Goal: Task Accomplishment & Management: Use online tool/utility

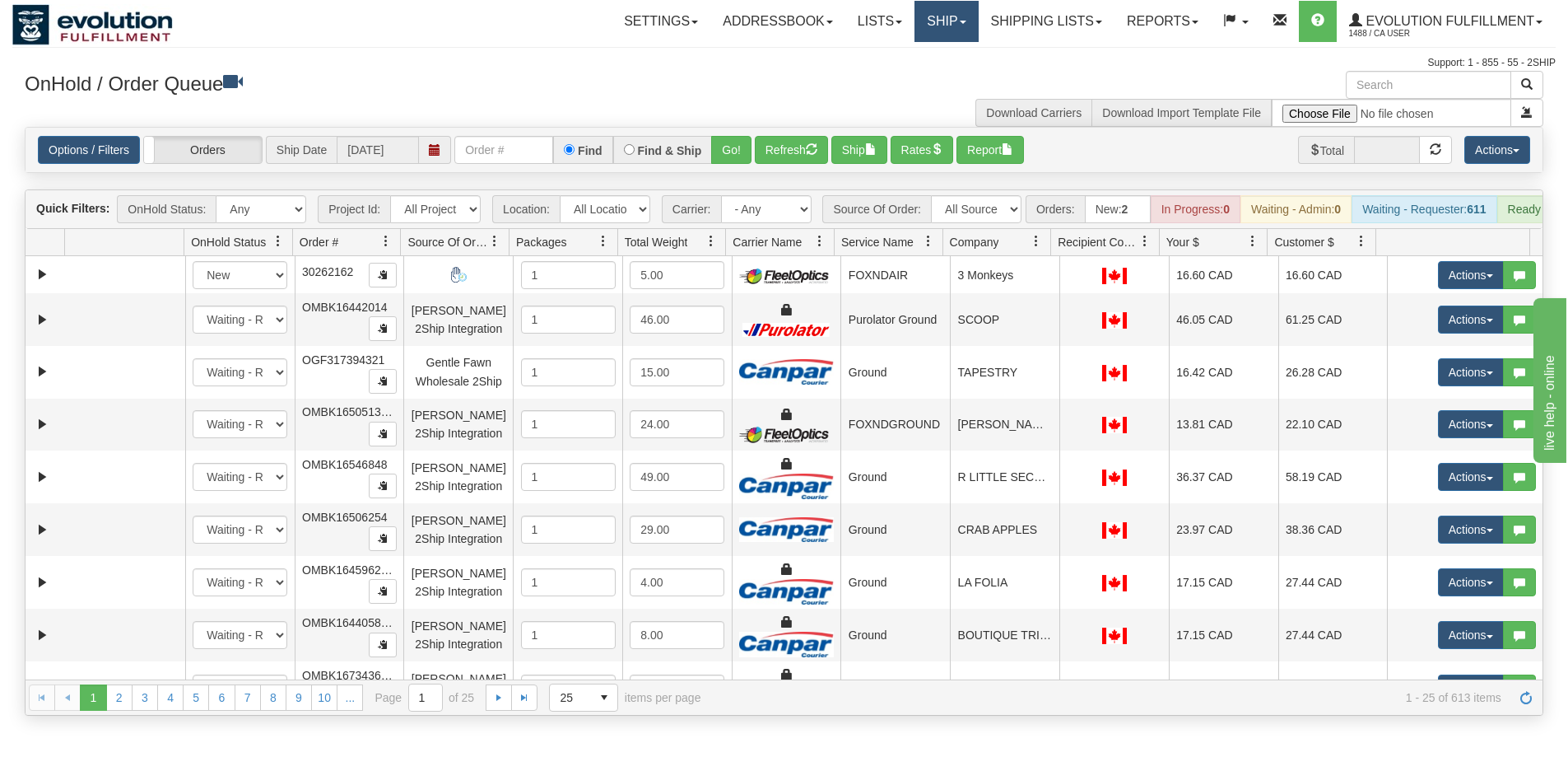
click at [969, 21] on link "Ship" at bounding box center [946, 21] width 63 height 41
click at [534, 150] on input "text" at bounding box center [503, 150] width 99 height 28
paste input "17603681_BO01"
type input "17603681_BO01"
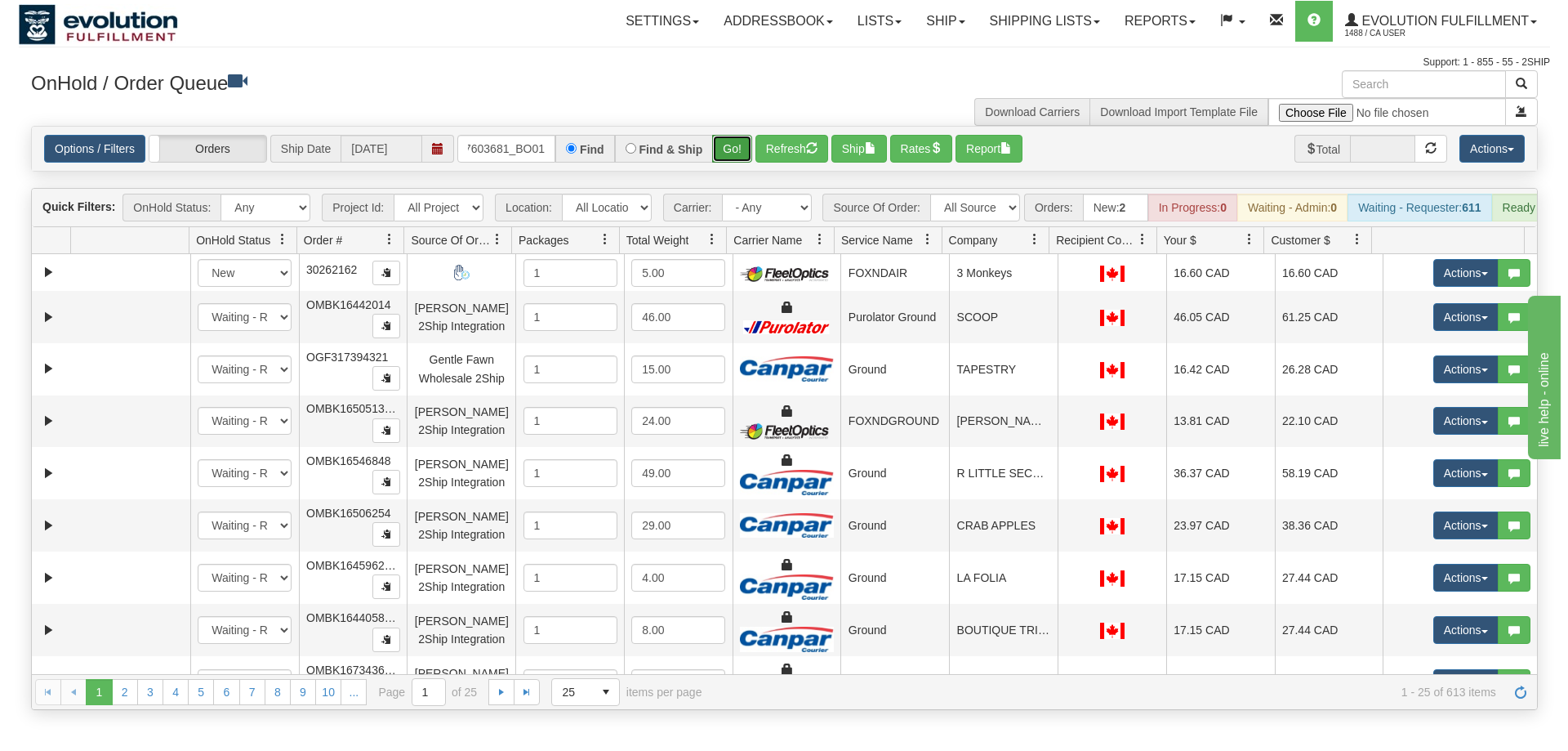
scroll to position [0, 0]
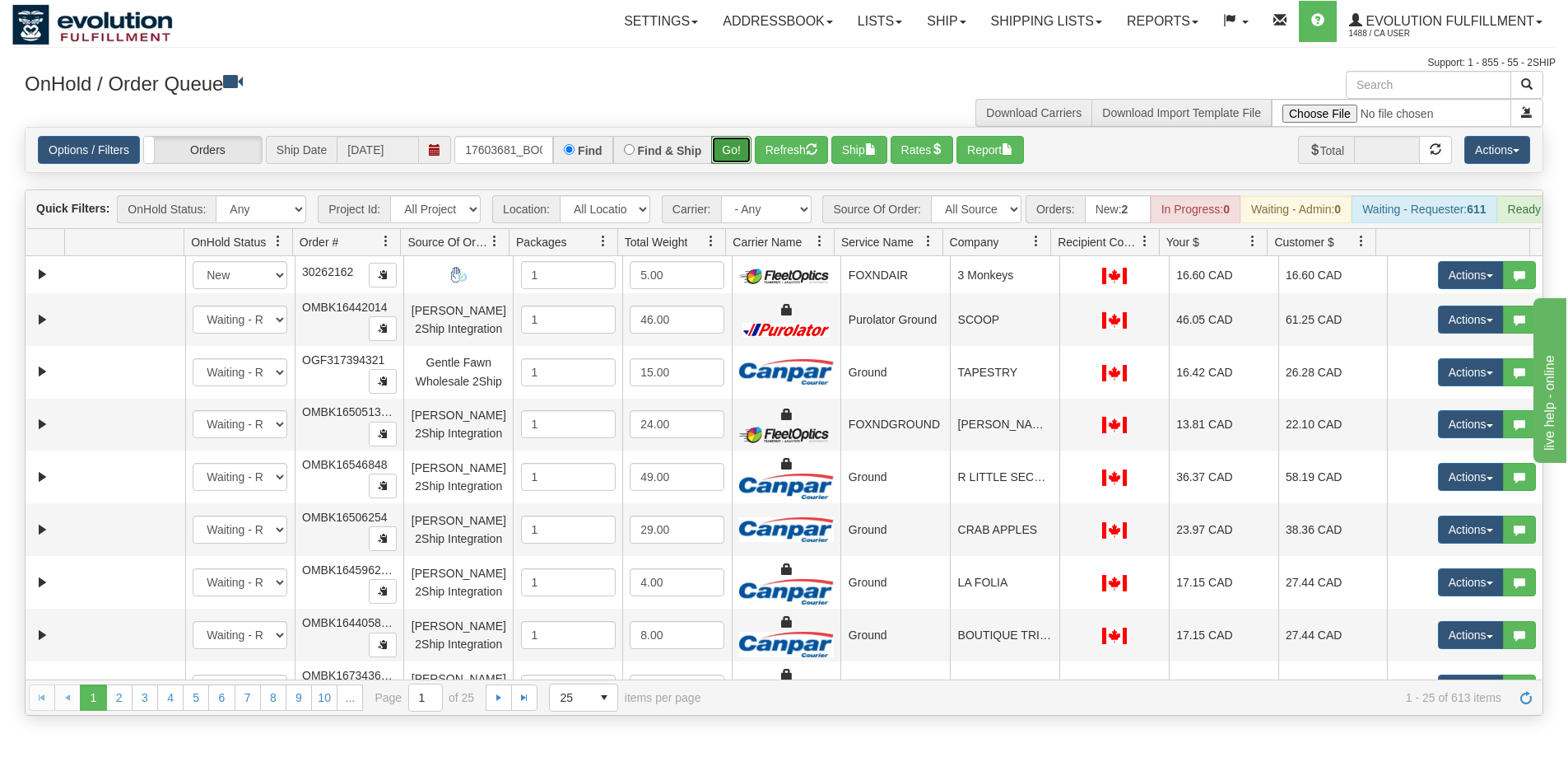
click at [747, 150] on button "Go!" at bounding box center [731, 150] width 41 height 28
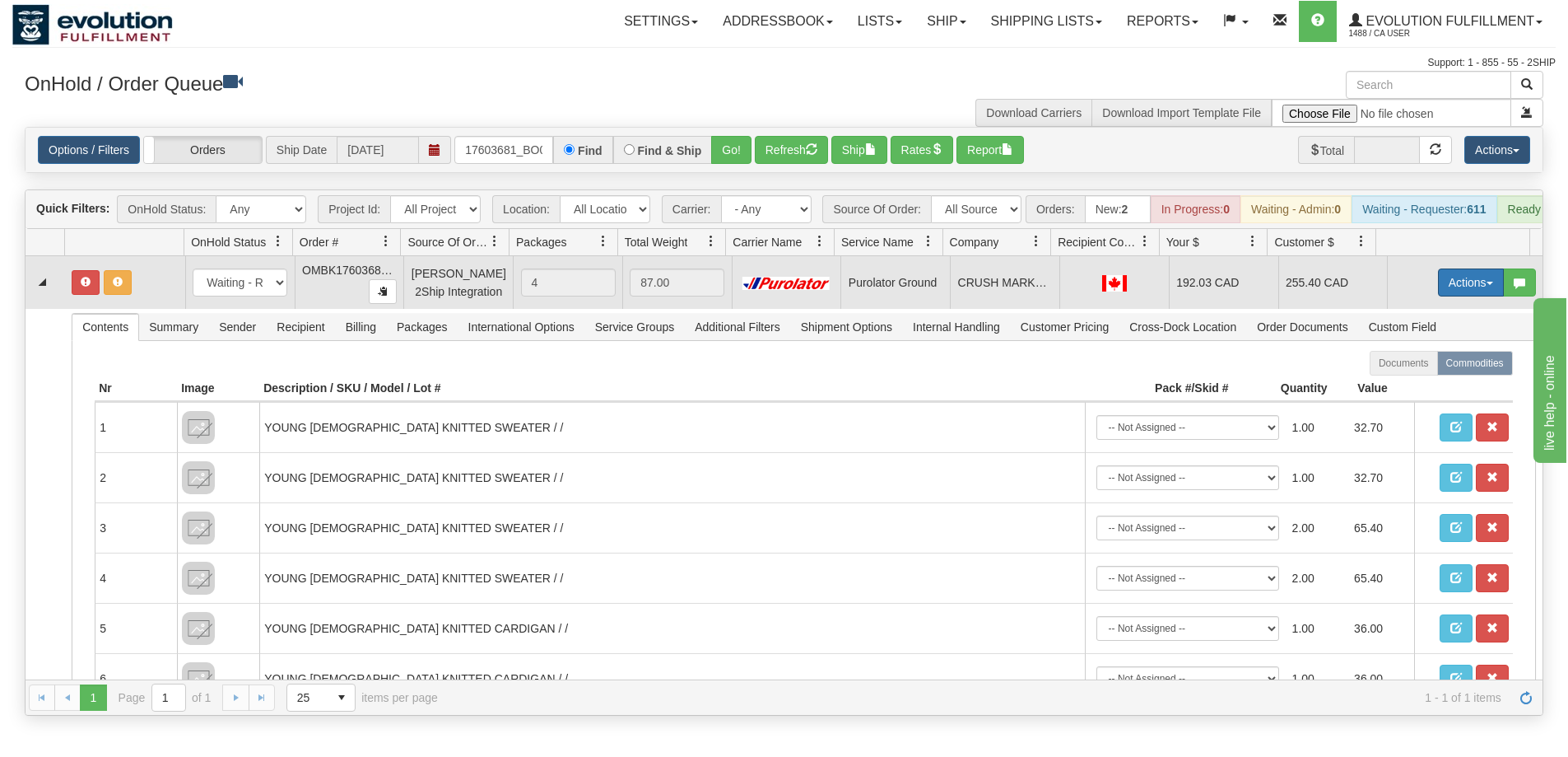
click at [1442, 296] on button "Actions" at bounding box center [1471, 282] width 66 height 28
click at [1403, 320] on span "Open" at bounding box center [1408, 314] width 40 height 14
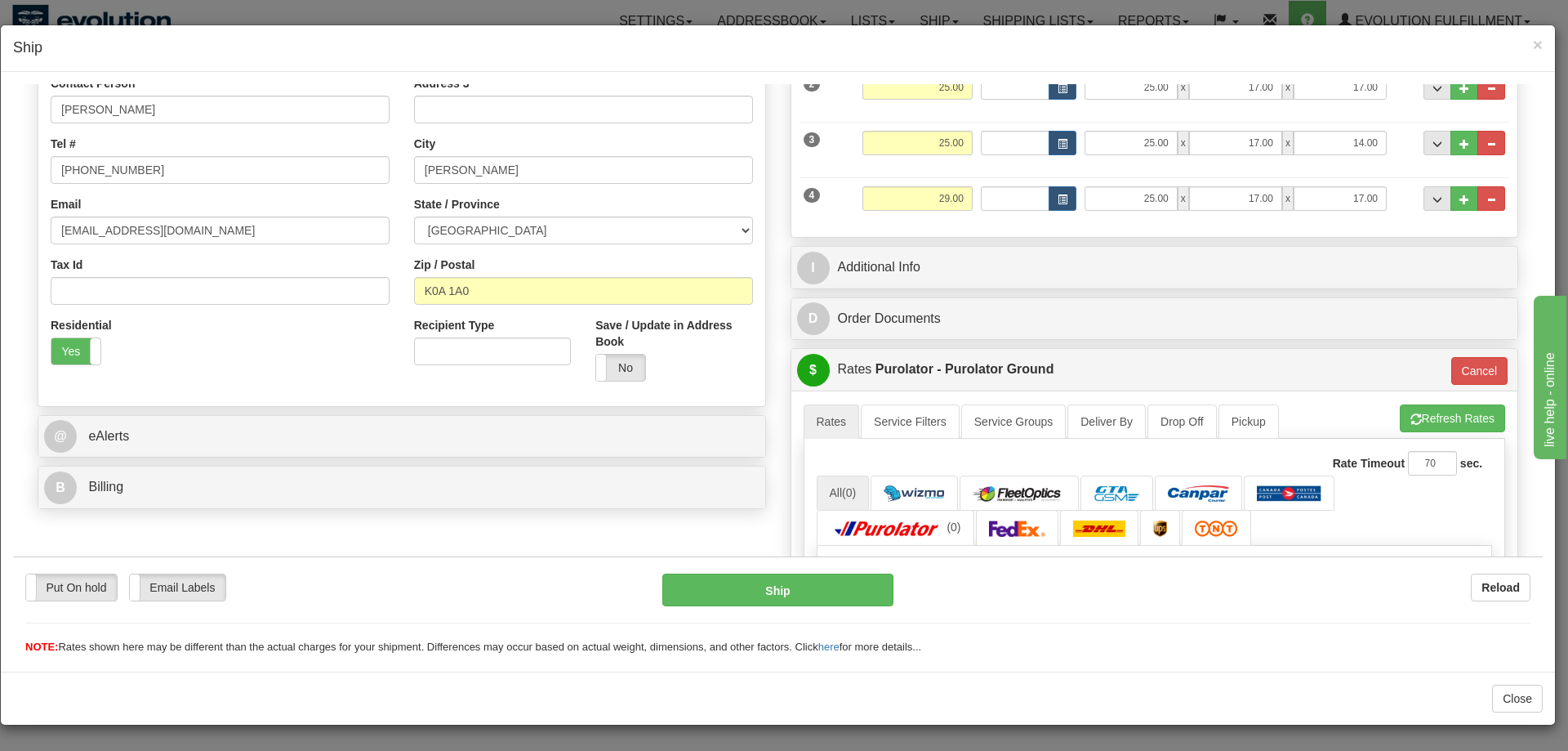
scroll to position [545, 0]
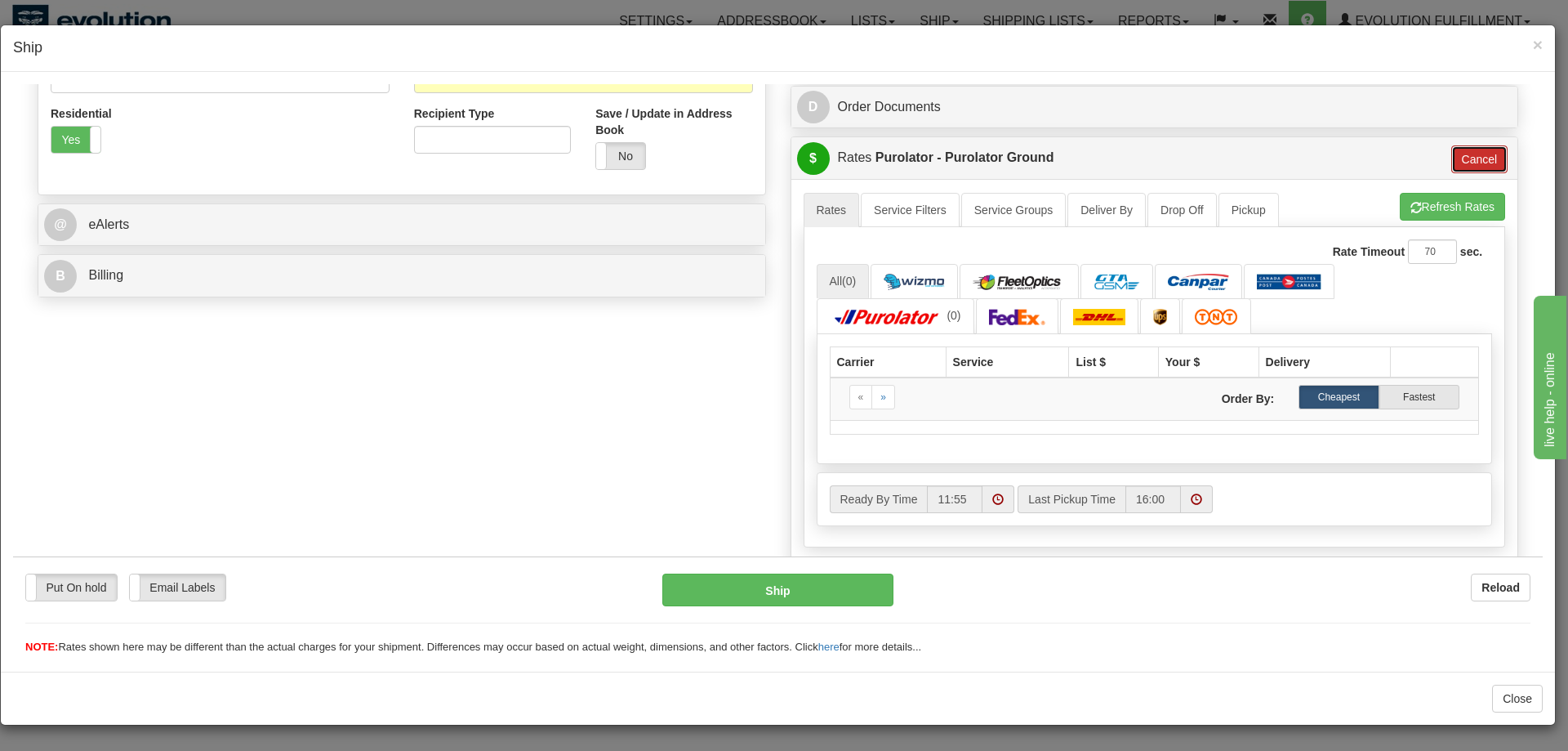
click at [1466, 156] on button "Cancel" at bounding box center [1480, 158] width 58 height 28
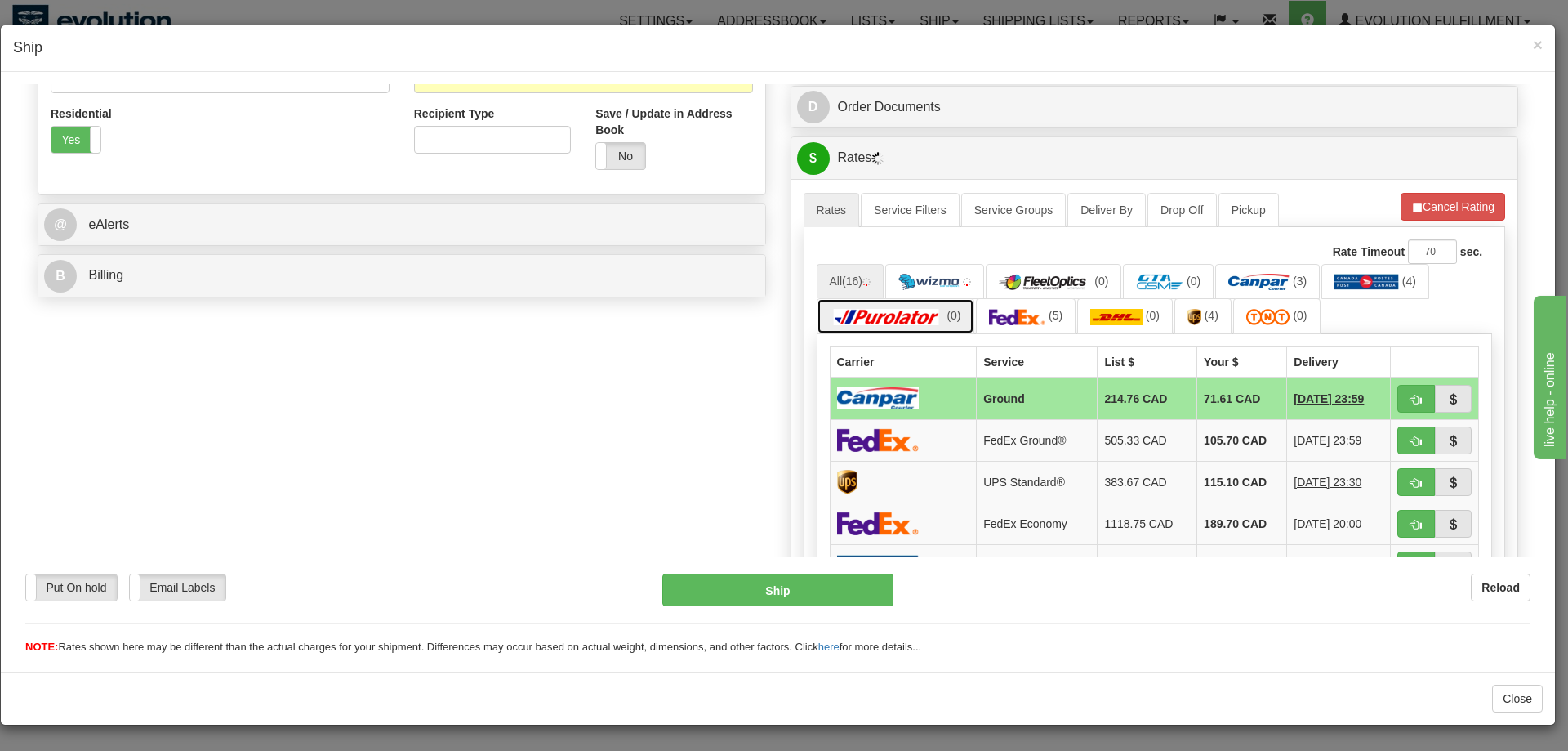
click at [907, 310] on img at bounding box center [886, 316] width 114 height 16
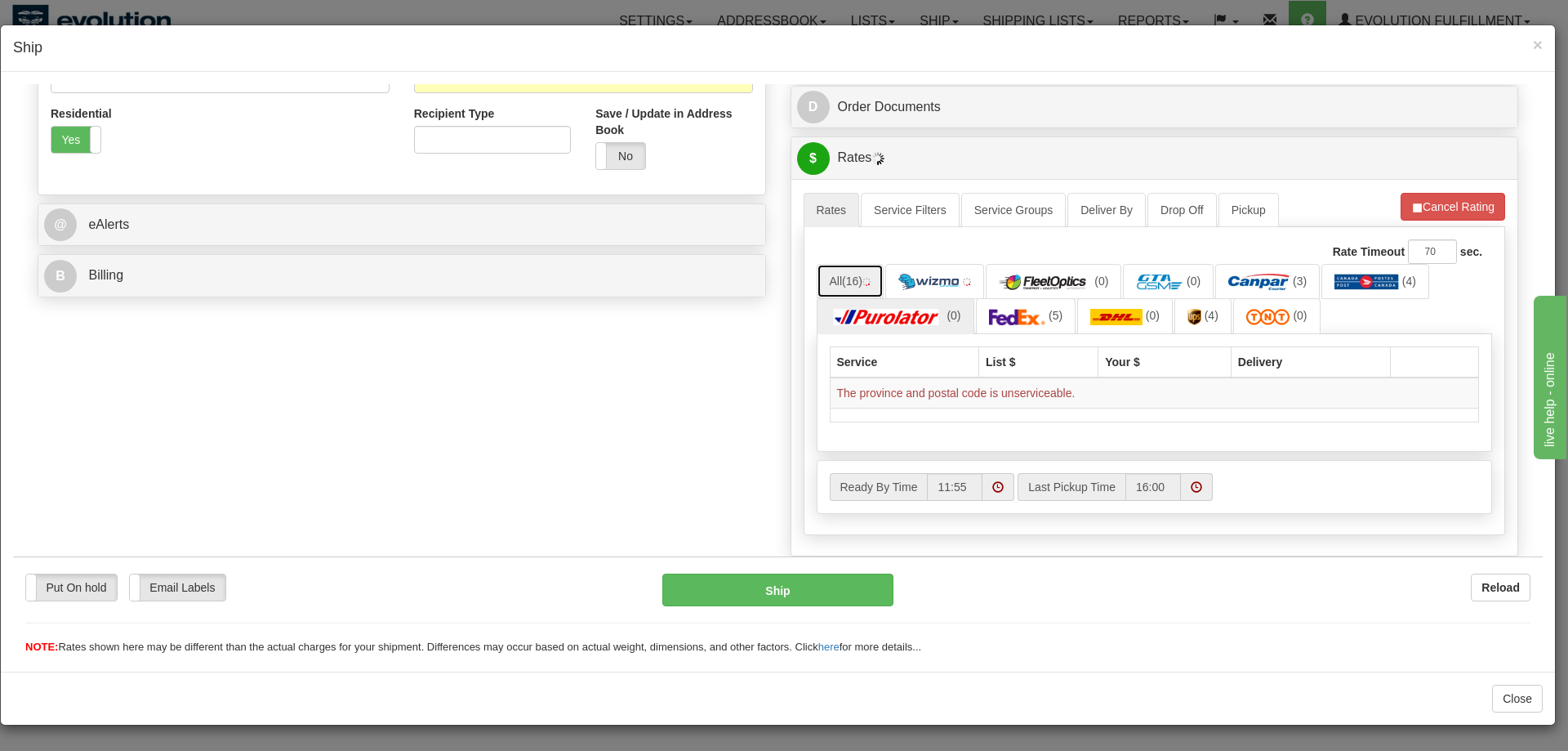
click at [864, 284] on img at bounding box center [866, 281] width 8 height 8
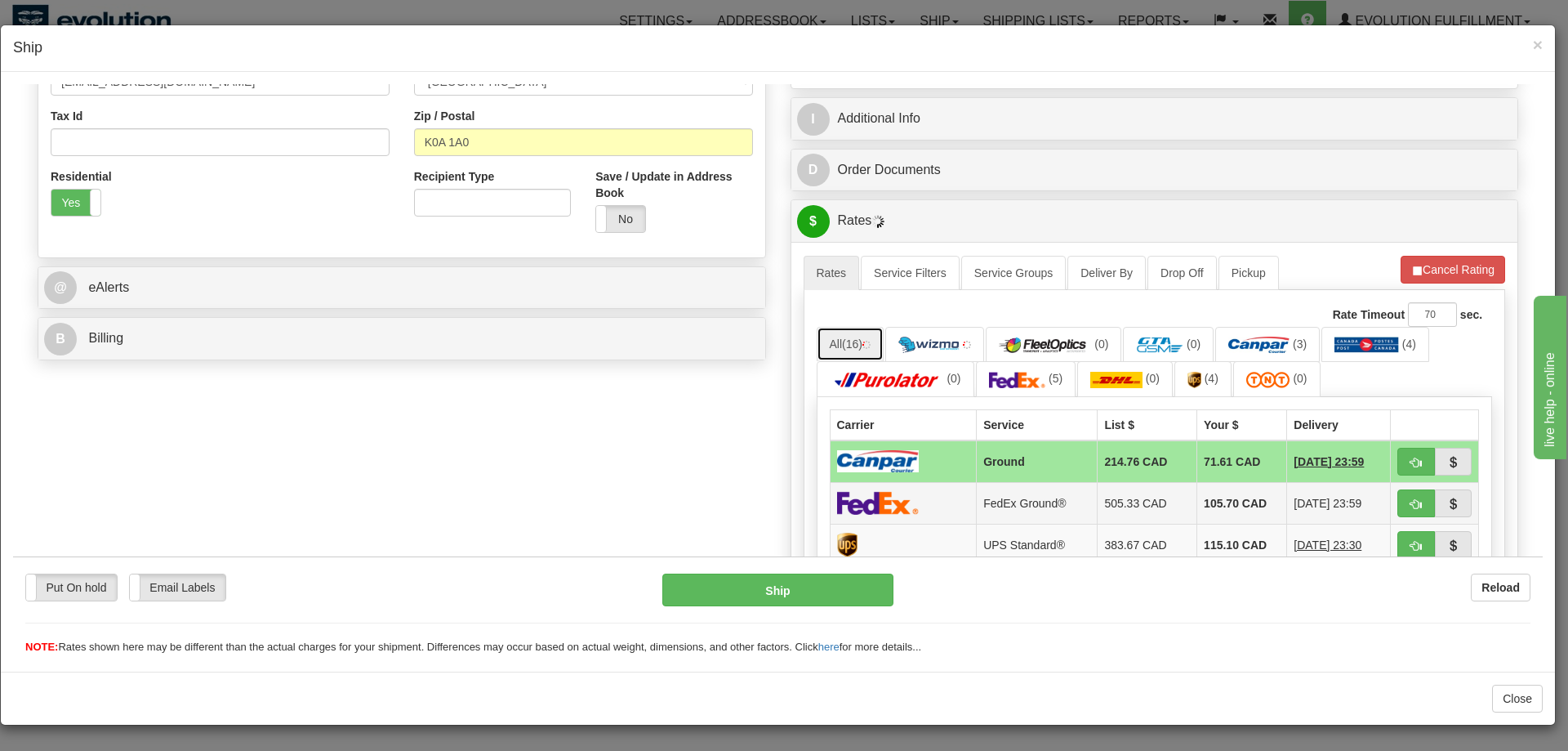
scroll to position [408, 0]
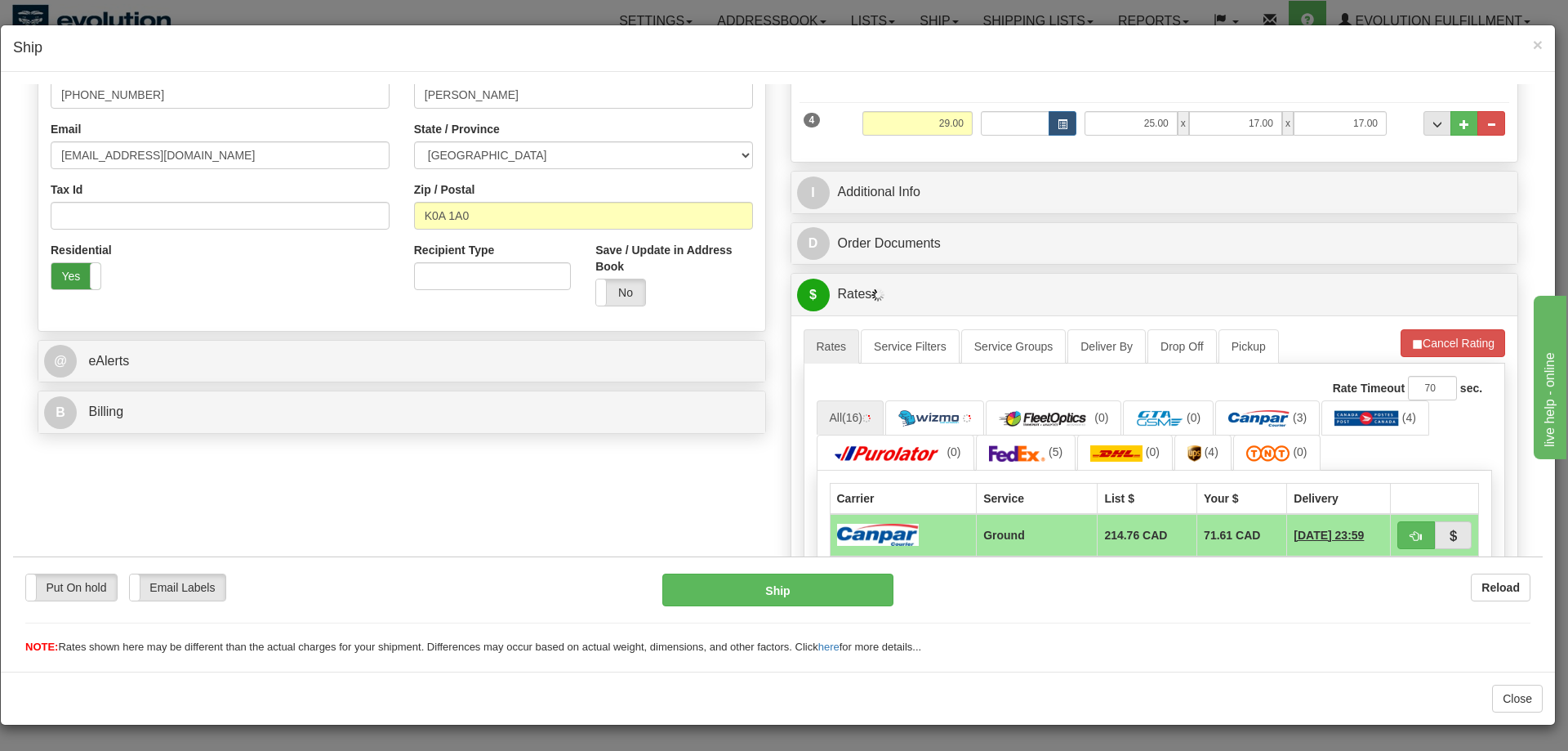
click at [73, 271] on label "Yes" at bounding box center [76, 275] width 49 height 26
click at [1421, 347] on button "Cancel Rating" at bounding box center [1453, 342] width 104 height 28
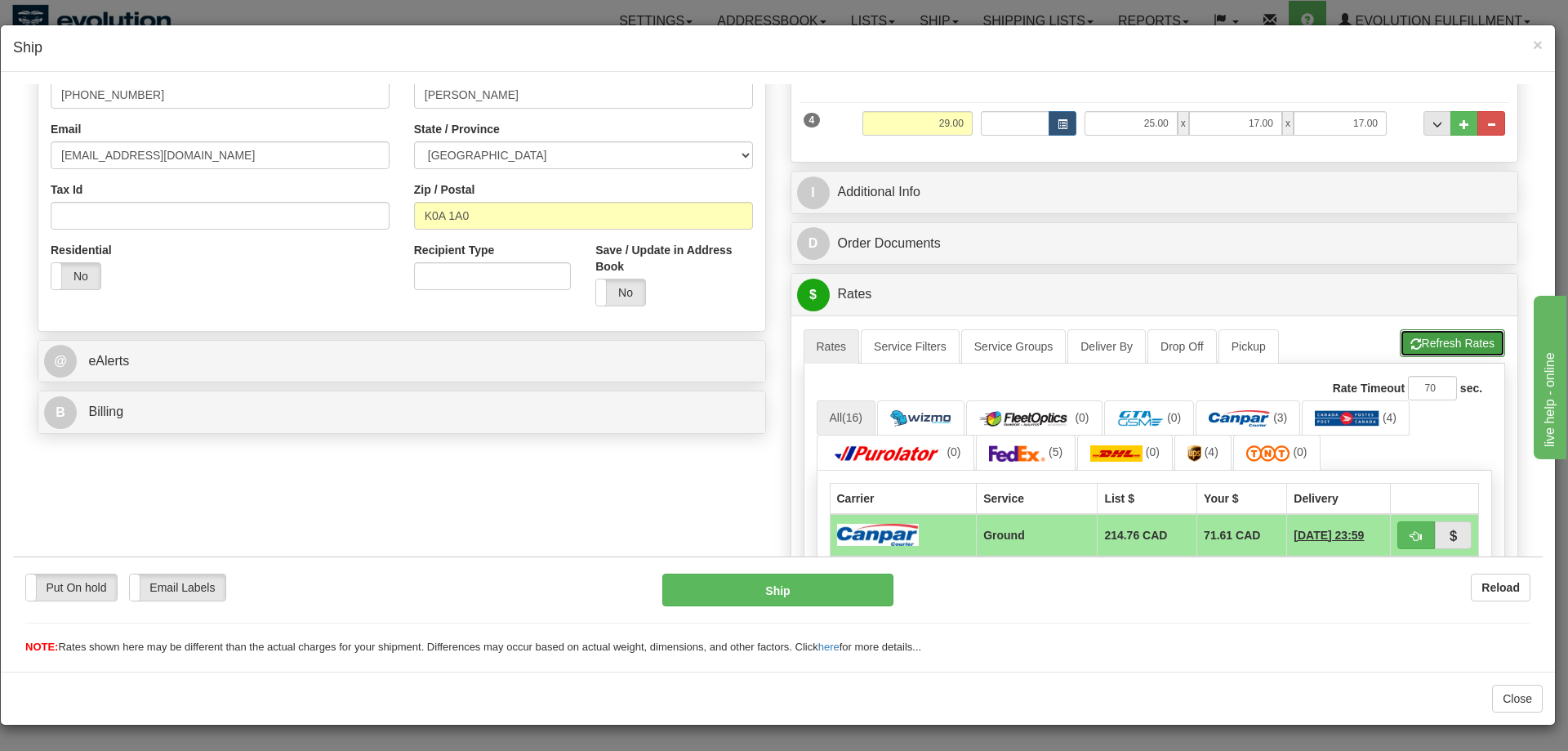
click at [1437, 342] on button "Refresh Rates" at bounding box center [1452, 342] width 105 height 28
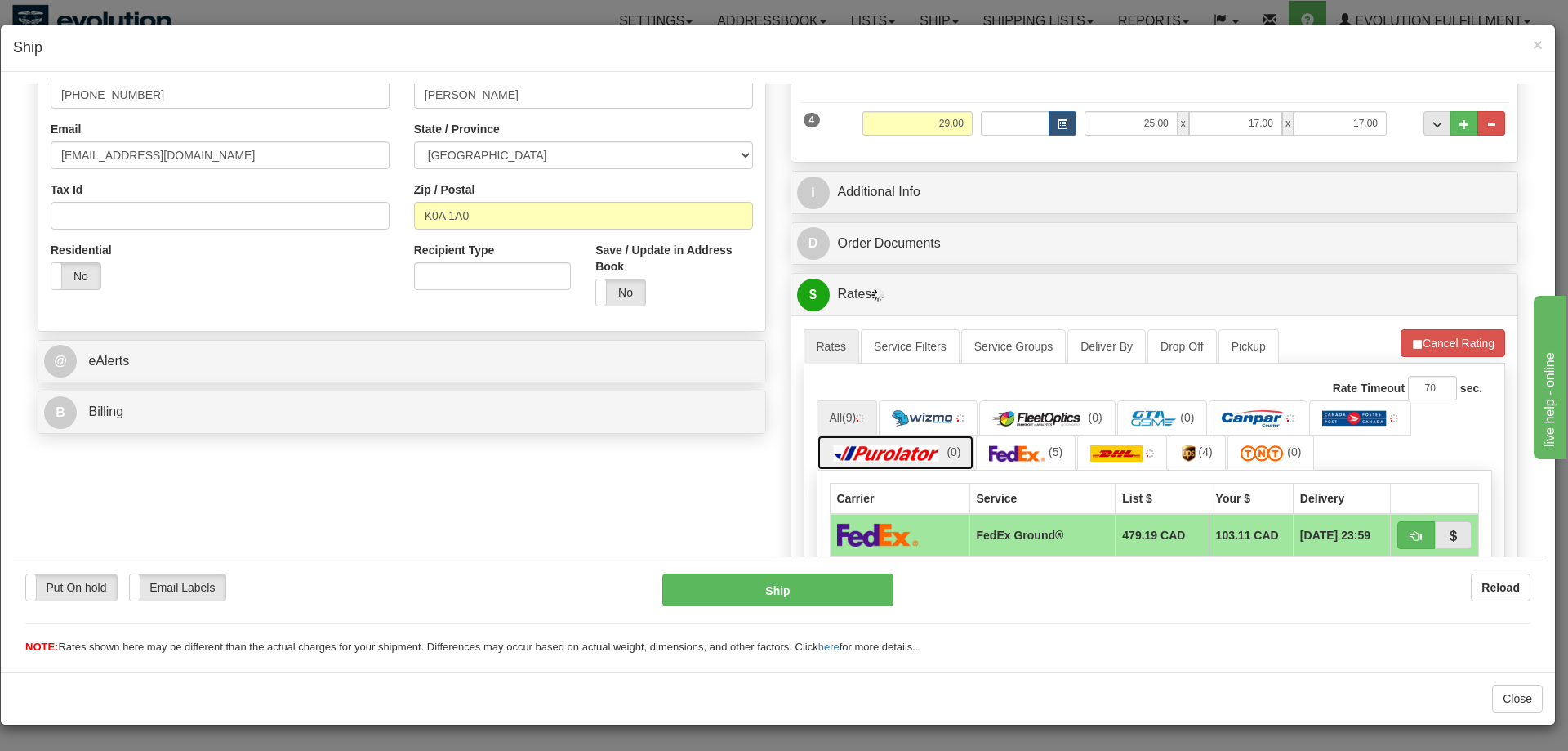
click at [903, 448] on img at bounding box center [886, 452] width 114 height 16
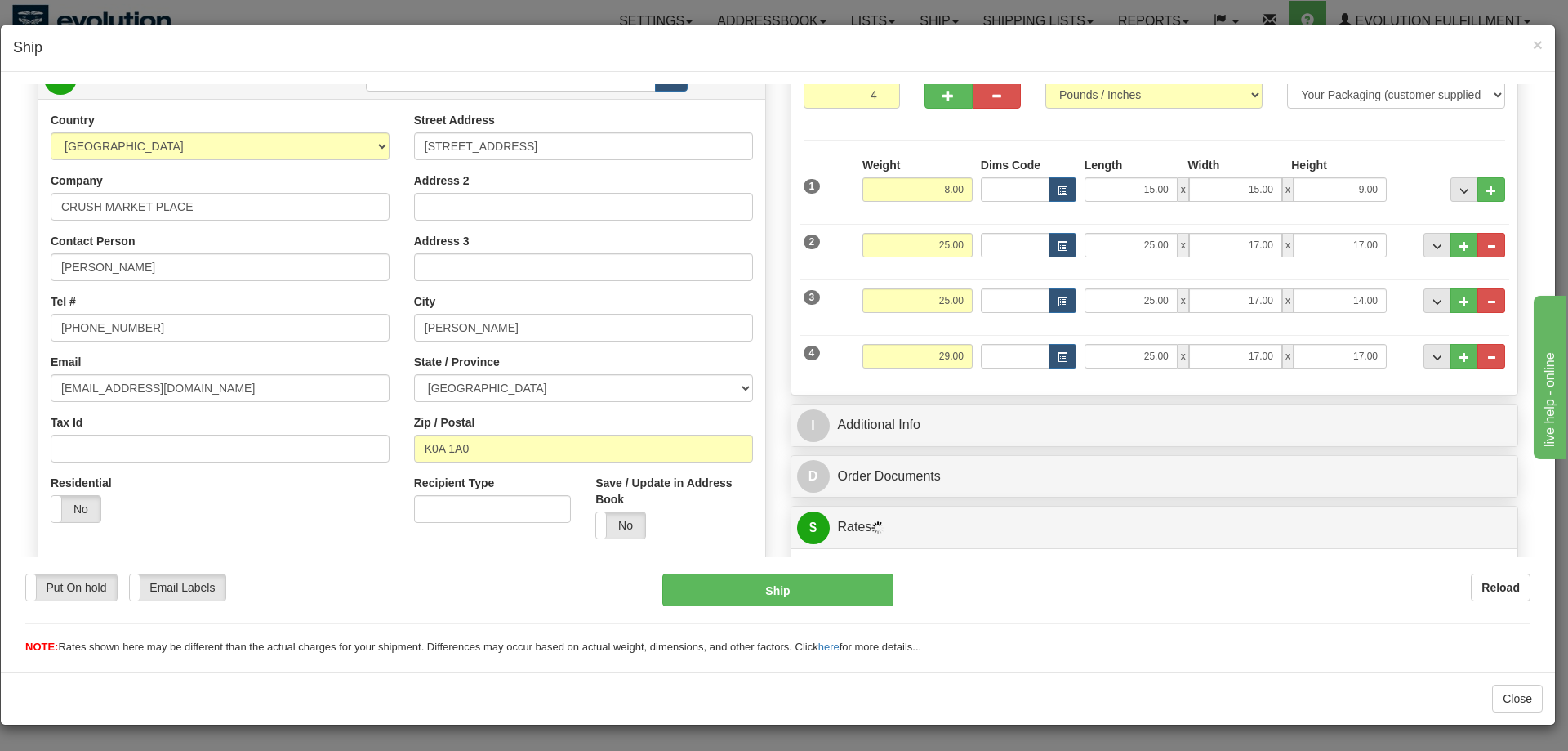
scroll to position [137, 0]
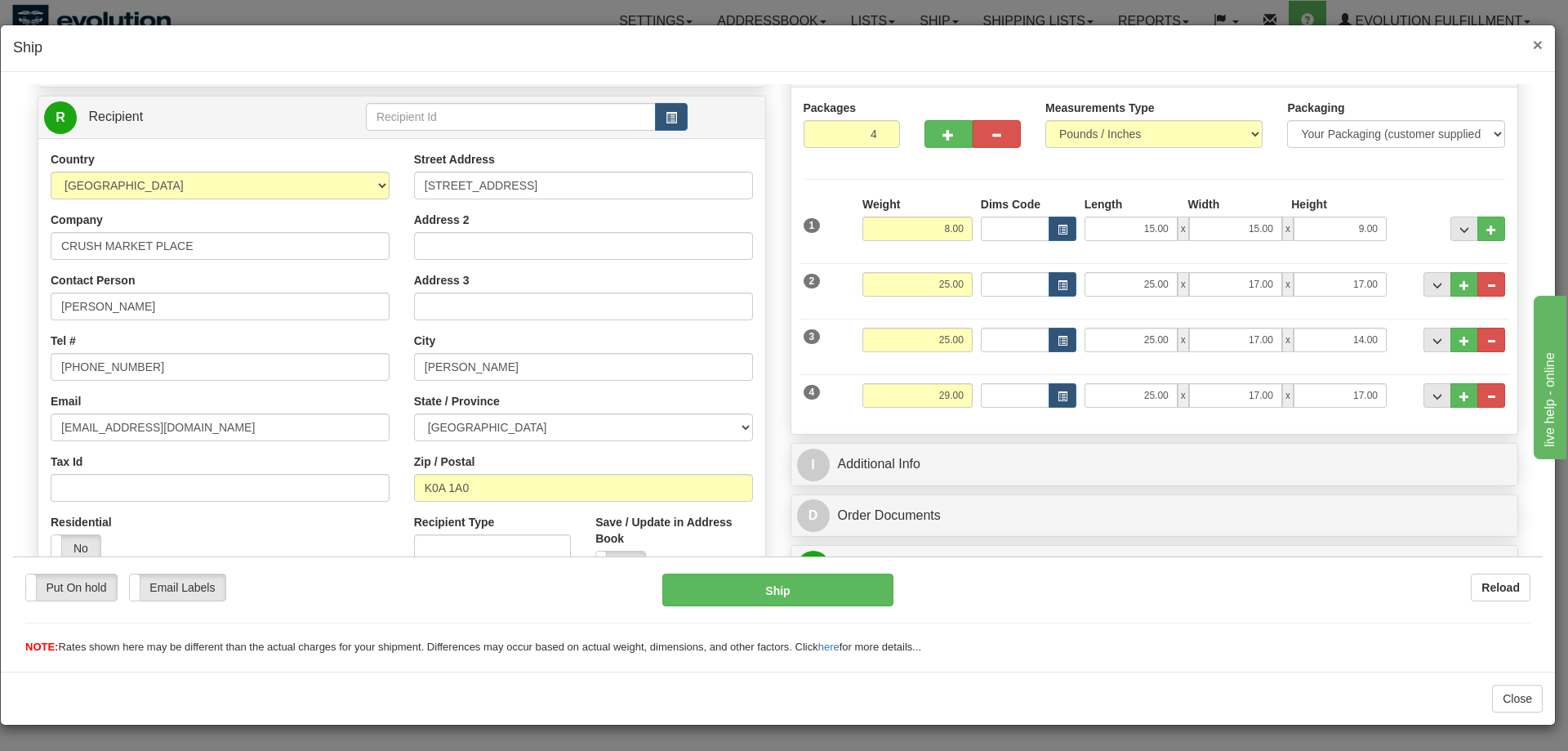
click at [1540, 49] on span "×" at bounding box center [1537, 44] width 10 height 19
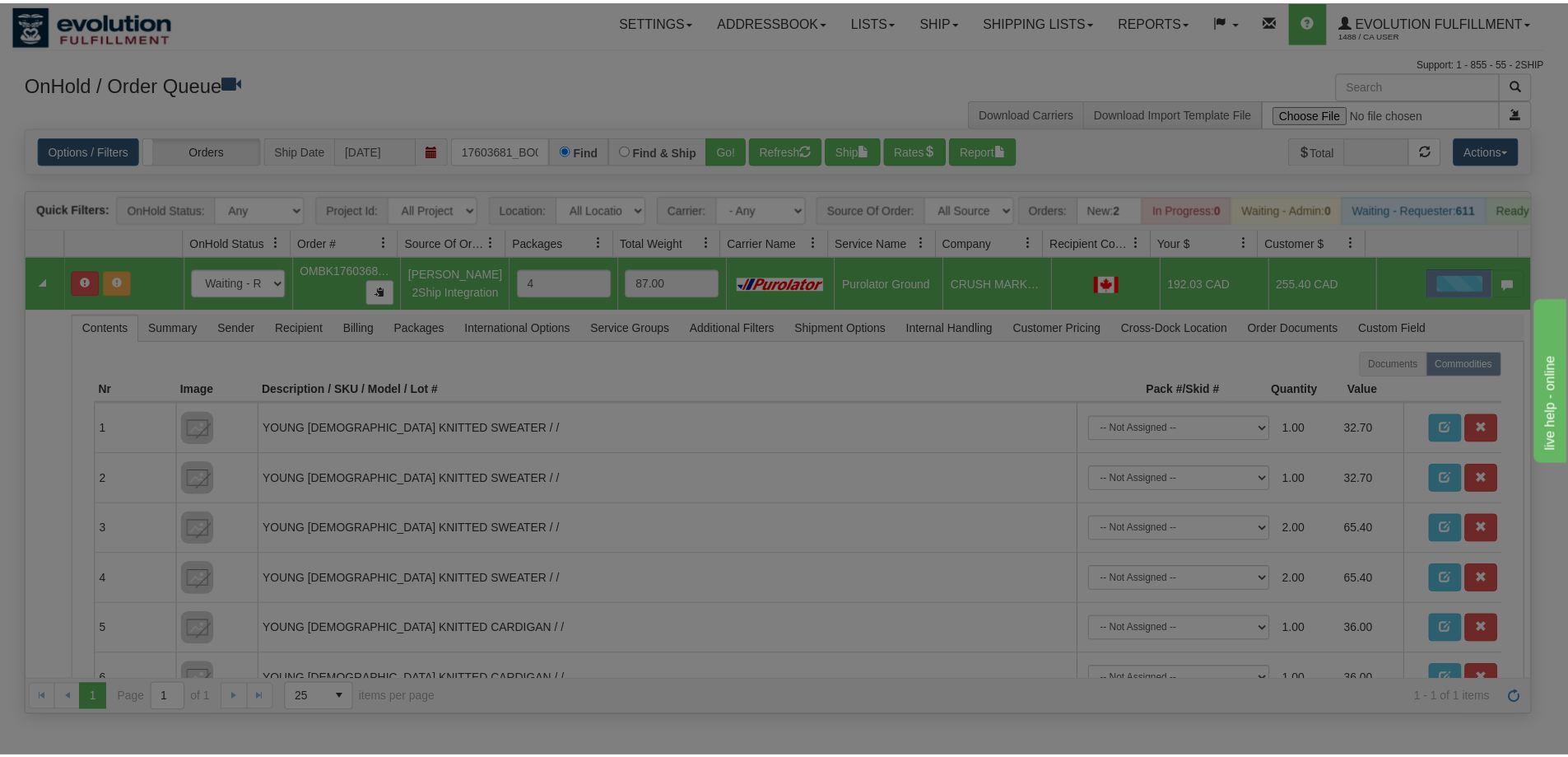
scroll to position [0, 0]
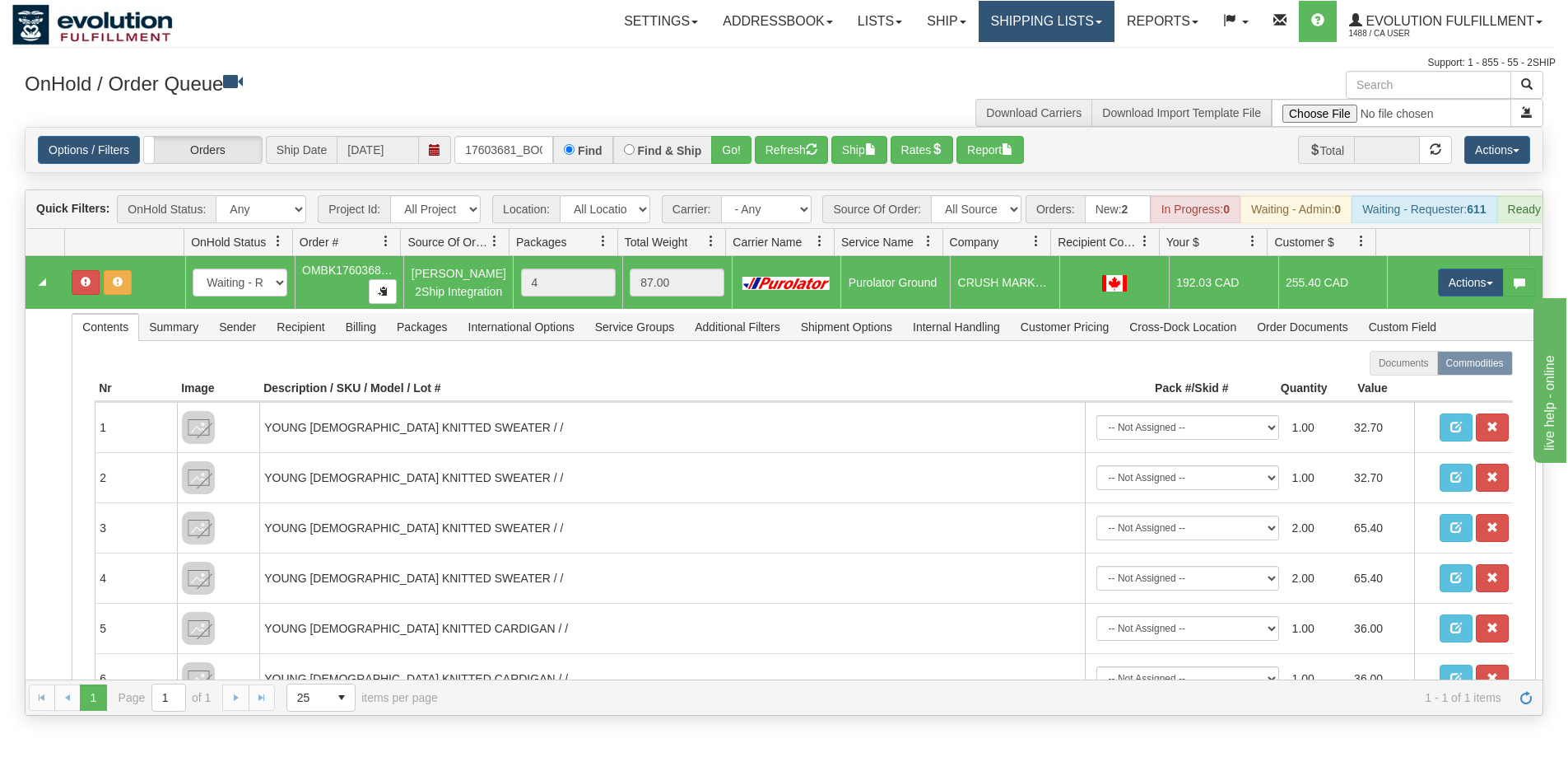
click at [993, 24] on link "Shipping lists" at bounding box center [1047, 21] width 136 height 41
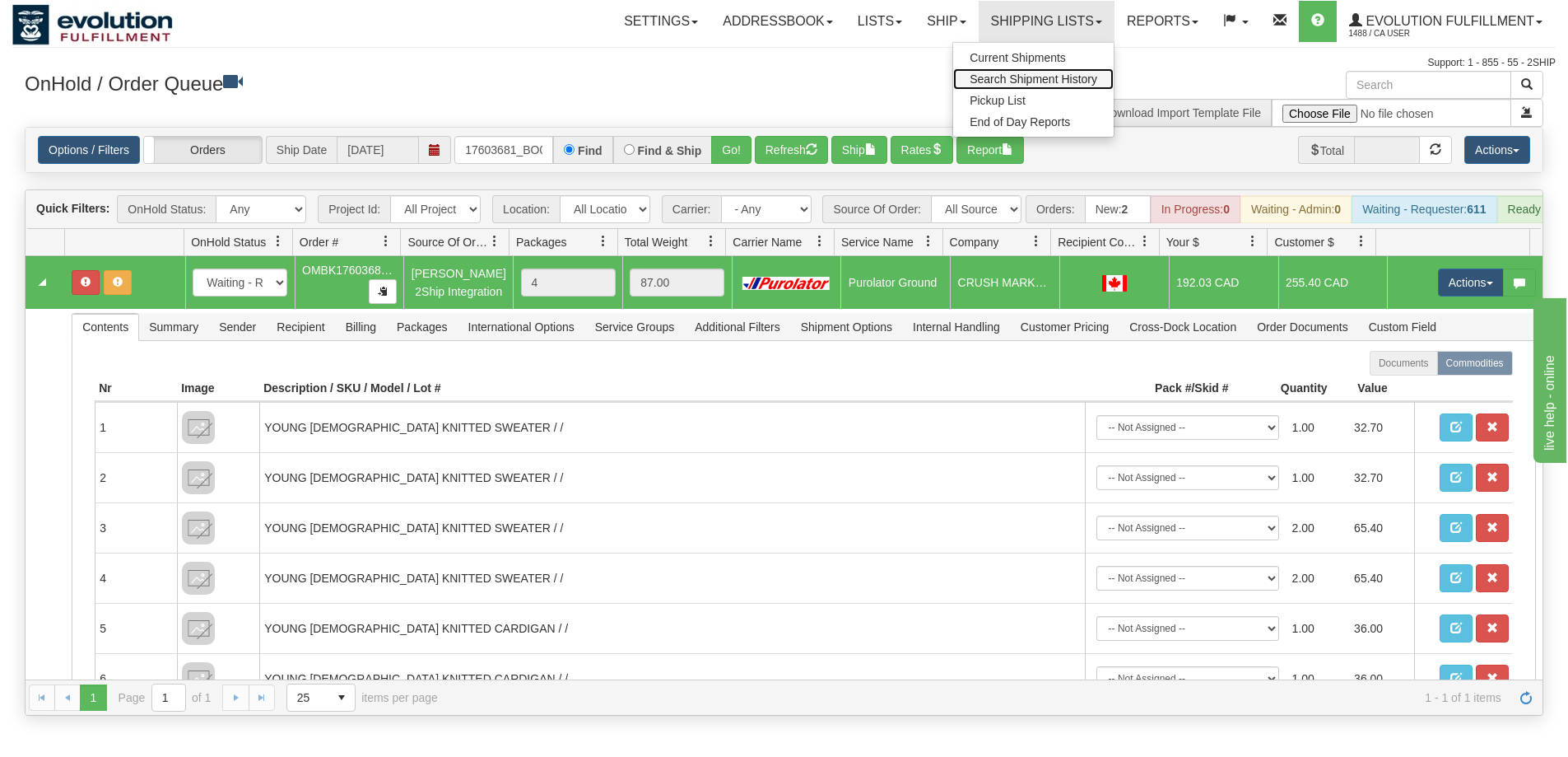
click at [988, 85] on link "Search Shipment History" at bounding box center [1033, 79] width 160 height 22
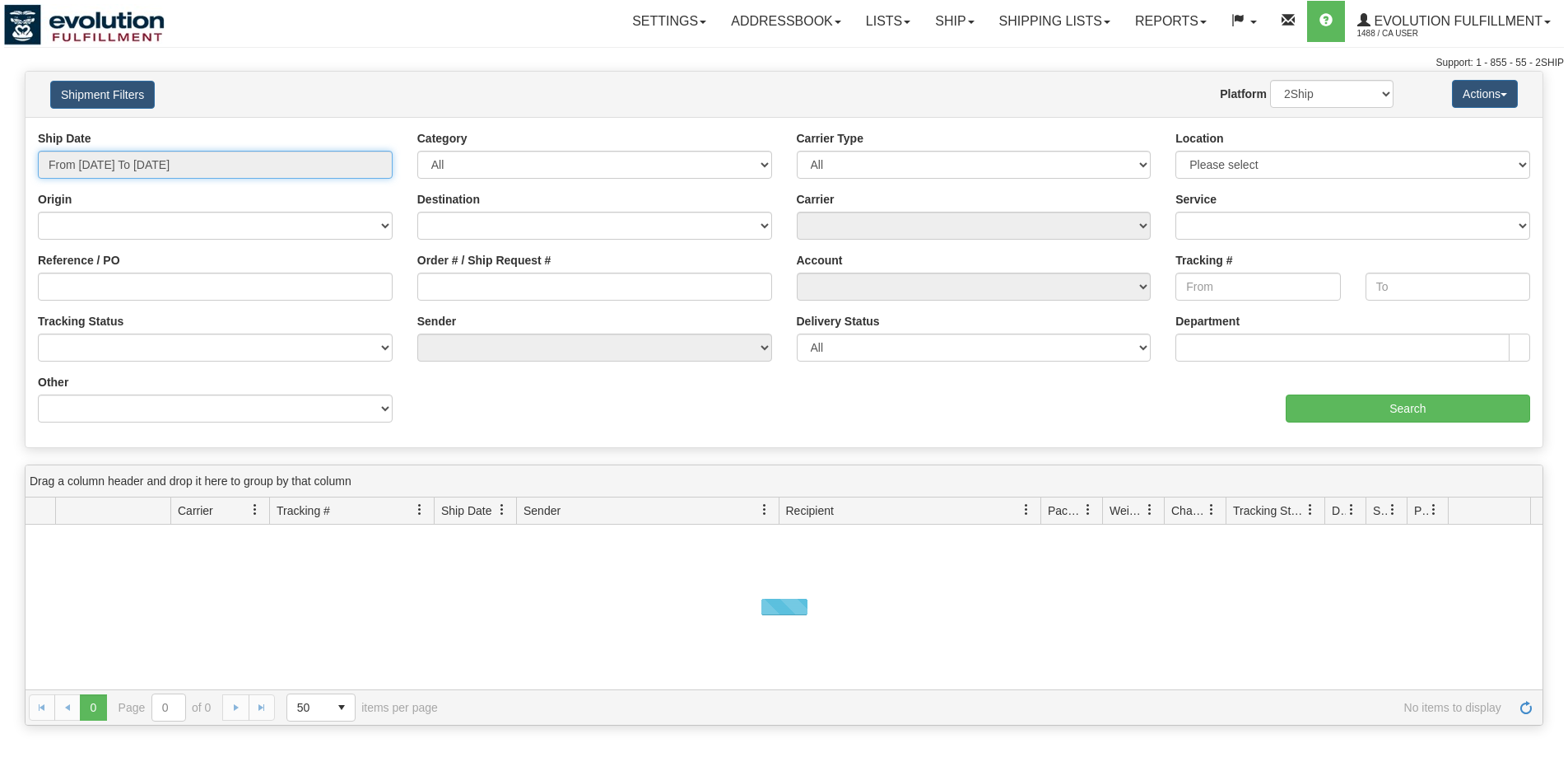
type input "[DATE]"
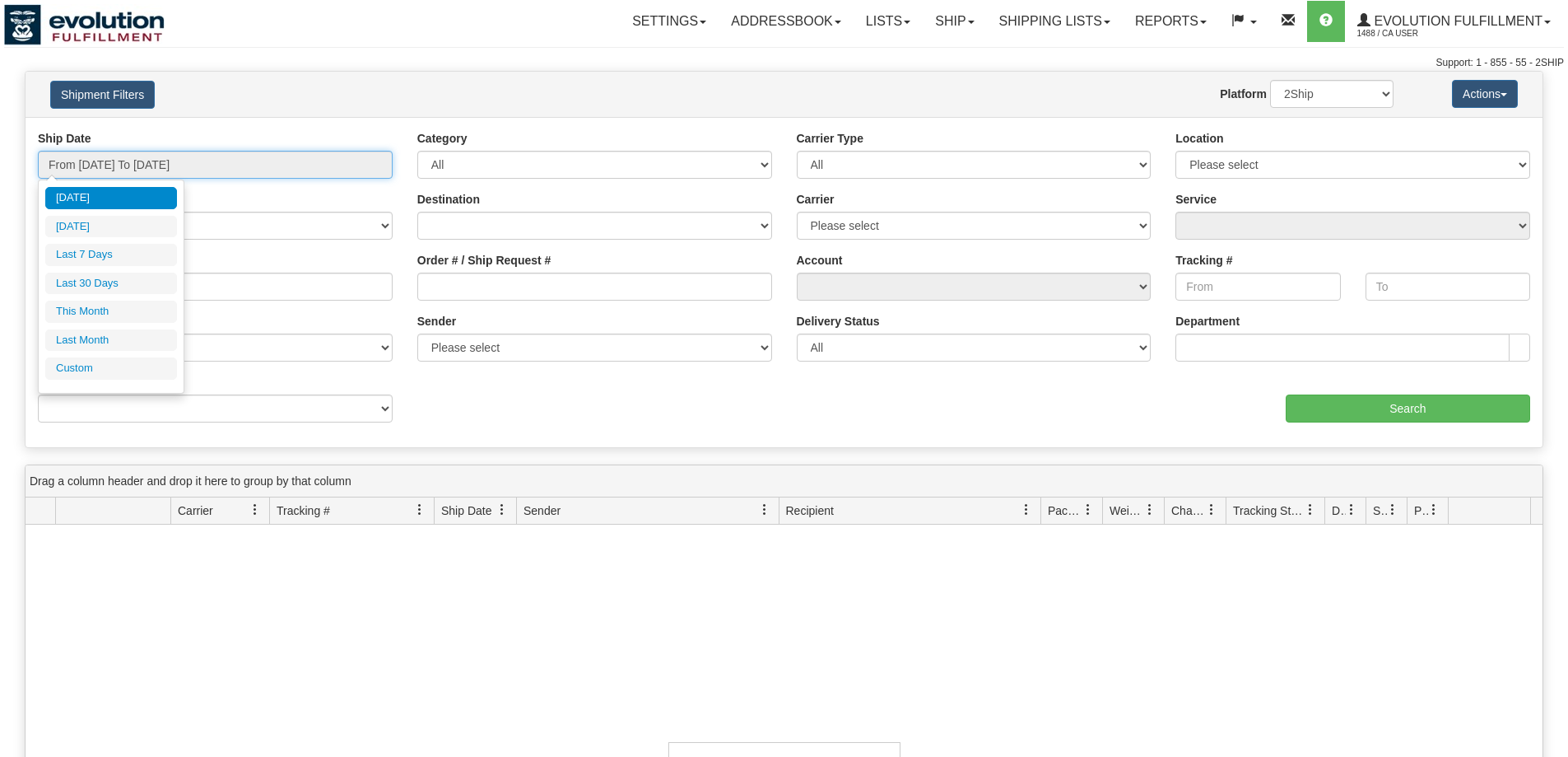
click at [147, 177] on input "From 09/01/2025 To 09/02/2025" at bounding box center [215, 164] width 354 height 28
type input "09/01/2025"
type input "08/27/2025"
type input "[DATE]"
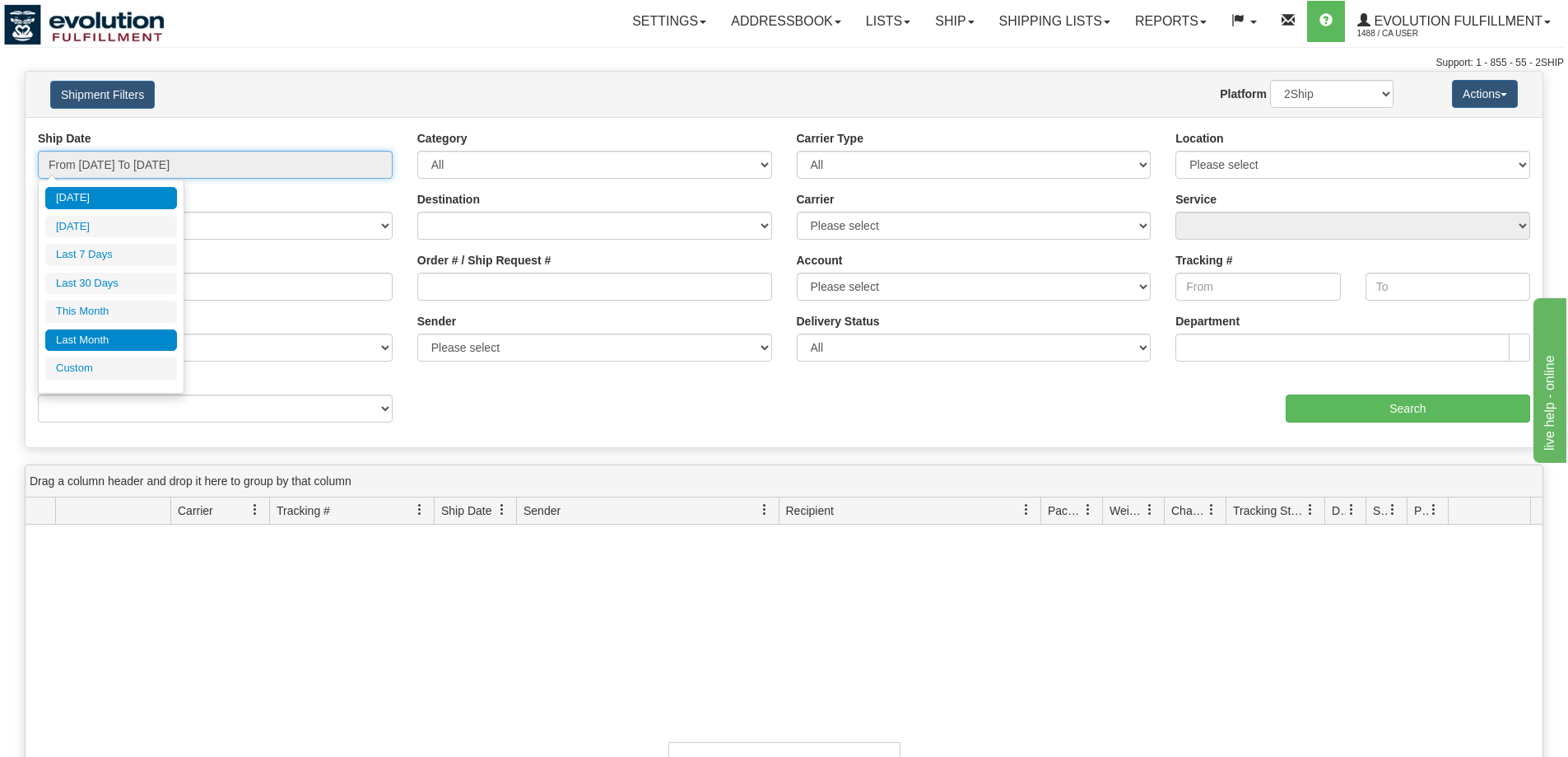
type input "09/01/2025"
type input "09/30/2025"
type input "[DATE]"
type input "08/01/2025"
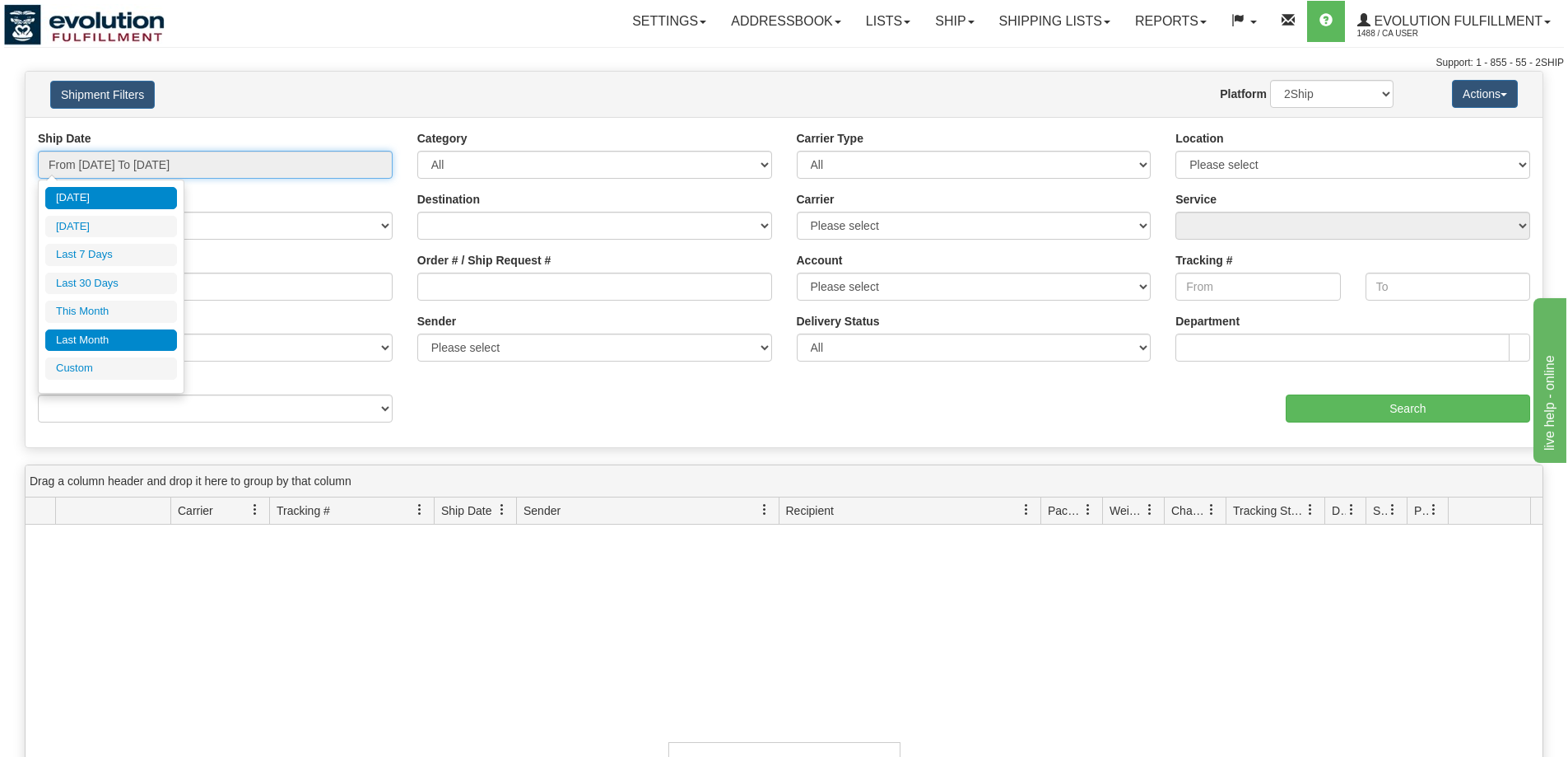
type input "08/31/2025"
type input "[DATE]"
click at [157, 364] on li "Custom" at bounding box center [111, 368] width 131 height 23
type input "08/01/2025"
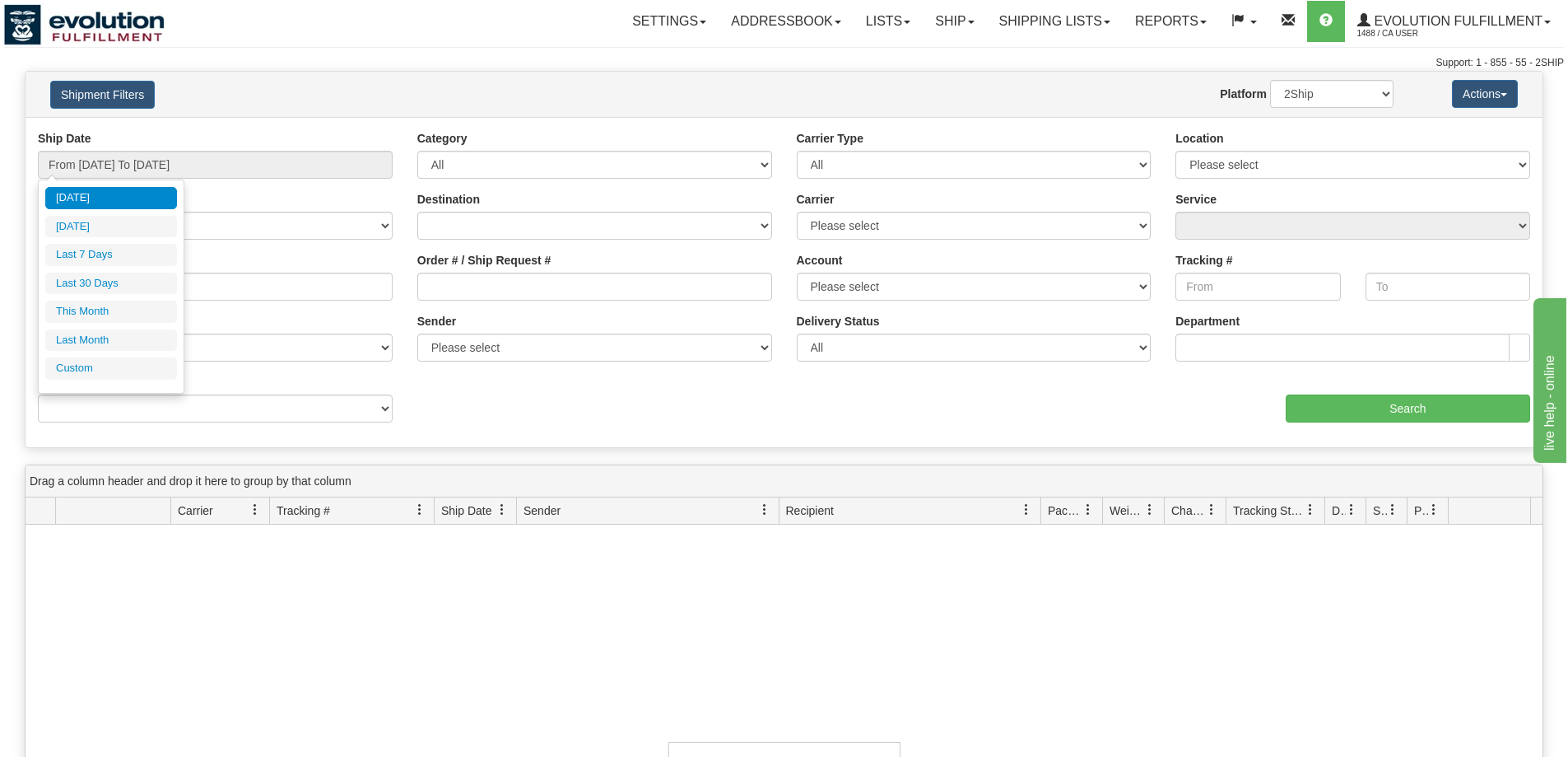
type input "08/31/2025"
type input "[DATE]"
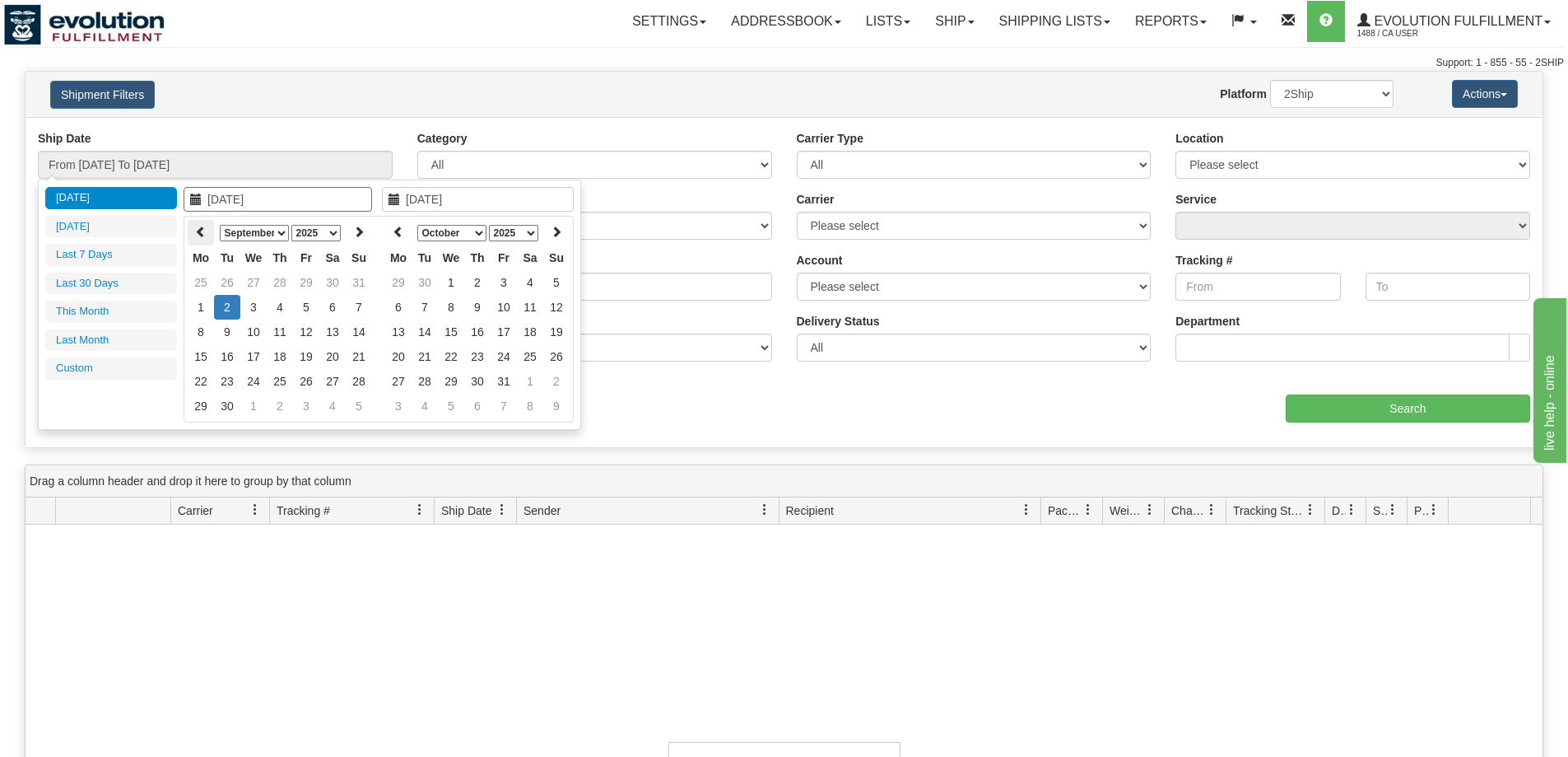
click at [198, 233] on icon at bounding box center [200, 231] width 12 height 12
type input "08/25/2025"
click at [208, 374] on td "25" at bounding box center [200, 381] width 26 height 24
type input "08/25/2025"
click at [208, 374] on td "25" at bounding box center [200, 381] width 26 height 24
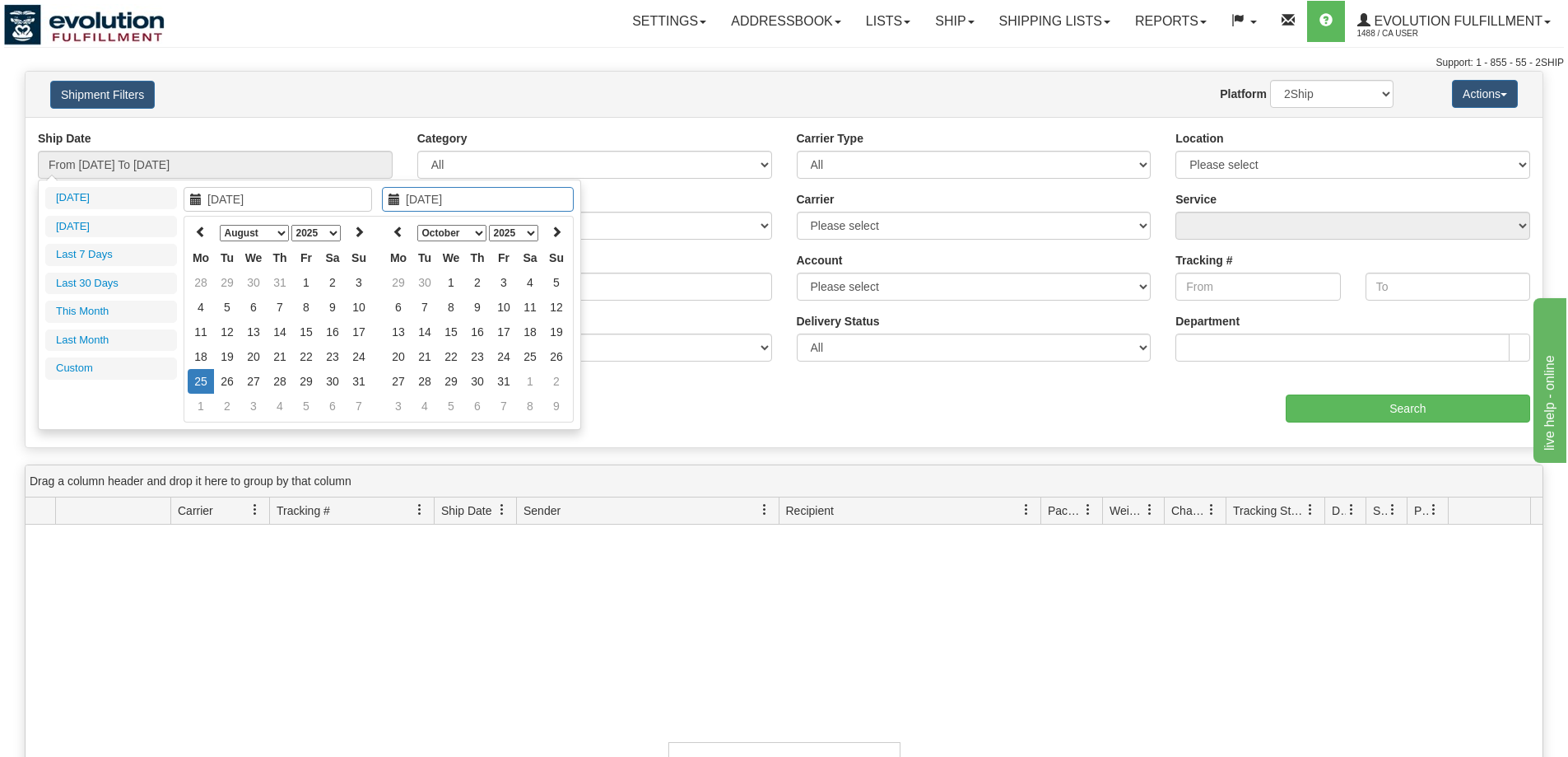
type input "From 08/25/2025 To 08/25/2025"
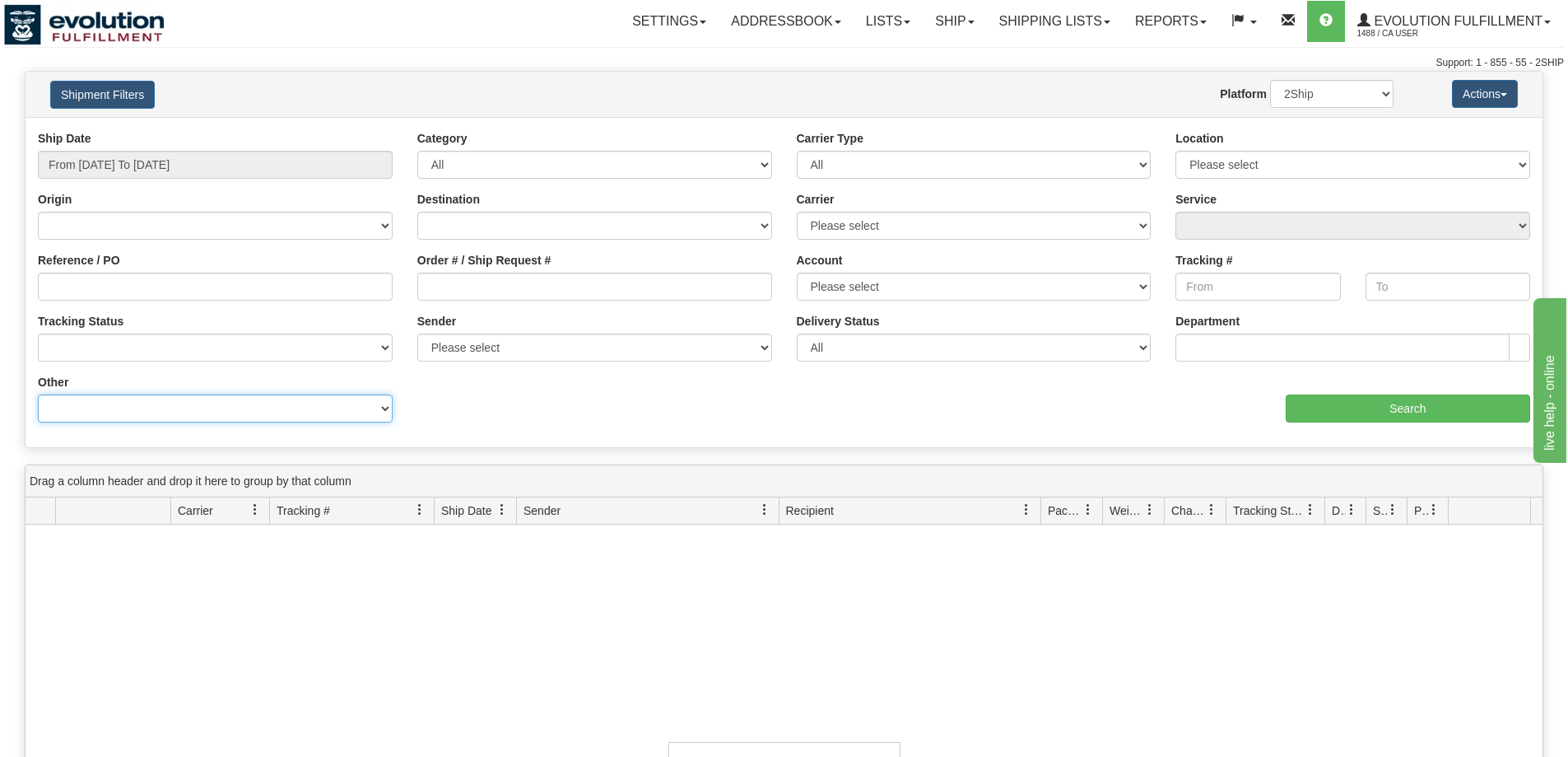
click at [221, 410] on select "Billing Account # Billing Type BOL # (LTL) Commodity Or Documents Consolidation…" at bounding box center [215, 408] width 354 height 28
select select "Recipient_Company"
click at [38, 394] on select "Billing Account # Billing Type BOL # (LTL) Commodity Or Documents Consolidation…" at bounding box center [215, 408] width 354 height 28
click at [473, 417] on input "Value" at bounding box center [594, 408] width 354 height 28
paste input "CRUSH MARKET PLACE"
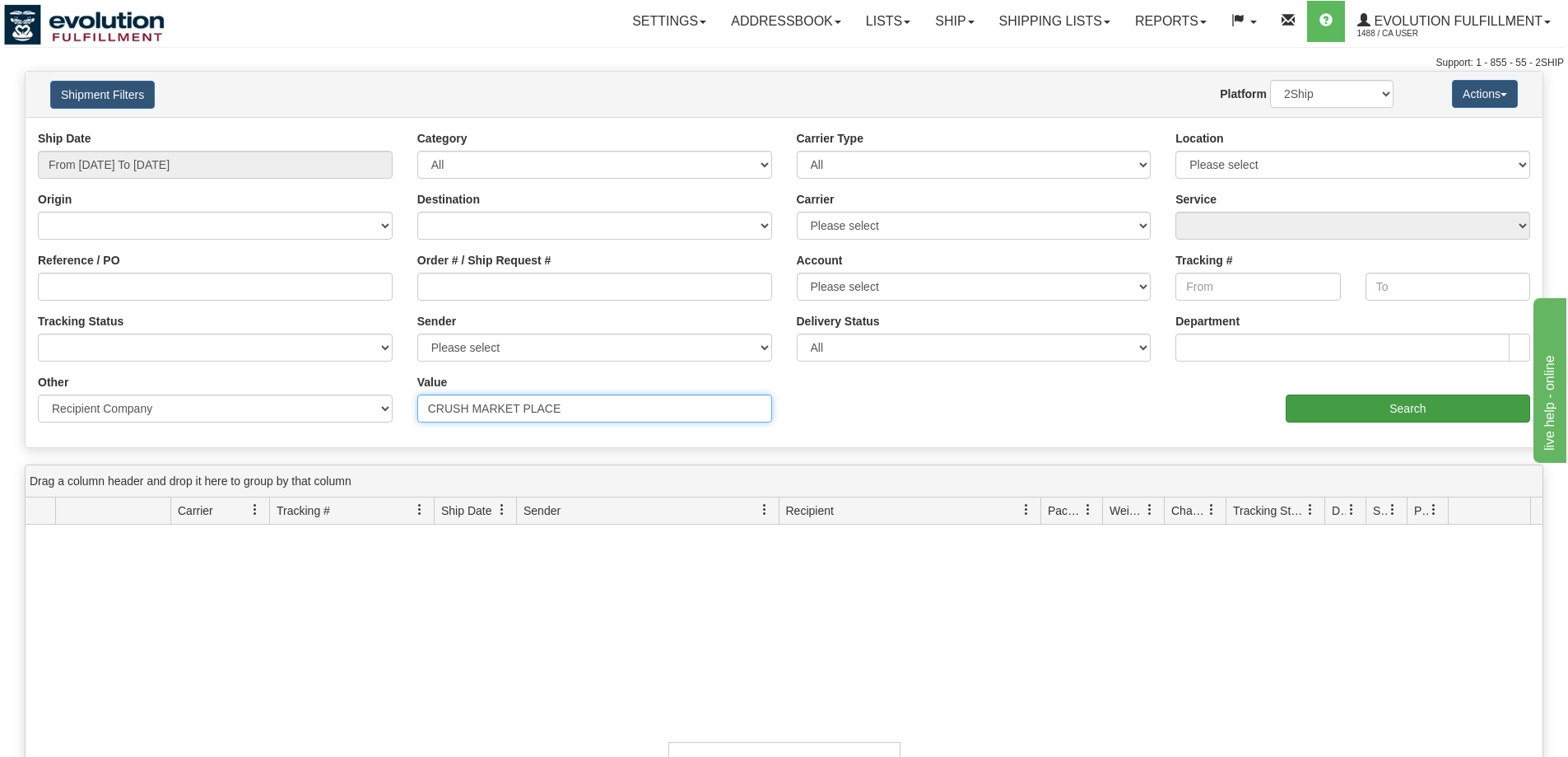
type input "CRUSH MARKET PLACE"
click at [1304, 412] on input "Search" at bounding box center [1408, 408] width 245 height 28
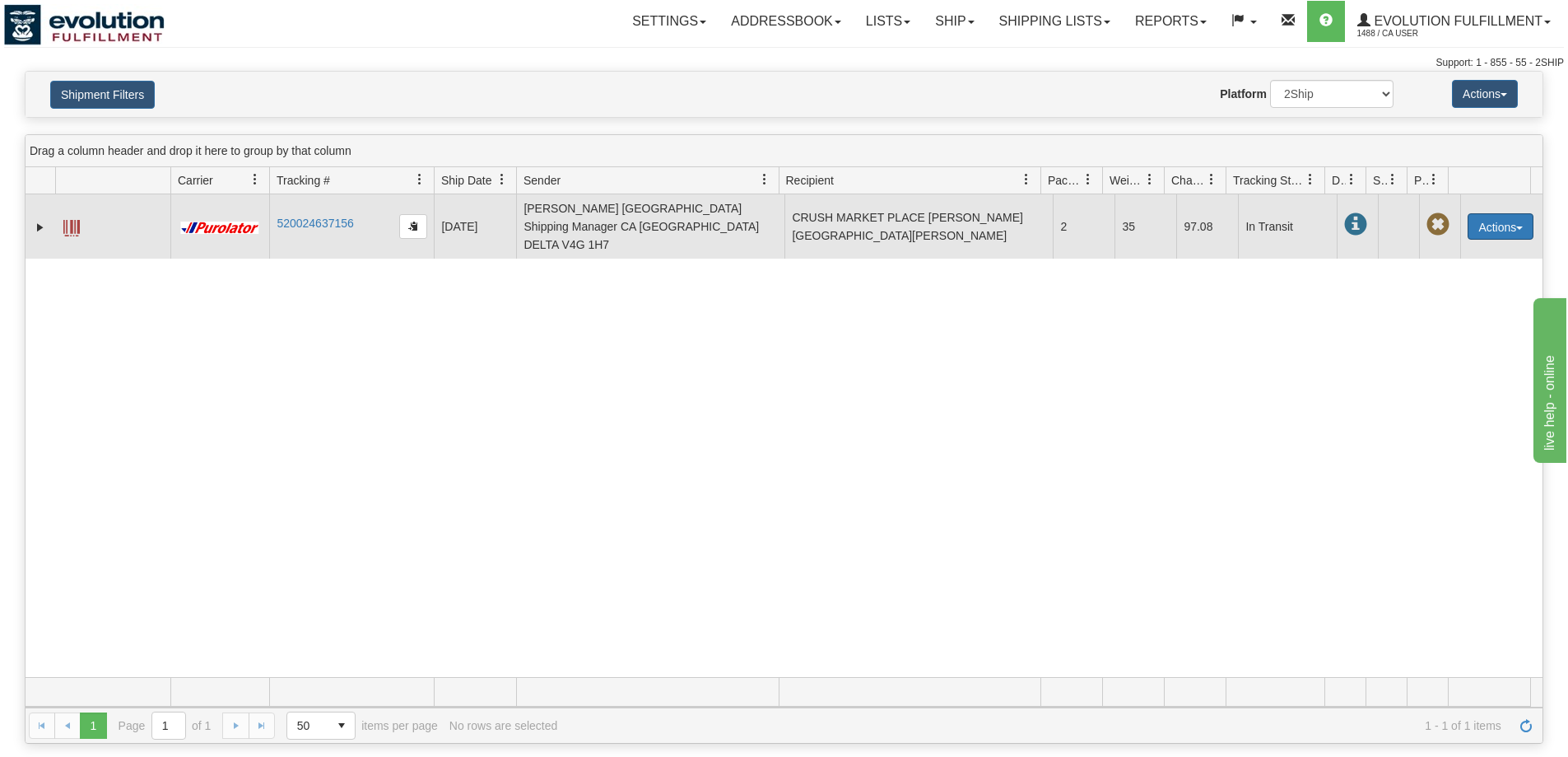
click at [1467, 218] on button "Actions" at bounding box center [1500, 226] width 66 height 26
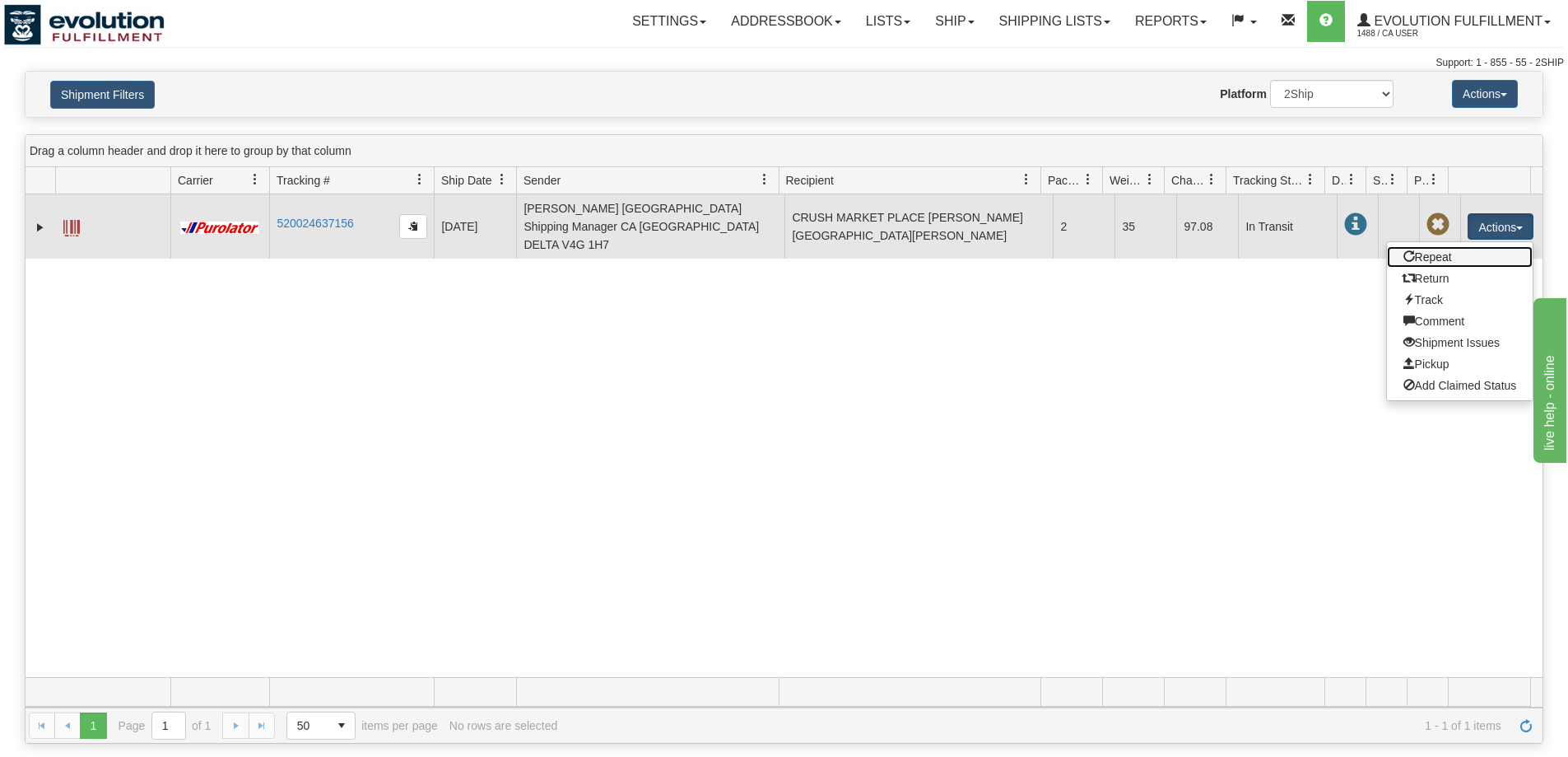
click at [1445, 247] on link "Repeat" at bounding box center [1460, 257] width 147 height 22
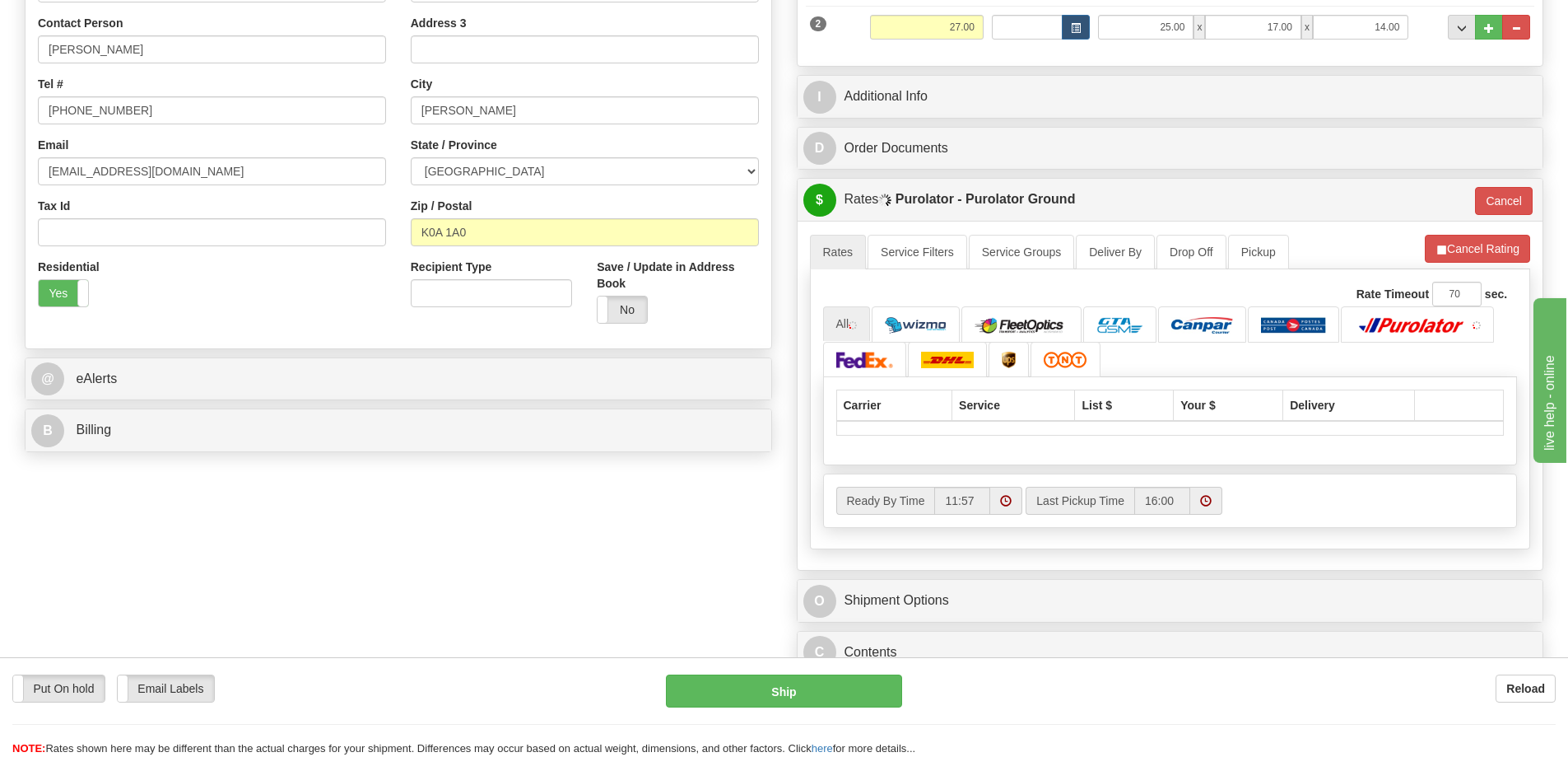
scroll to position [412, 0]
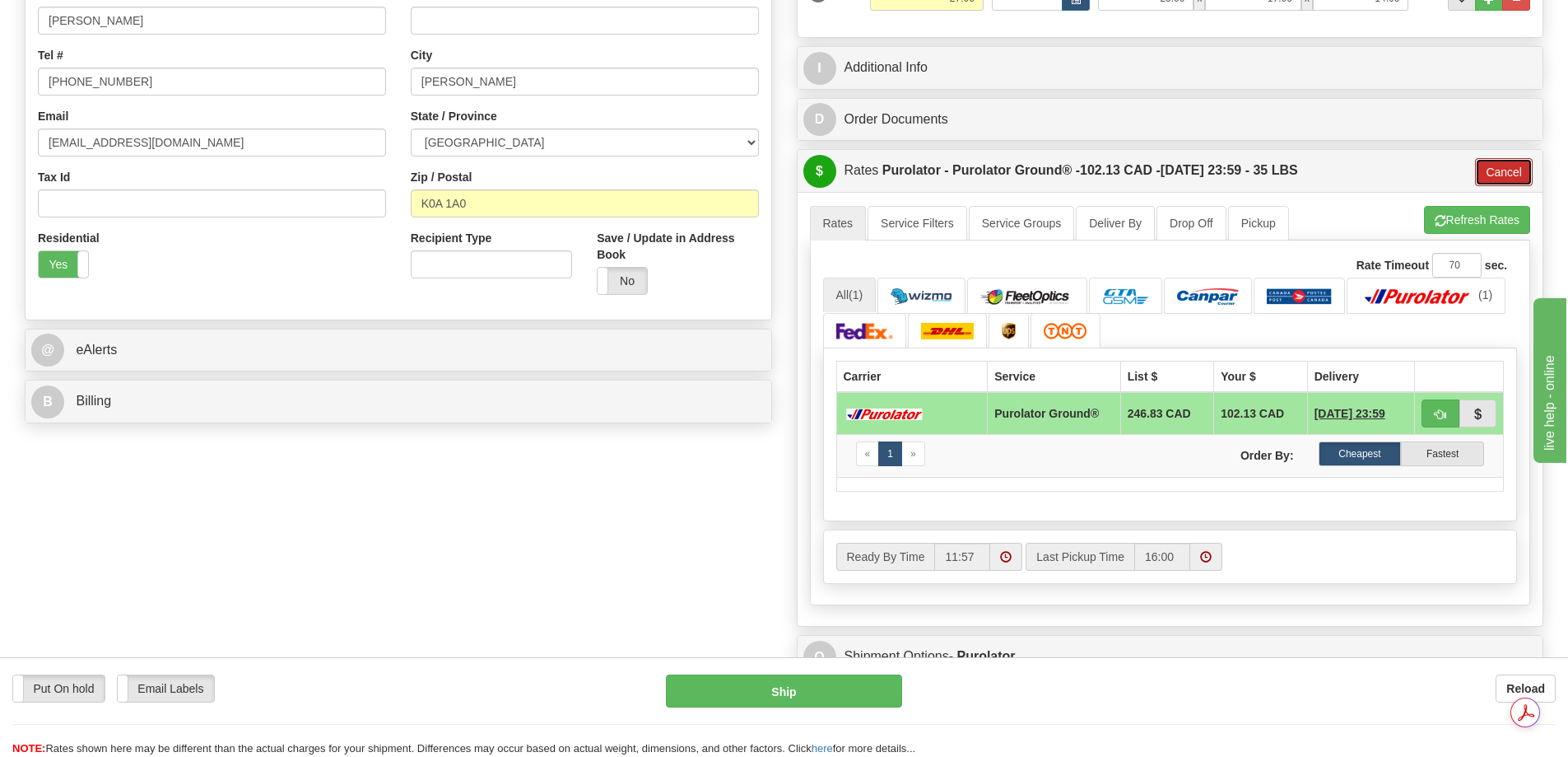
click at [1499, 175] on button "Cancel" at bounding box center [1505, 171] width 58 height 28
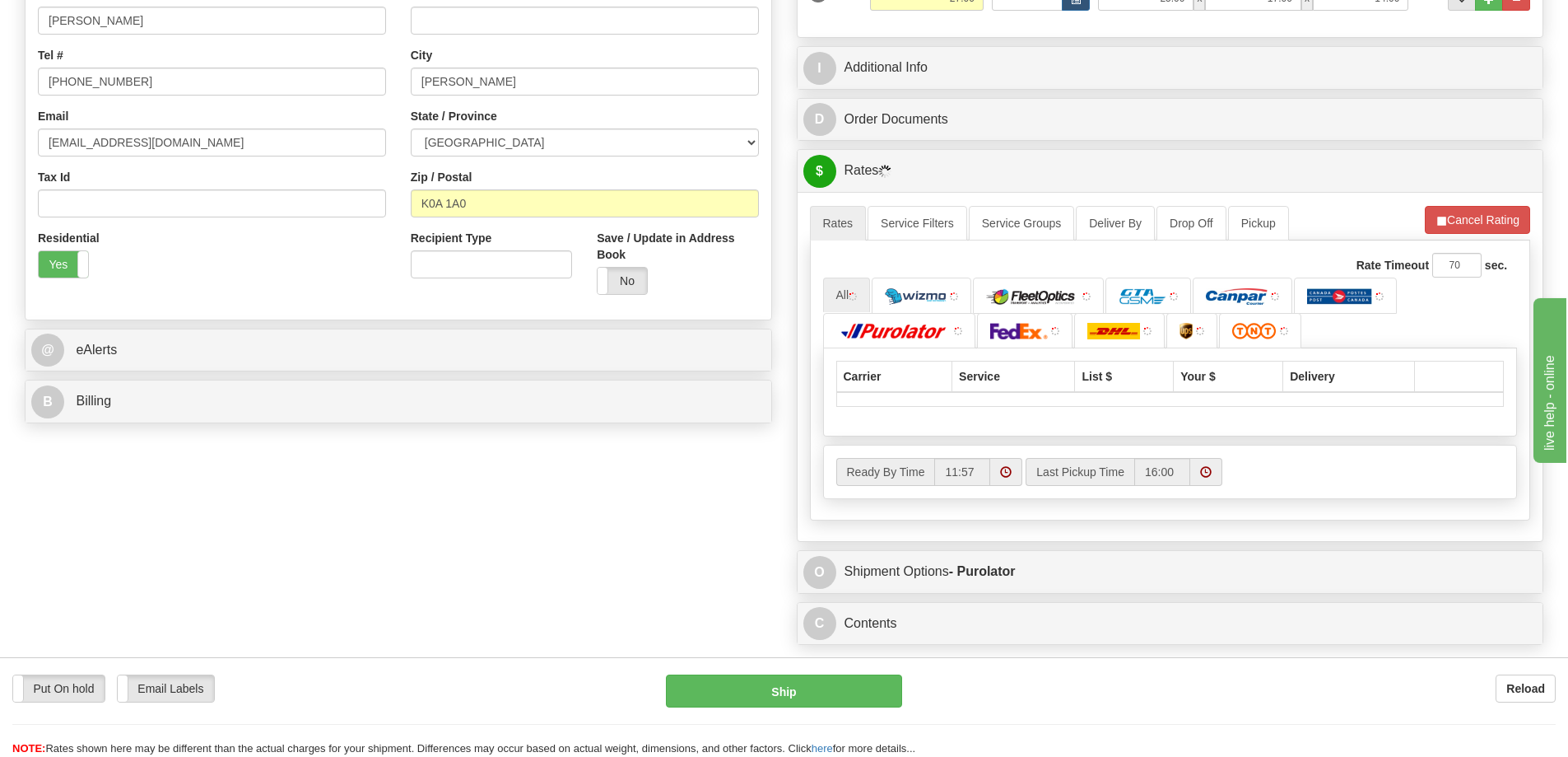
scroll to position [274, 0]
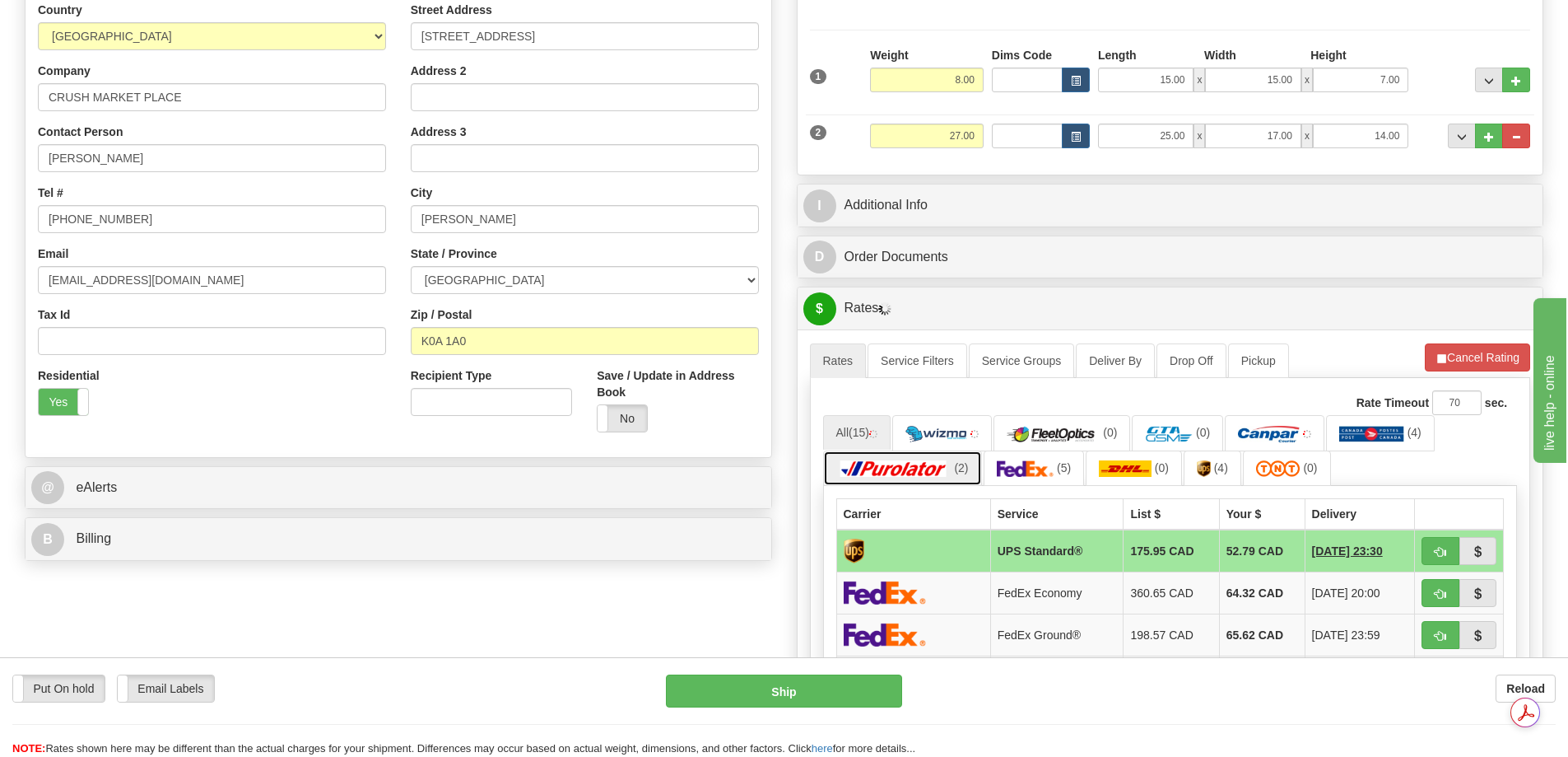
click at [934, 462] on img at bounding box center [894, 469] width 115 height 16
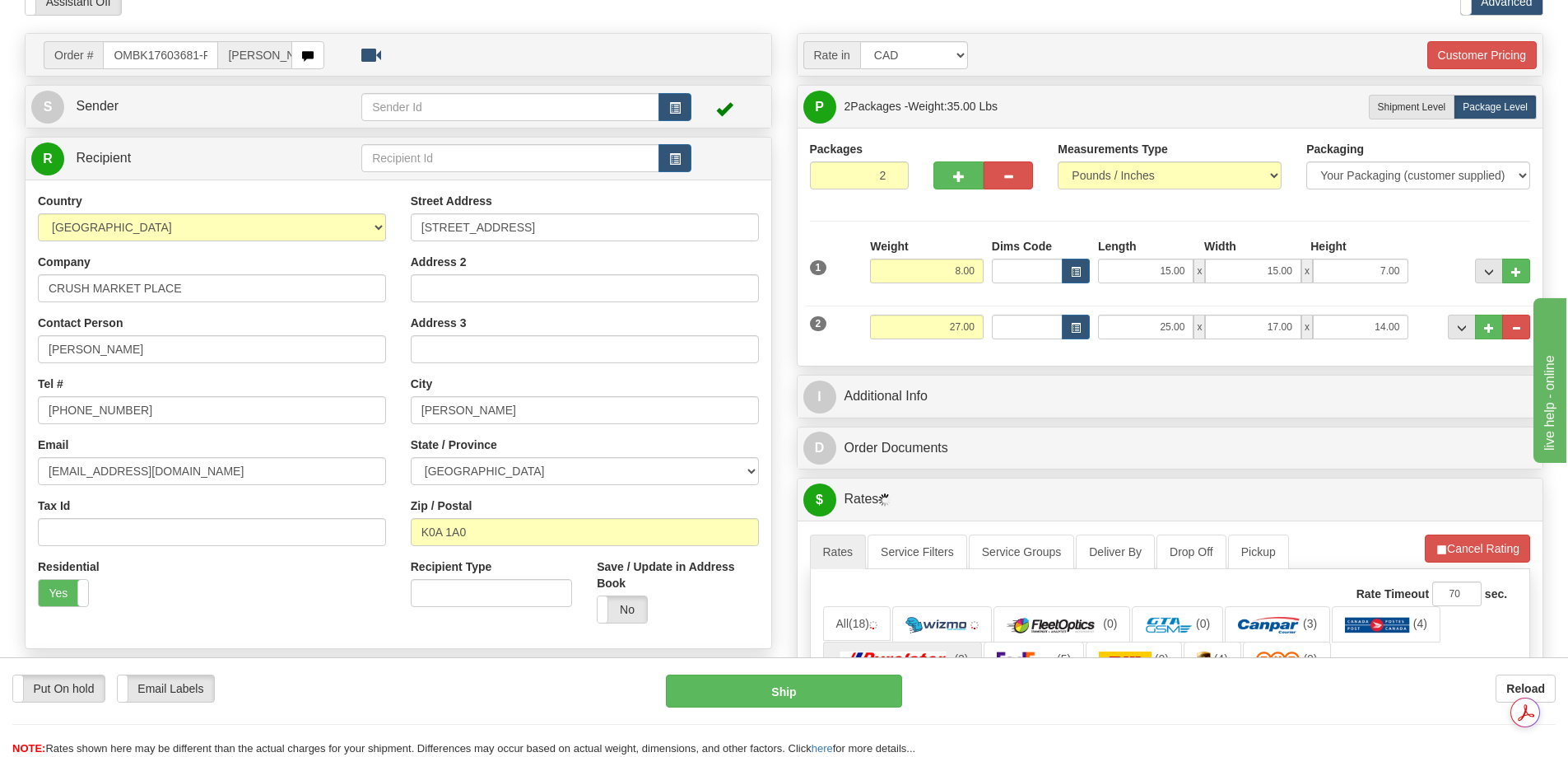
scroll to position [0, 0]
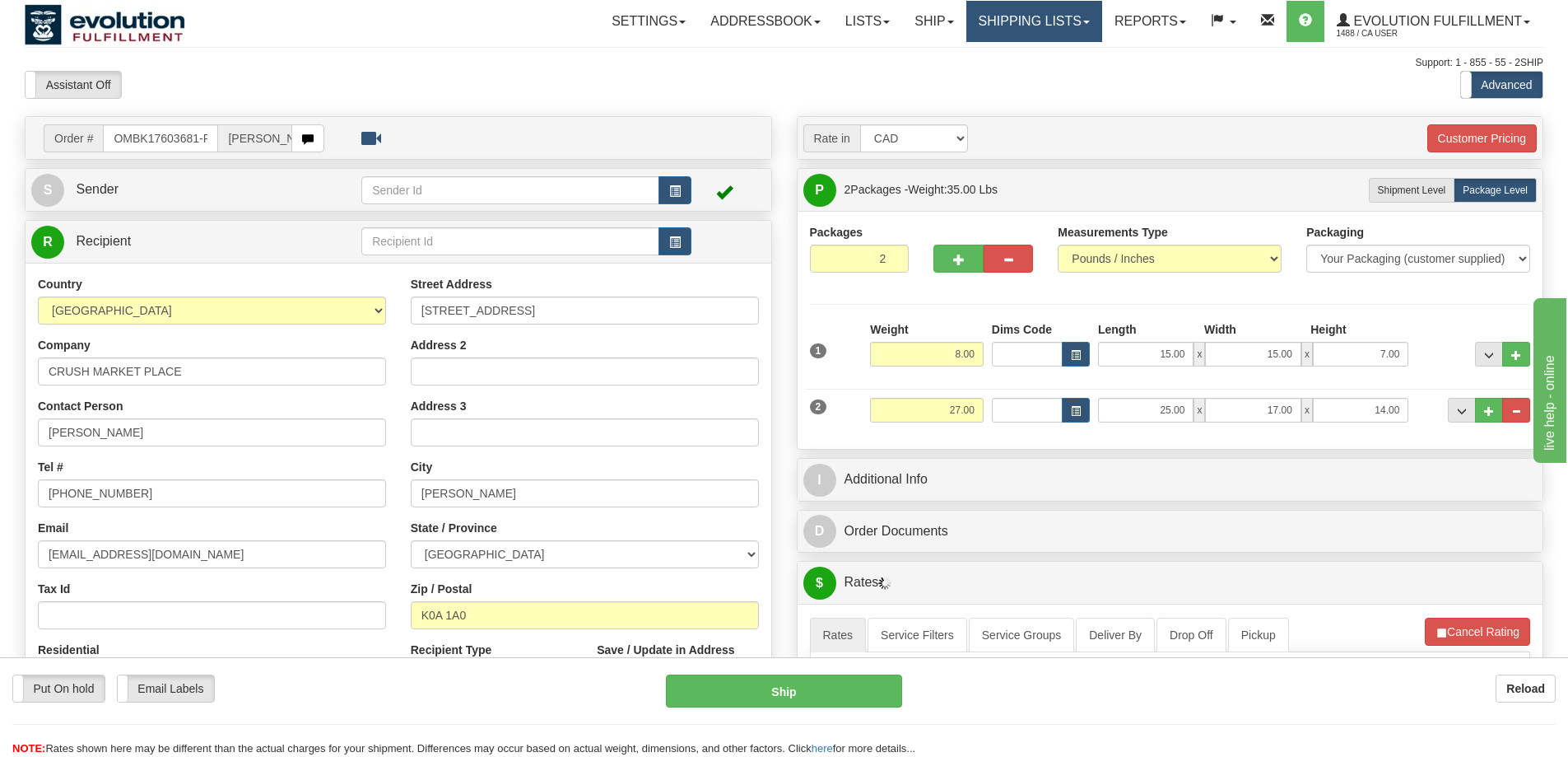
click at [1027, 25] on link "Shipping lists" at bounding box center [1034, 21] width 136 height 41
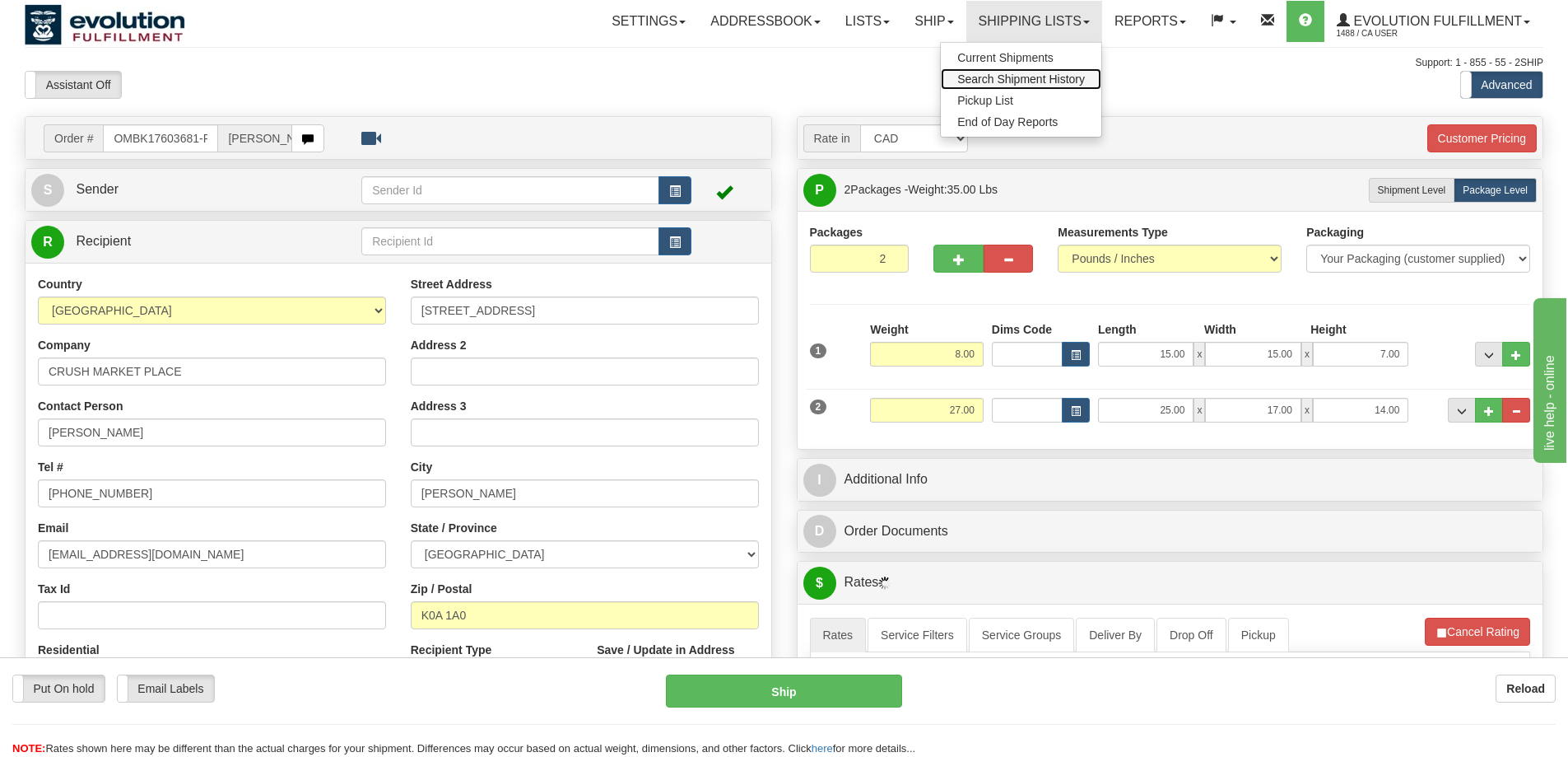
click at [1011, 82] on span "Search Shipment History" at bounding box center [1021, 79] width 128 height 14
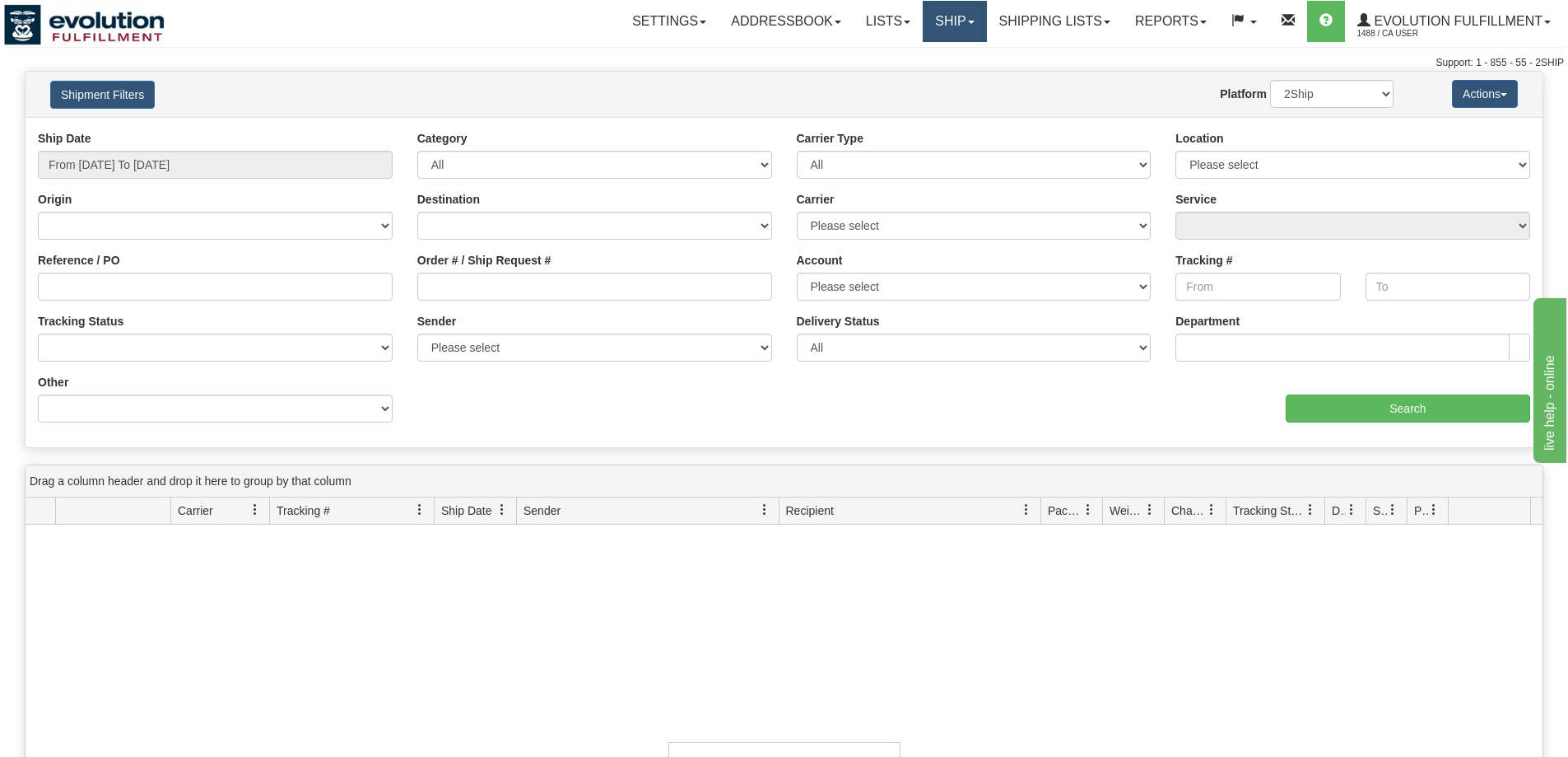
click at [963, 32] on link "Ship" at bounding box center [954, 21] width 63 height 41
click at [902, 63] on span "Ship Screen" at bounding box center [885, 57] width 63 height 14
click at [1021, 18] on link "Shipping lists" at bounding box center [1055, 21] width 136 height 41
click at [950, 18] on link "Ship" at bounding box center [954, 21] width 63 height 41
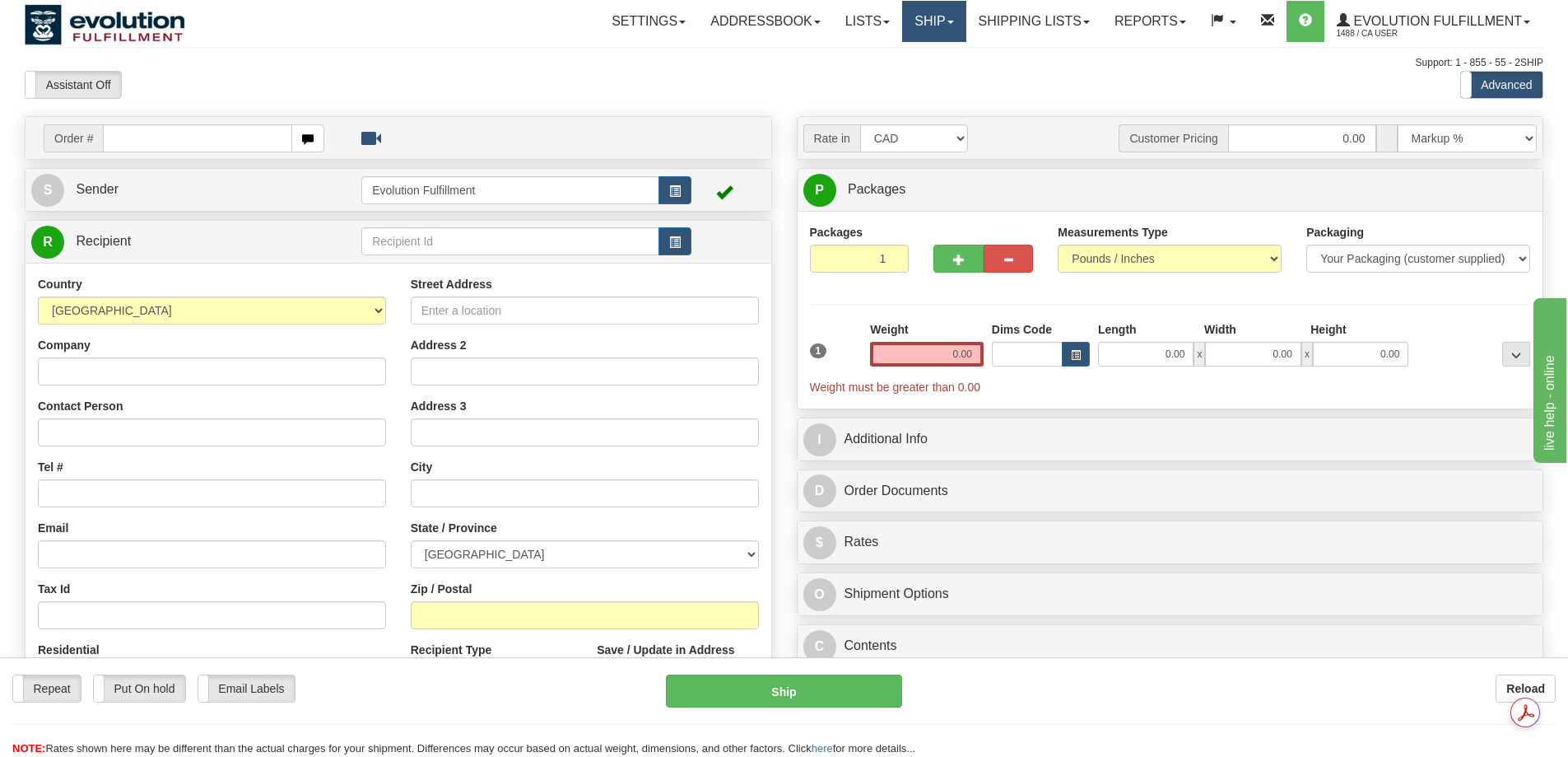
click at [921, 35] on link "Ship" at bounding box center [934, 21] width 63 height 41
click at [918, 90] on ul "Ship Screen OnHold / Order Queue" at bounding box center [891, 68] width 150 height 53
click at [910, 15] on link "Ship" at bounding box center [934, 21] width 63 height 41
click at [919, 76] on span "OnHold / Order Queue" at bounding box center [891, 79] width 116 height 14
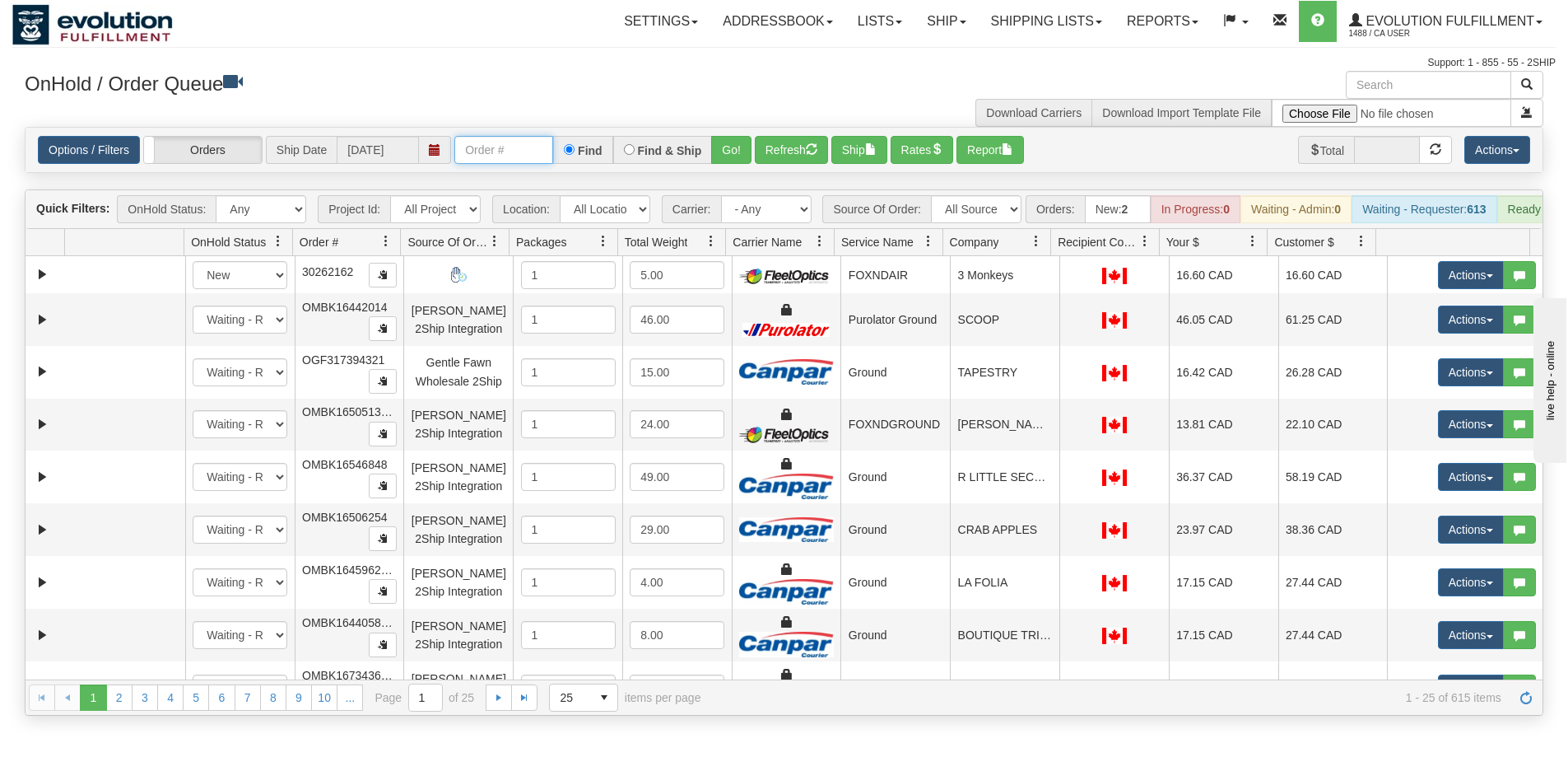
click at [543, 150] on input "text" at bounding box center [503, 150] width 99 height 28
paste input "17603681_BO01"
click at [728, 156] on button "Go!" at bounding box center [731, 150] width 41 height 28
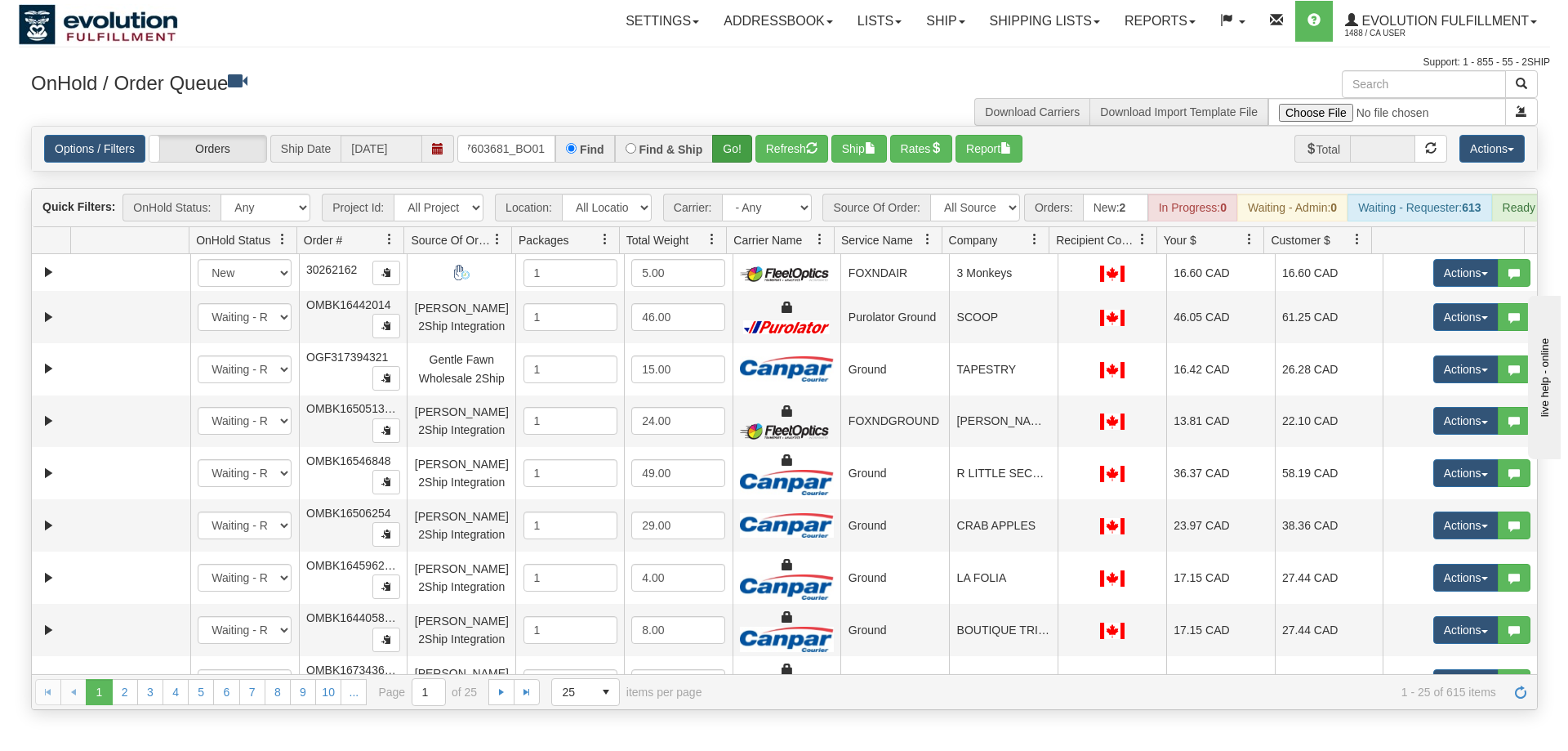
scroll to position [0, 0]
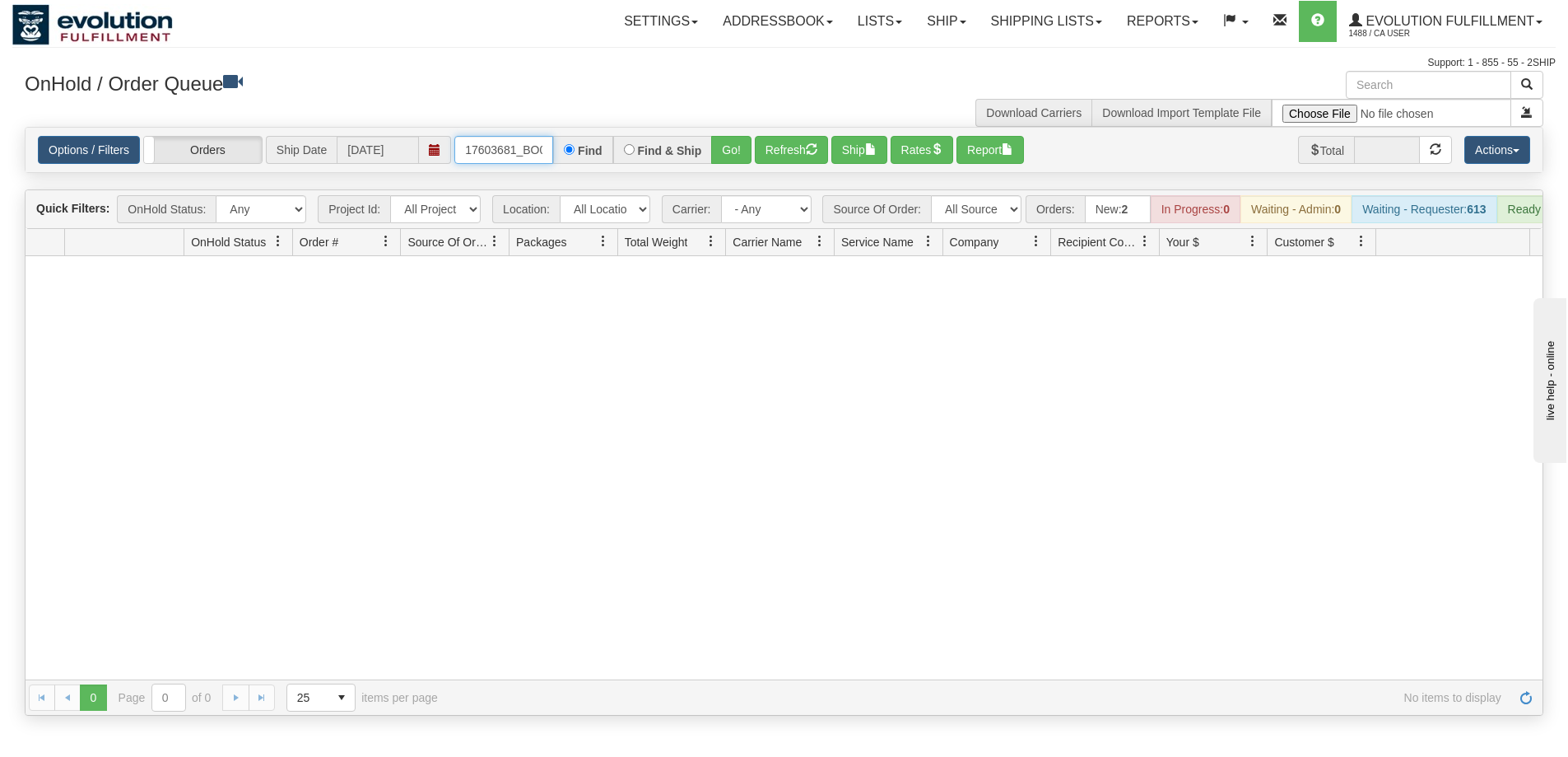
click at [489, 149] on input "17603681_BO01" at bounding box center [503, 150] width 99 height 28
type input "17603681_BO01"
click at [733, 148] on button "Go!" at bounding box center [731, 150] width 41 height 28
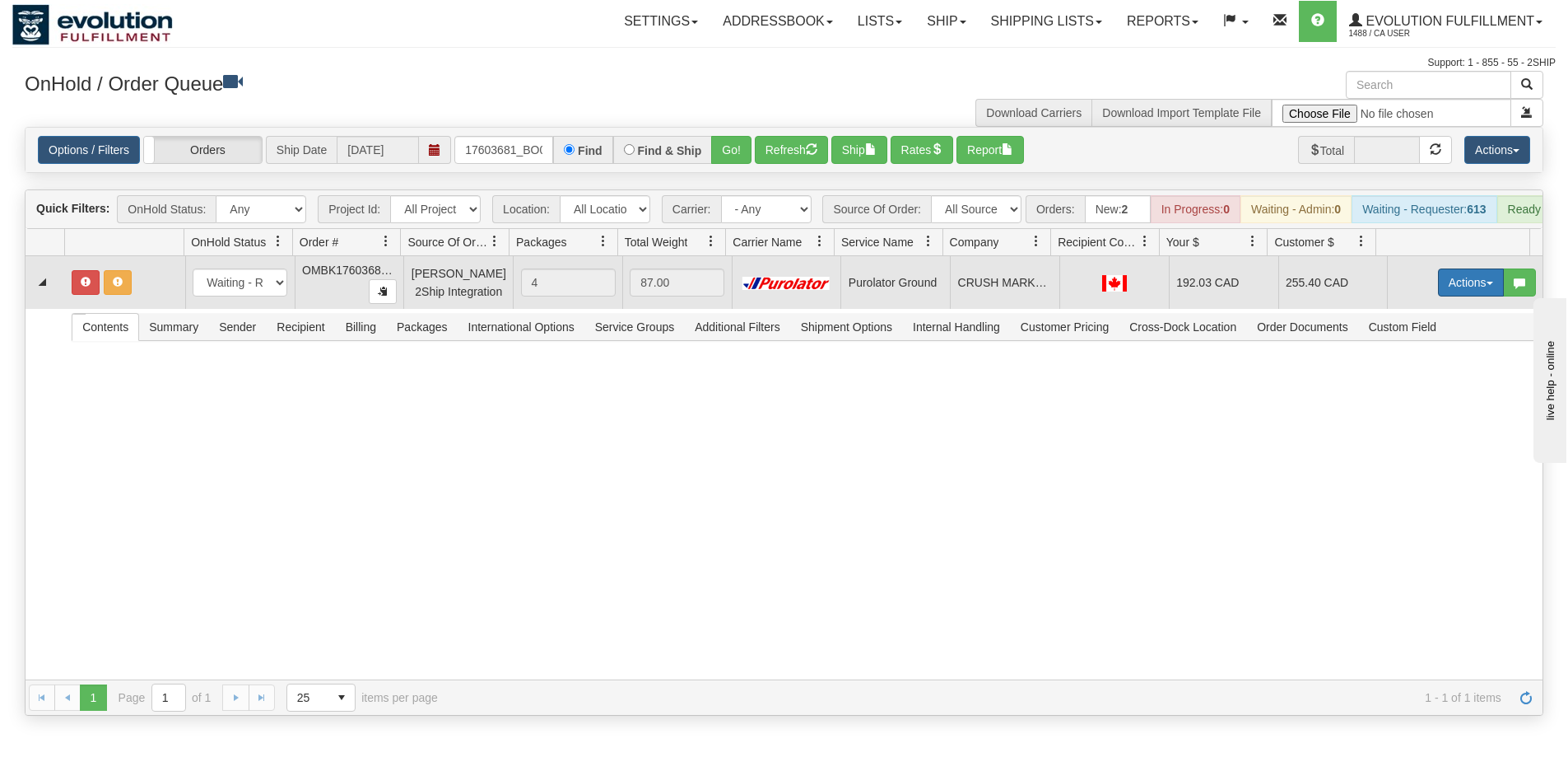
click at [1440, 284] on button "Actions" at bounding box center [1471, 282] width 66 height 28
click at [1408, 320] on span "Open" at bounding box center [1408, 314] width 40 height 14
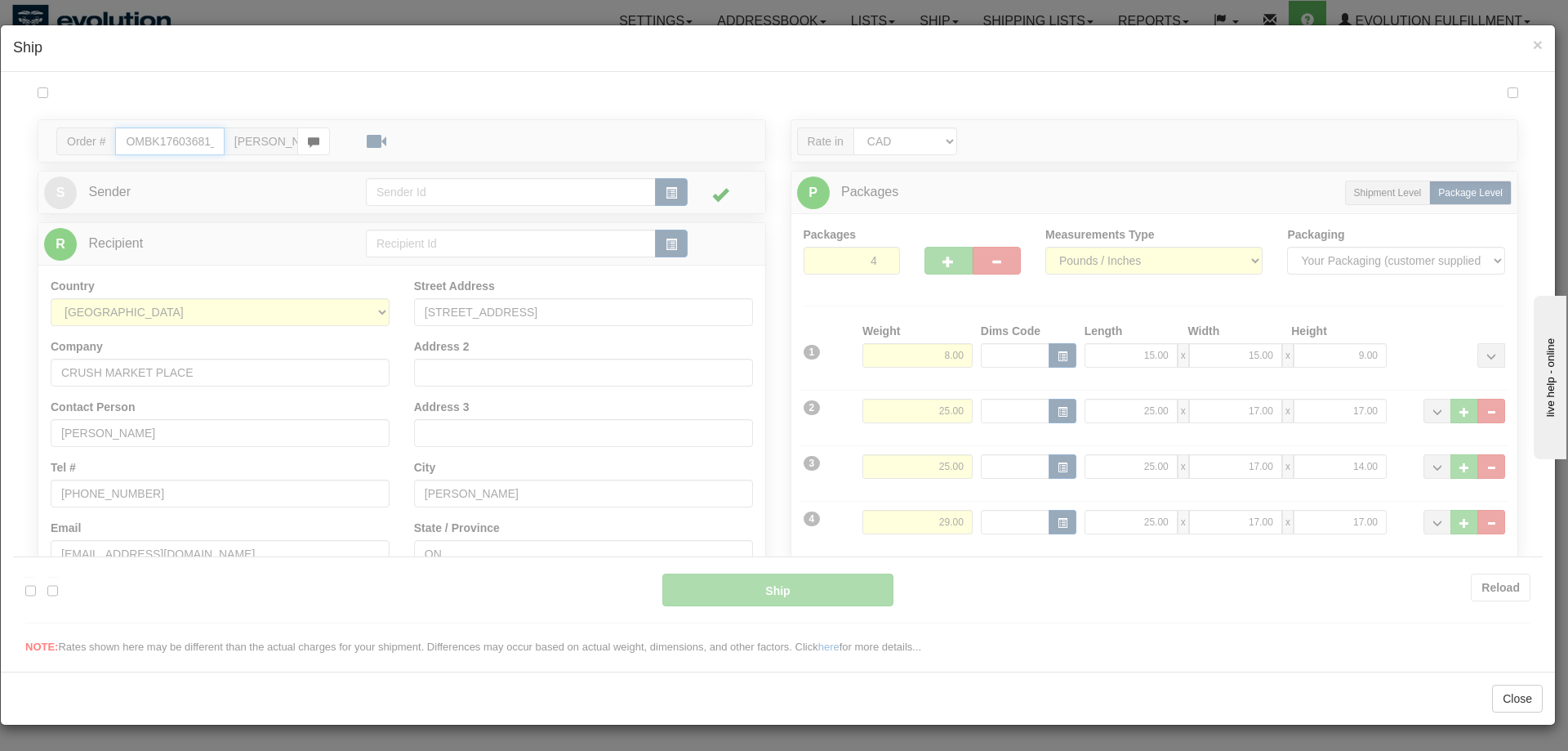
type input "260"
type input "11:58"
type input "16:00"
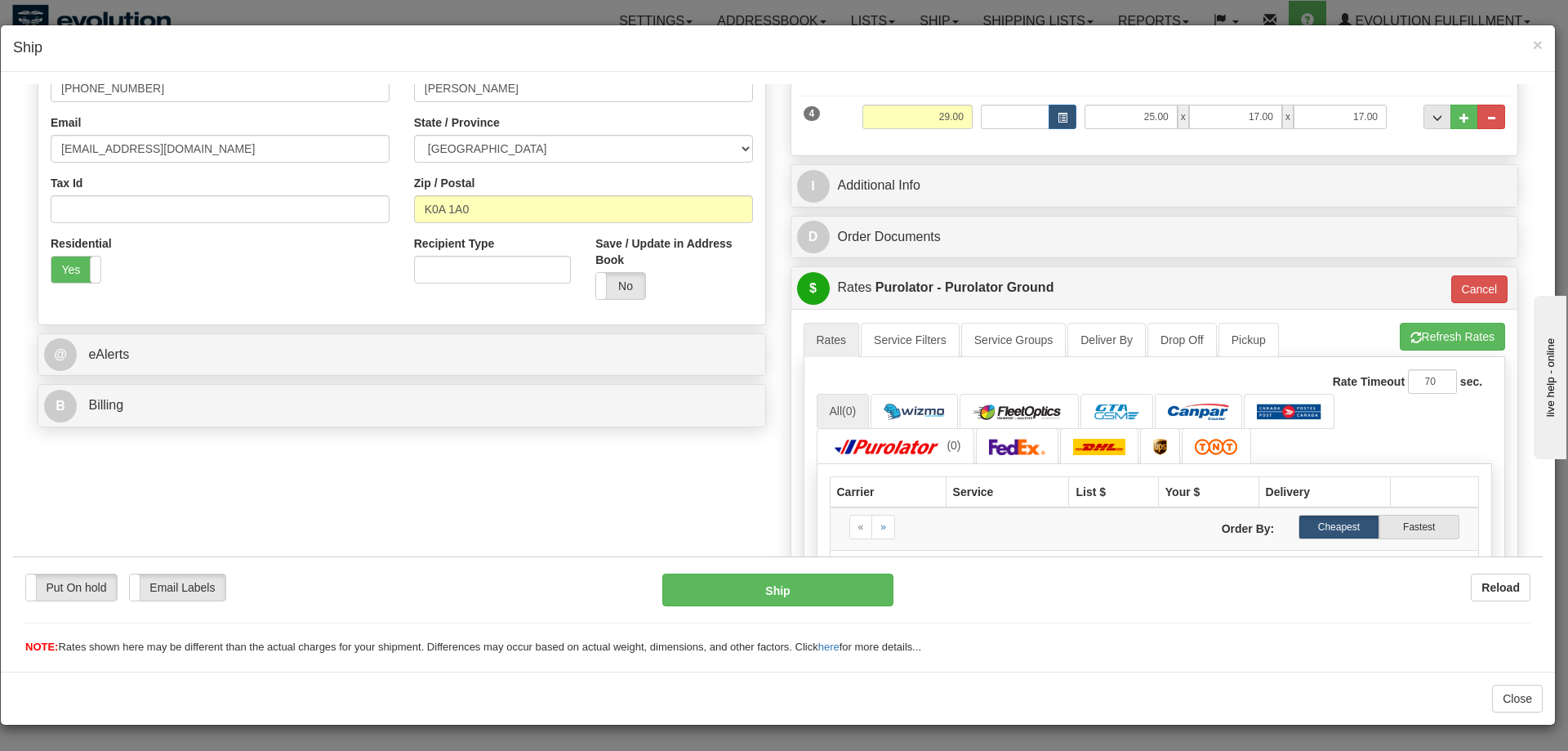
scroll to position [408, 0]
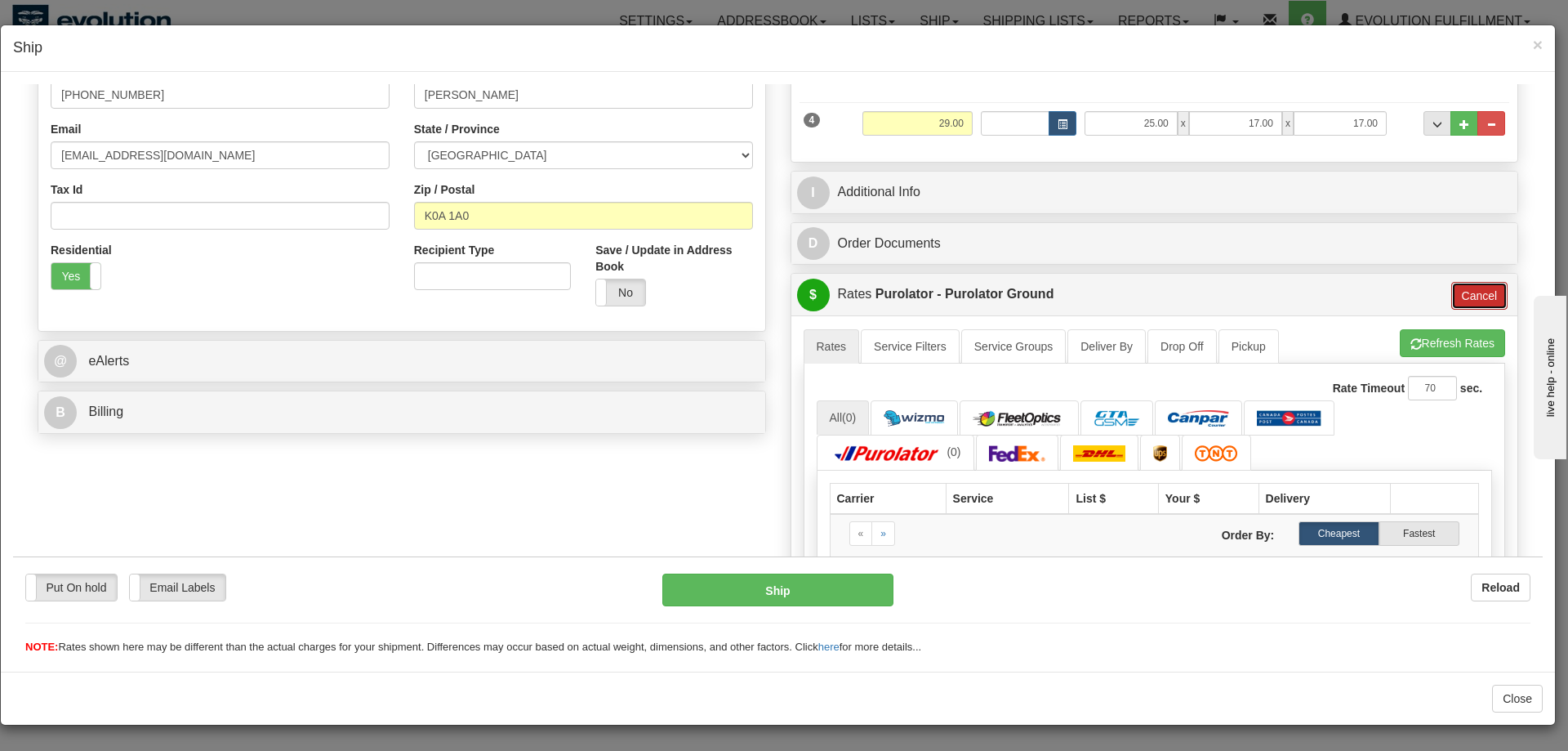
click at [1458, 299] on button "Cancel" at bounding box center [1480, 294] width 58 height 28
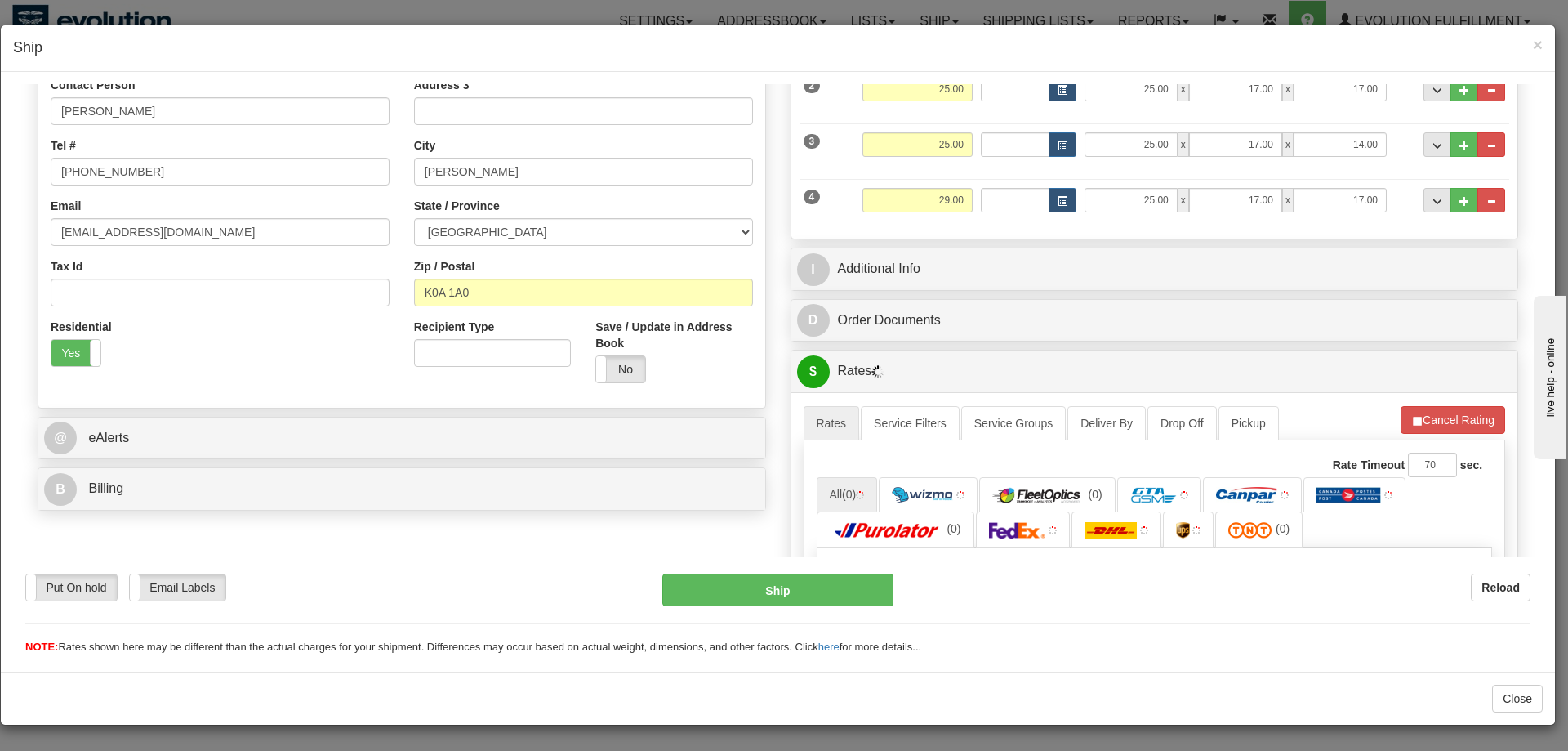
scroll to position [272, 0]
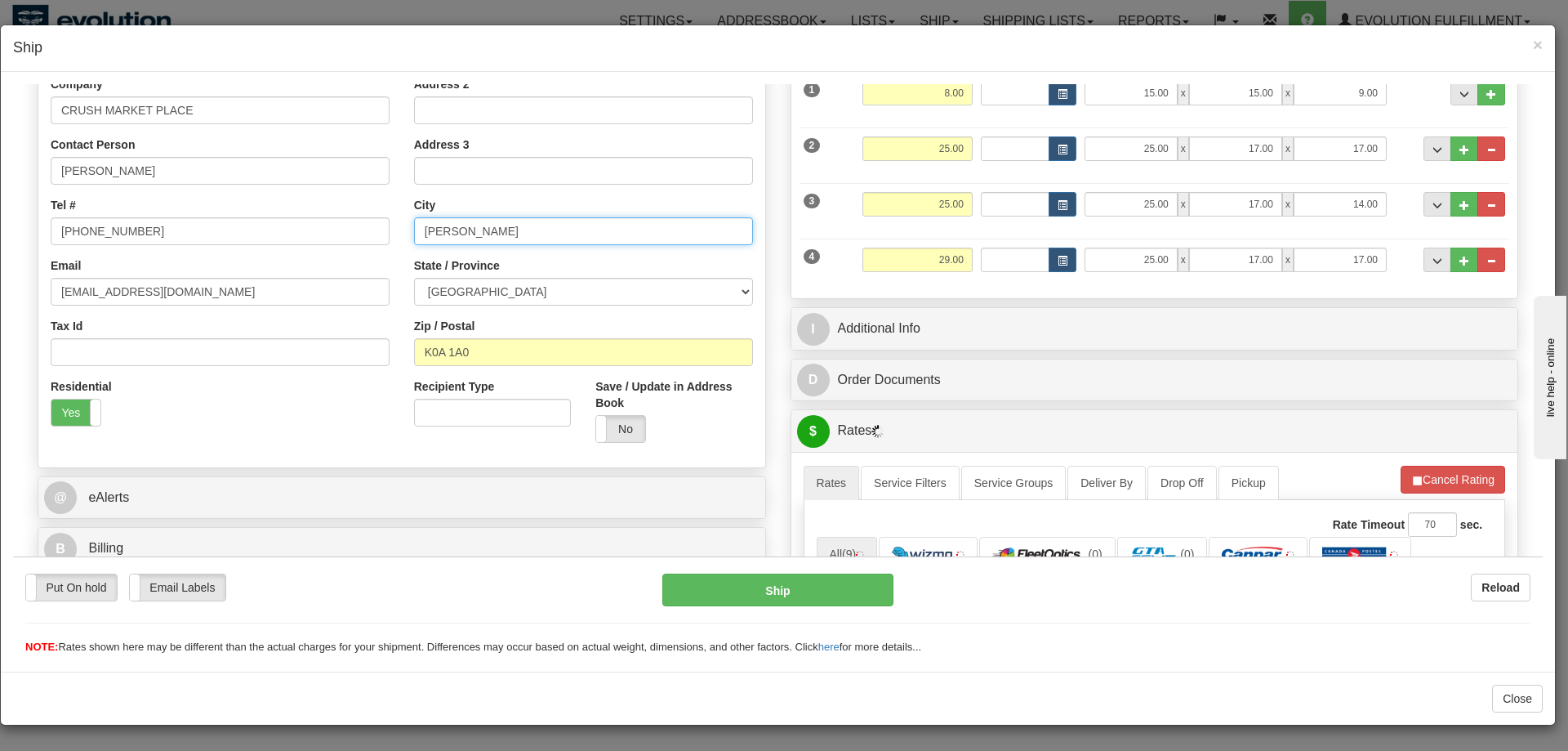
click at [491, 229] on input "[PERSON_NAME]" at bounding box center [583, 230] width 339 height 28
click at [468, 282] on select "ALBERTA BRITISH COLUMBIA MANITOBA NEW BRUNSWICK NEWFOUNDLAND NOVA SCOTIA NUNAVU…" at bounding box center [583, 291] width 339 height 28
click at [414, 277] on select "ALBERTA BRITISH COLUMBIA MANITOBA NEW BRUNSWICK NEWFOUNDLAND NOVA SCOTIA NUNAVU…" at bounding box center [583, 291] width 339 height 28
click at [486, 284] on select "ALBERTA BRITISH COLUMBIA MANITOBA NEW BRUNSWICK NEWFOUNDLAND NOVA SCOTIA NUNAVU…" at bounding box center [583, 291] width 339 height 28
select select "ON"
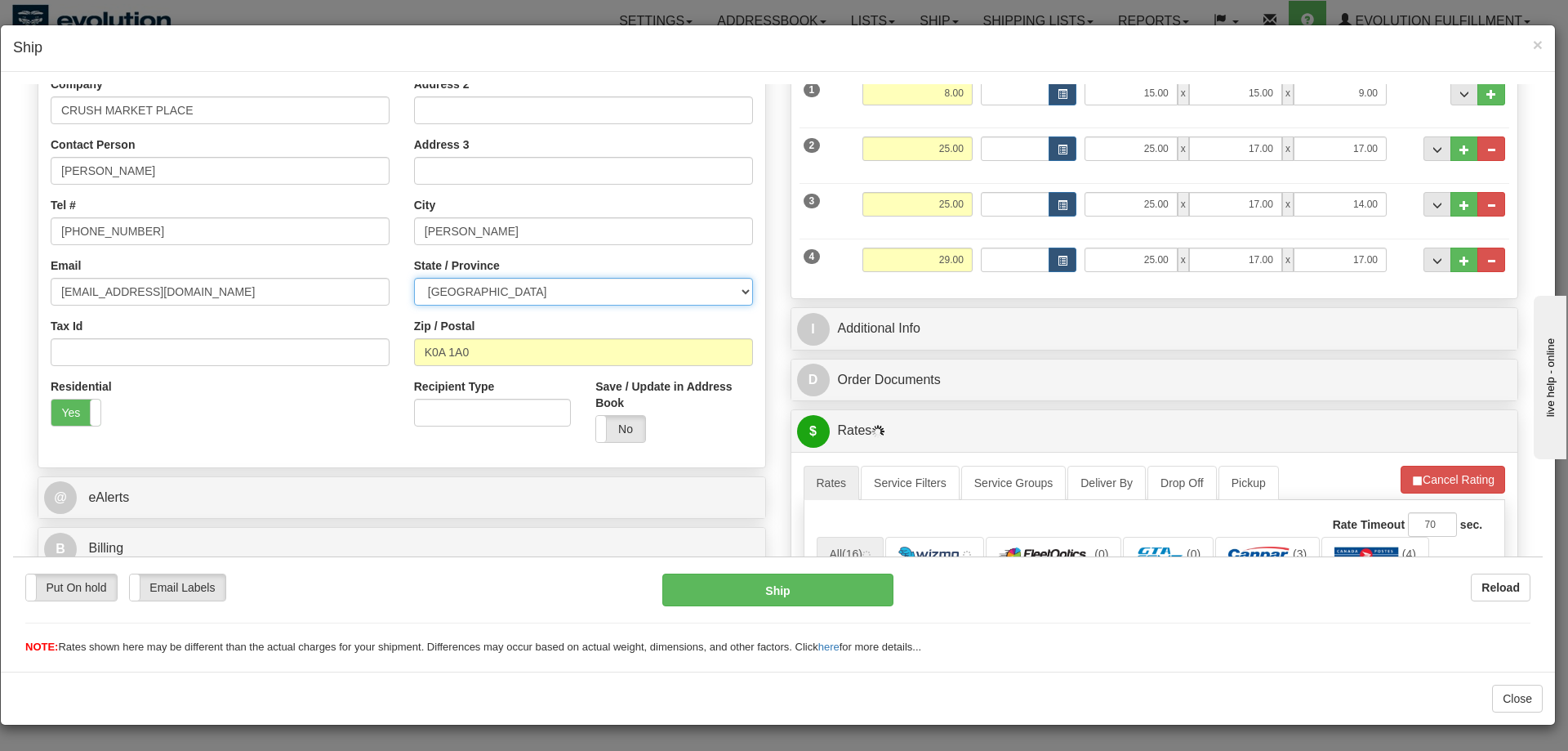
click at [414, 277] on select "ALBERTA BRITISH COLUMBIA MANITOBA NEW BRUNSWICK NEWFOUNDLAND NOVA SCOTIA NUNAVU…" at bounding box center [583, 291] width 339 height 28
click at [485, 359] on input "K0A 1A0" at bounding box center [583, 351] width 339 height 28
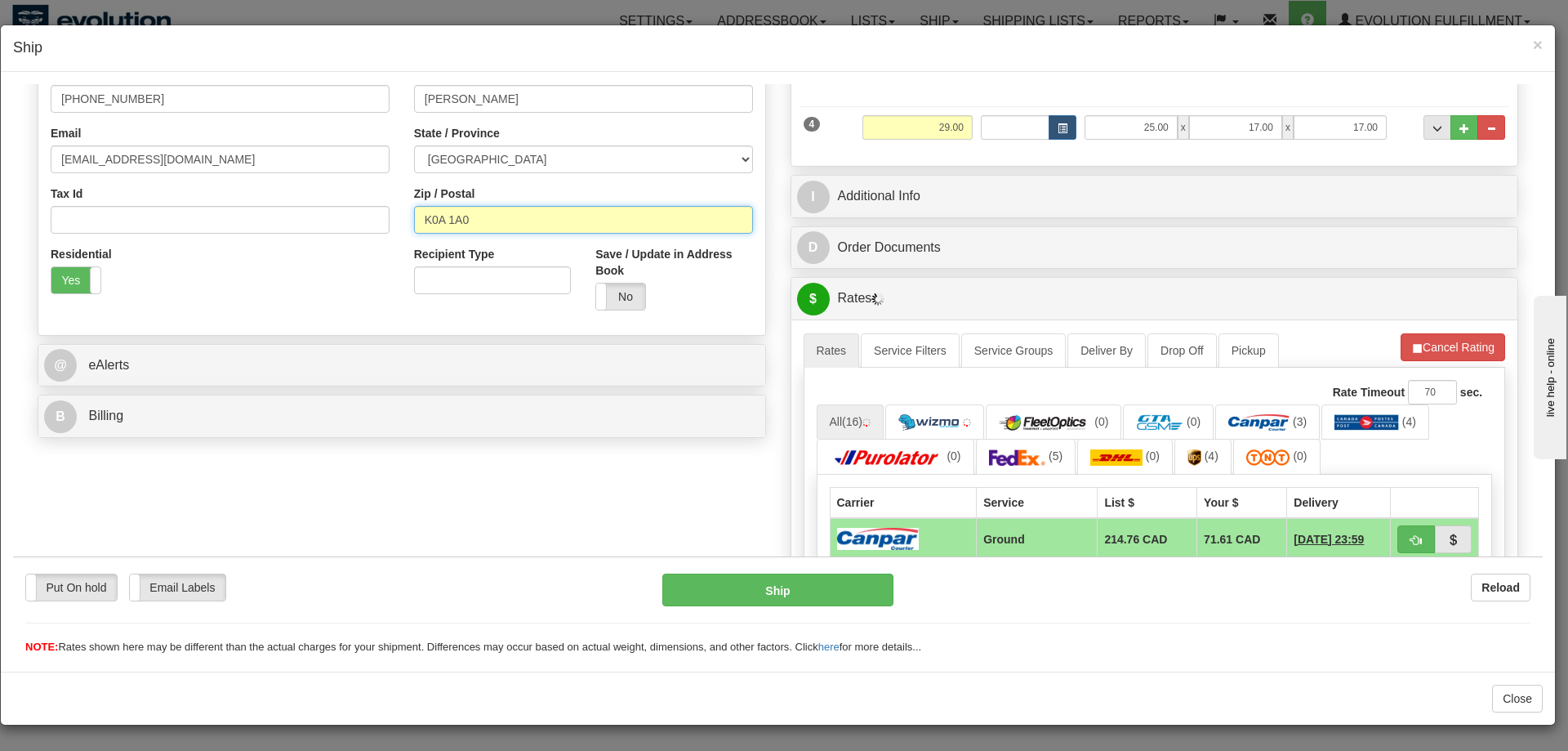
scroll to position [408, 0]
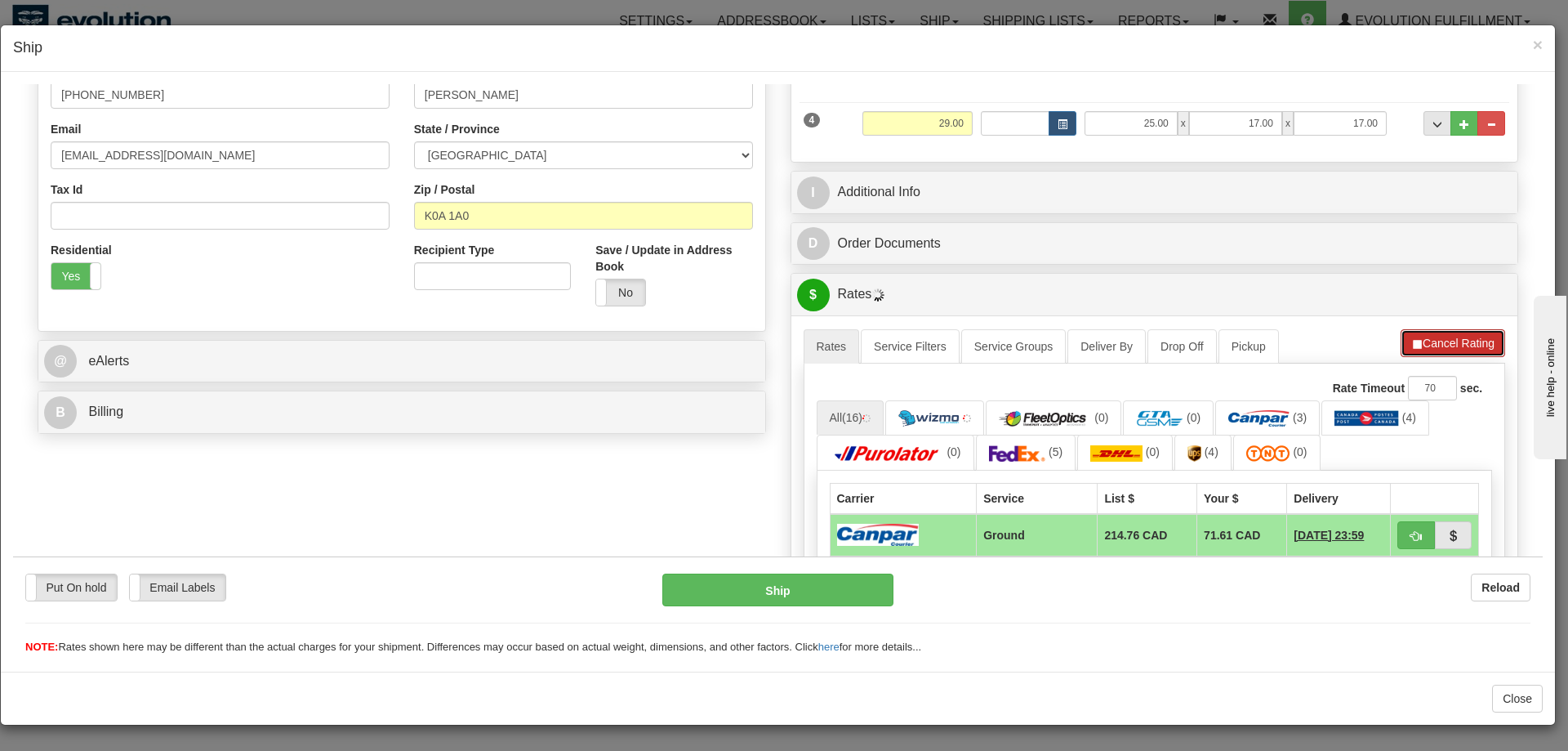
drag, startPoint x: 1466, startPoint y: 348, endPoint x: 1413, endPoint y: 362, distance: 54.8
click at [1466, 348] on button "Cancel Rating" at bounding box center [1453, 342] width 104 height 28
click at [1411, 343] on span "button" at bounding box center [1416, 344] width 12 height 11
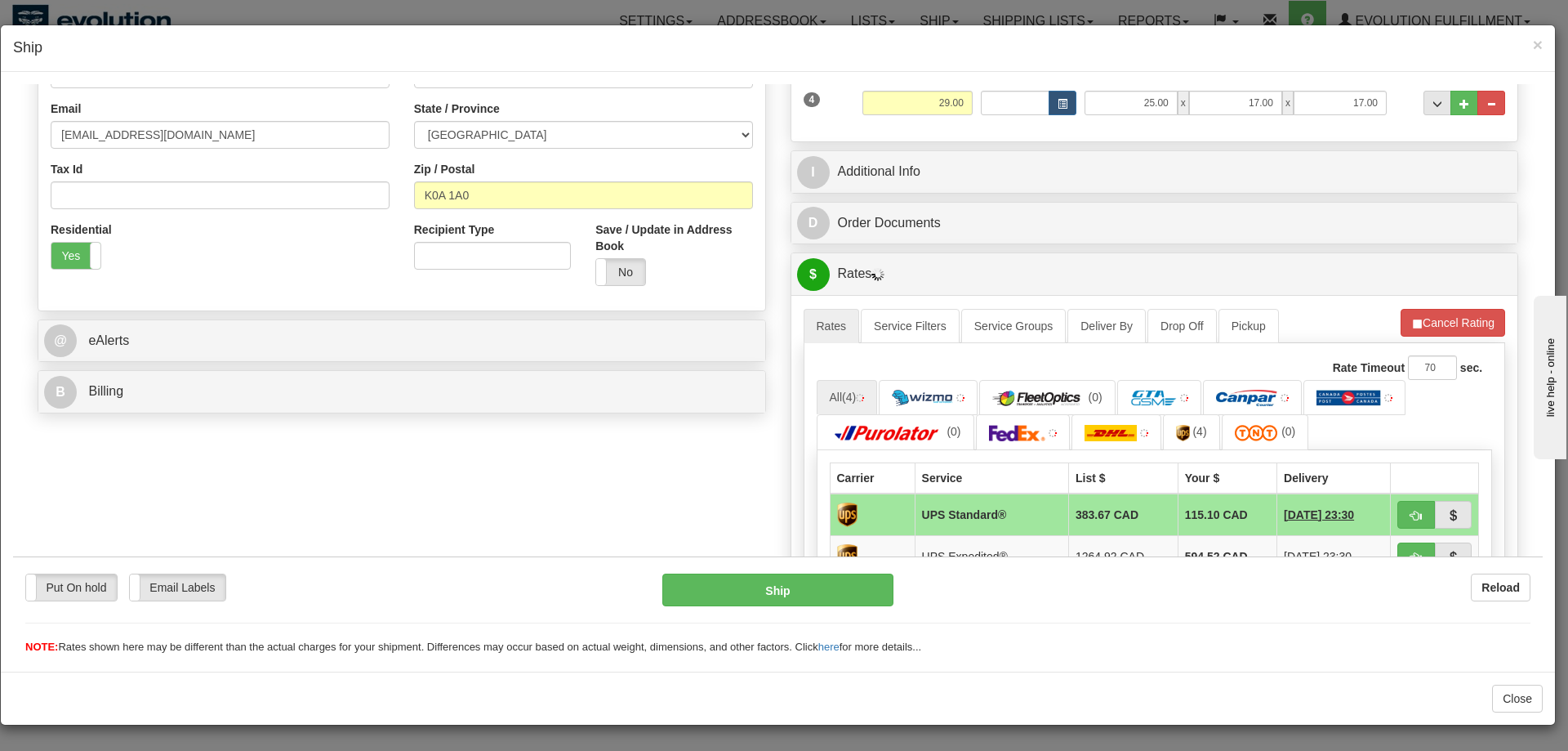
scroll to position [545, 0]
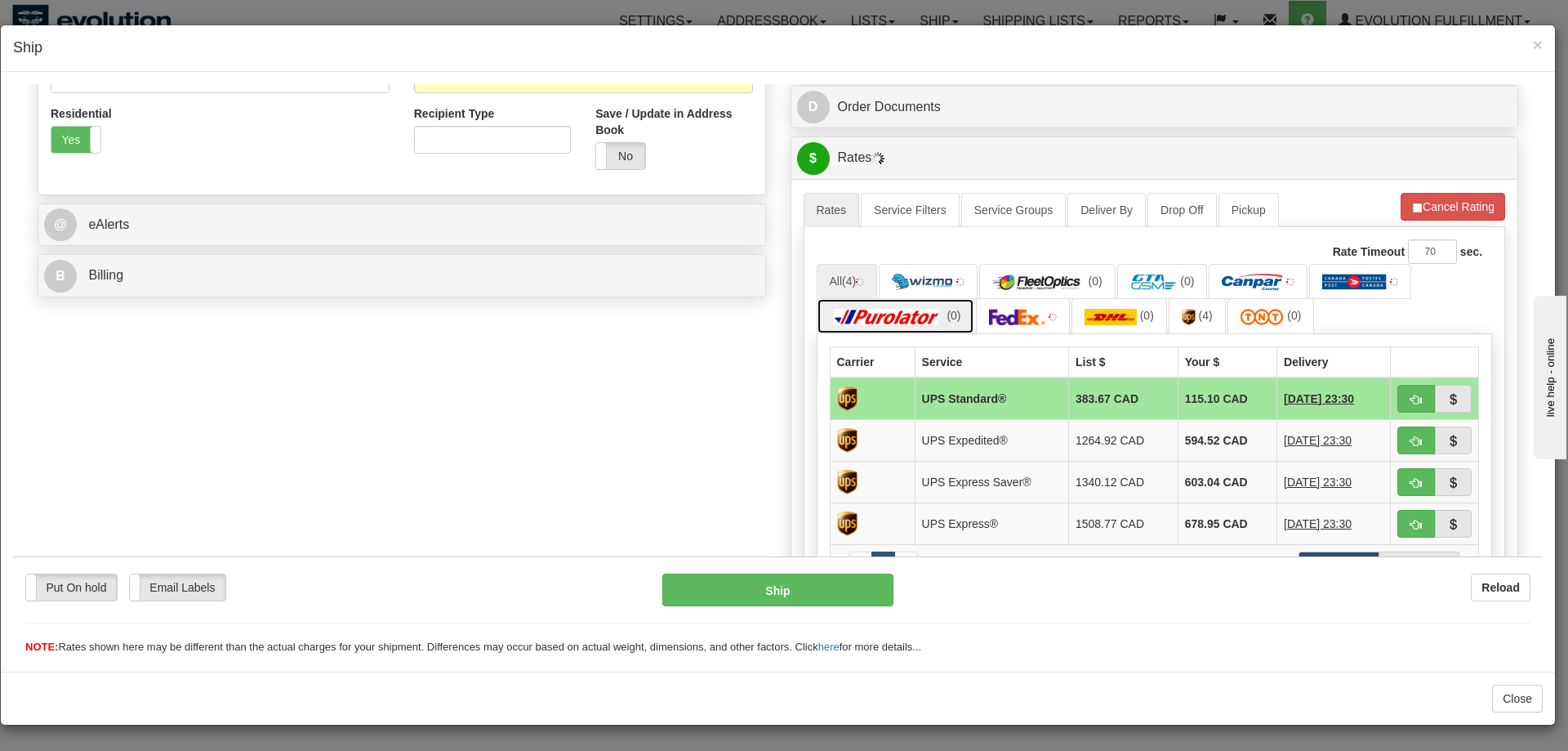
click at [896, 316] on img at bounding box center [886, 316] width 114 height 16
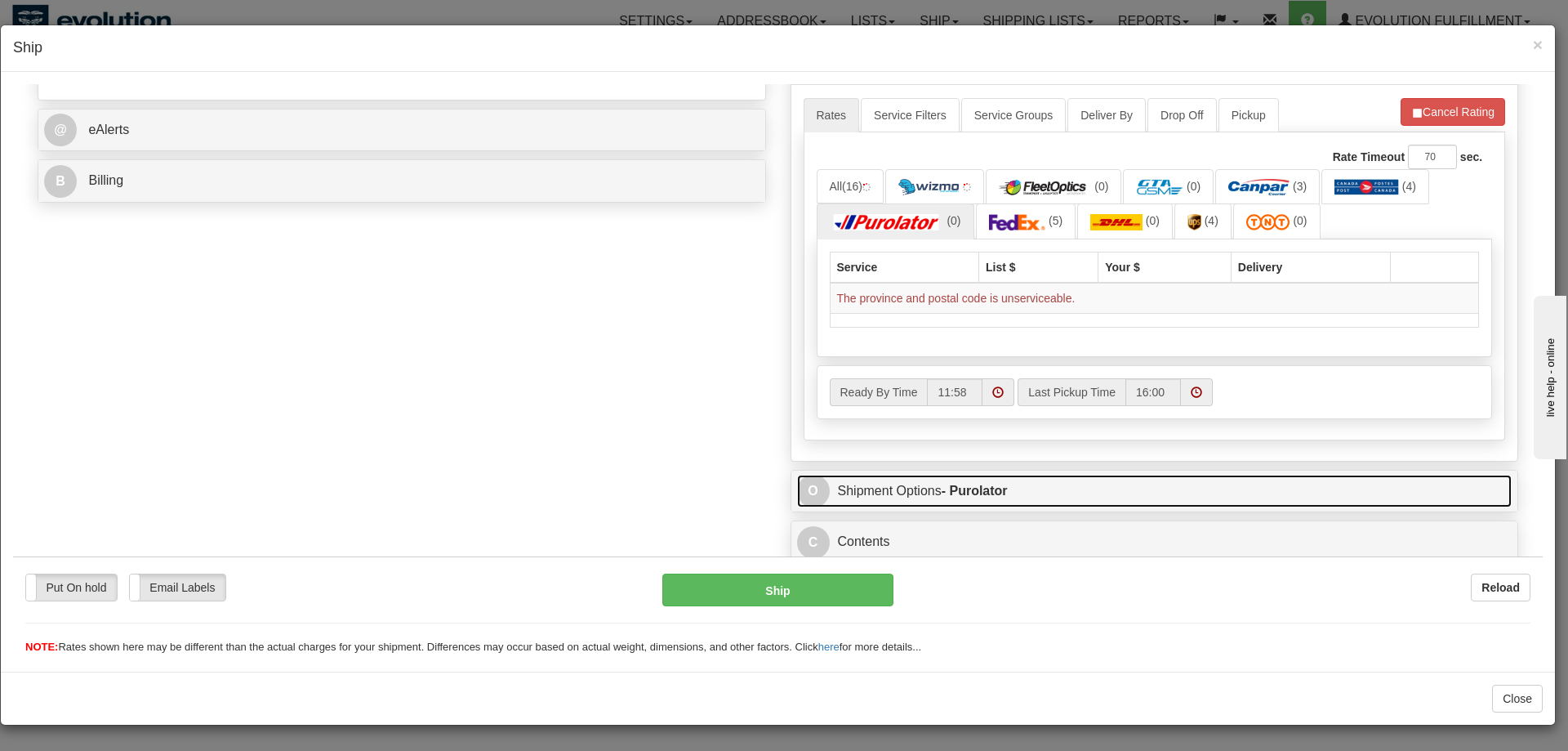
click at [971, 495] on strong "- Purolator" at bounding box center [975, 489] width 67 height 13
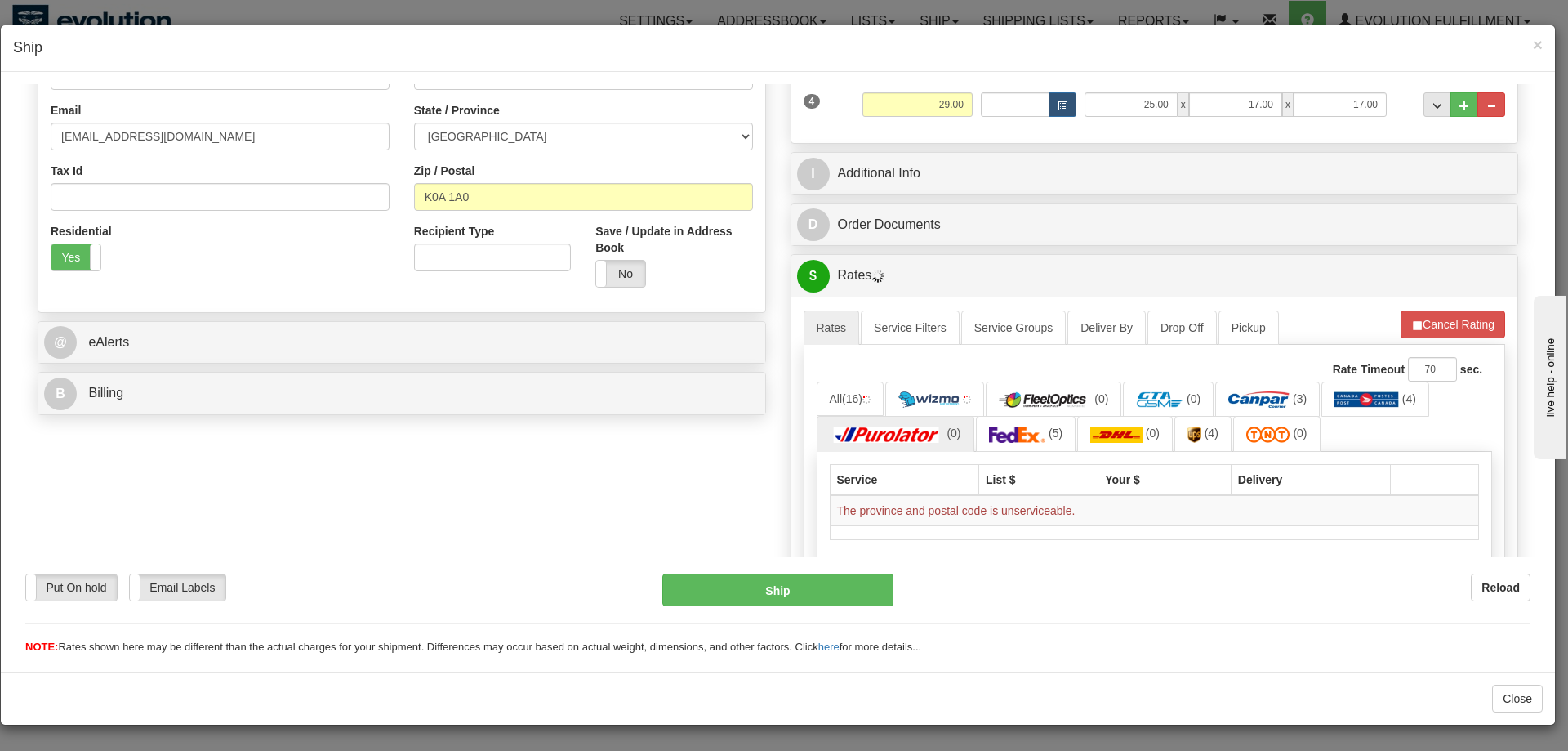
scroll to position [392, 0]
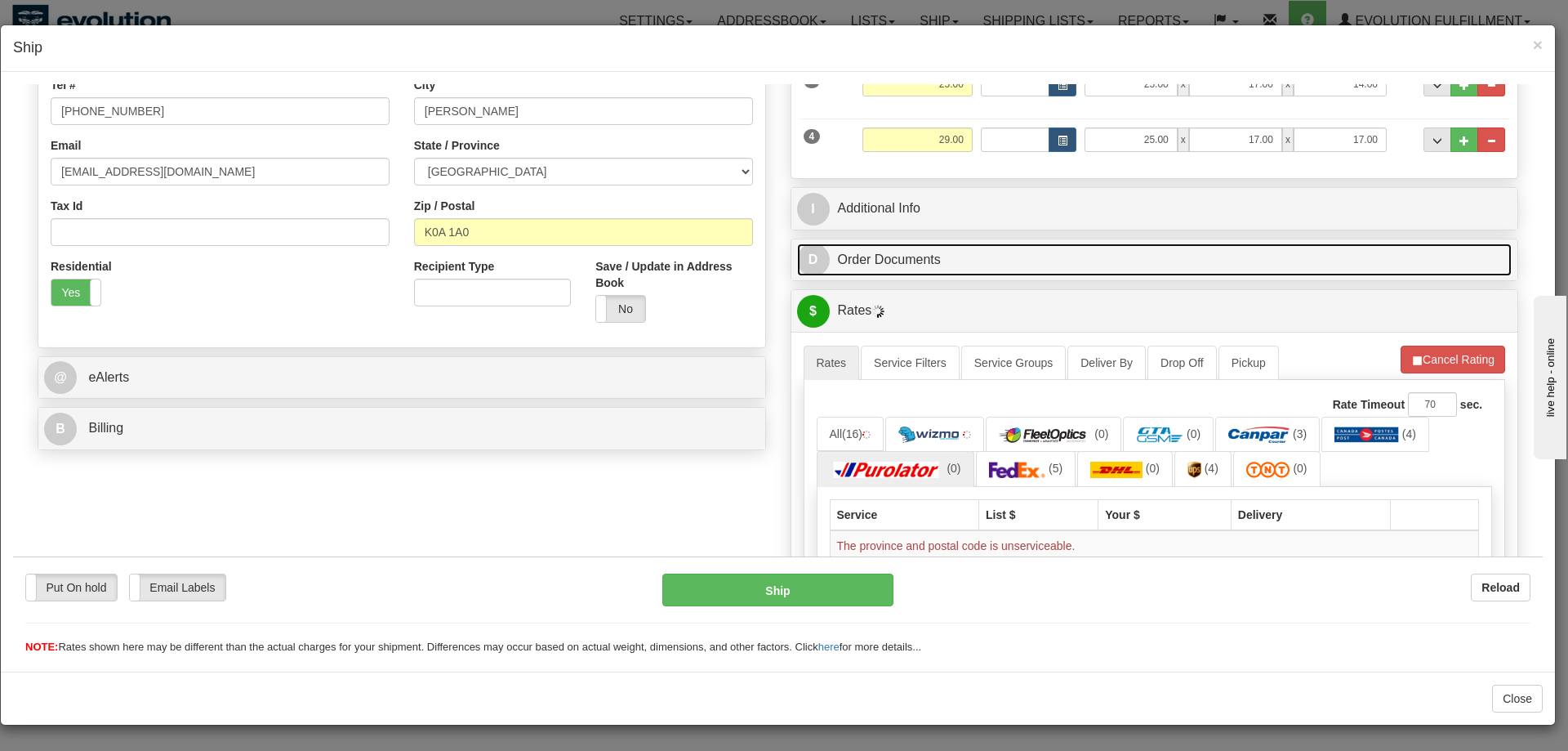
click at [1035, 271] on link "D Order Documents" at bounding box center [1154, 259] width 716 height 33
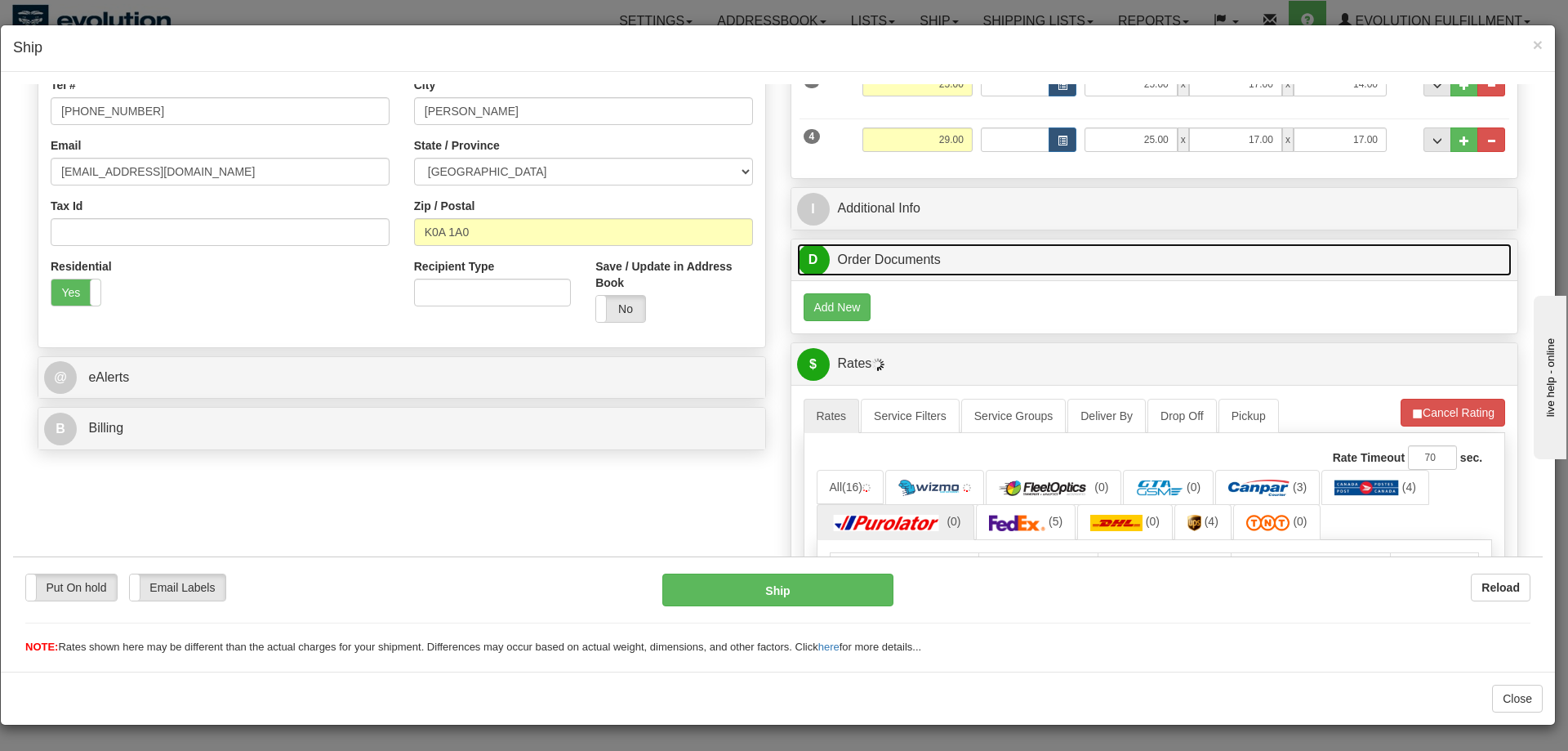
click at [1010, 261] on link "D Order Documents" at bounding box center [1154, 259] width 716 height 33
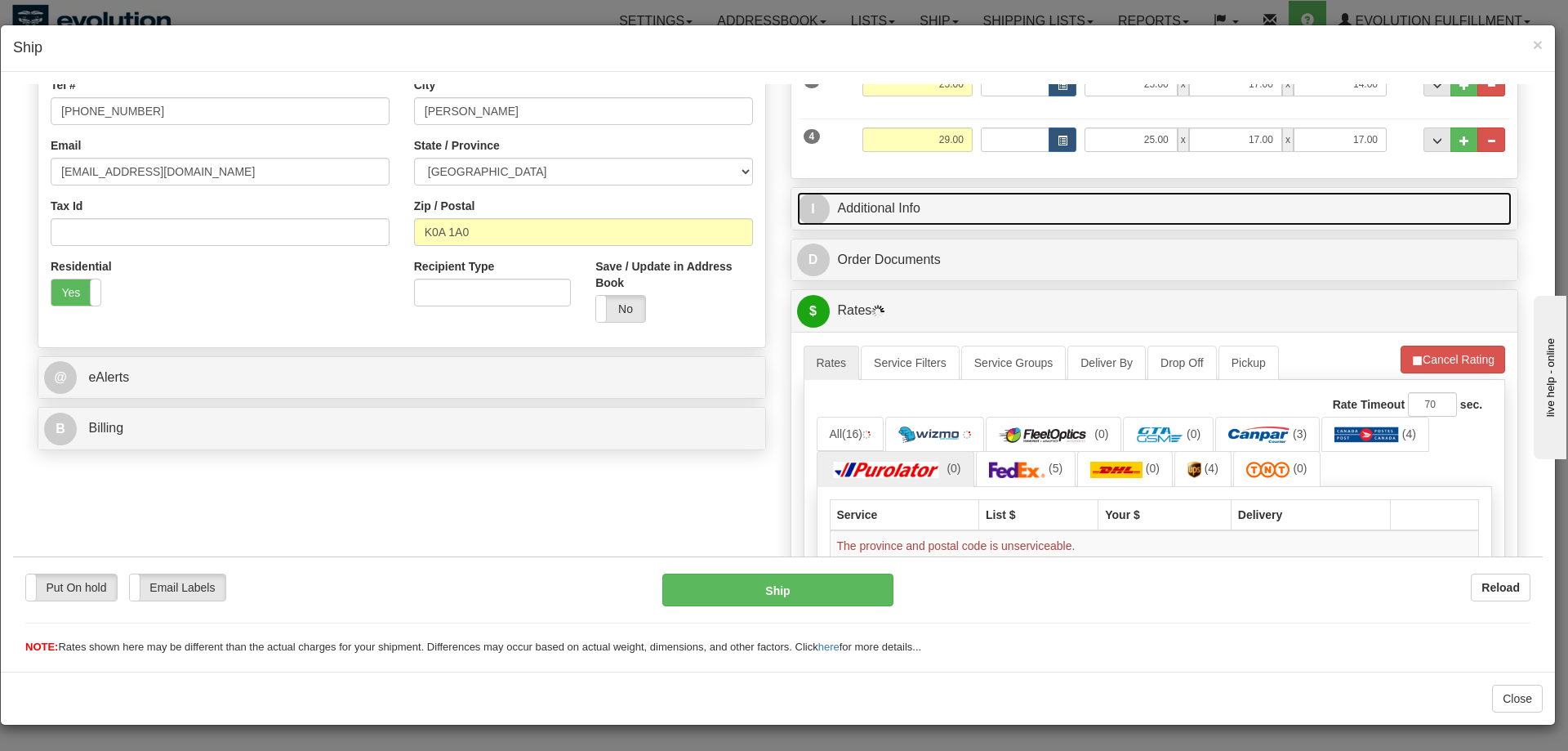
click at [975, 211] on link "I Additional Info" at bounding box center [1154, 208] width 716 height 33
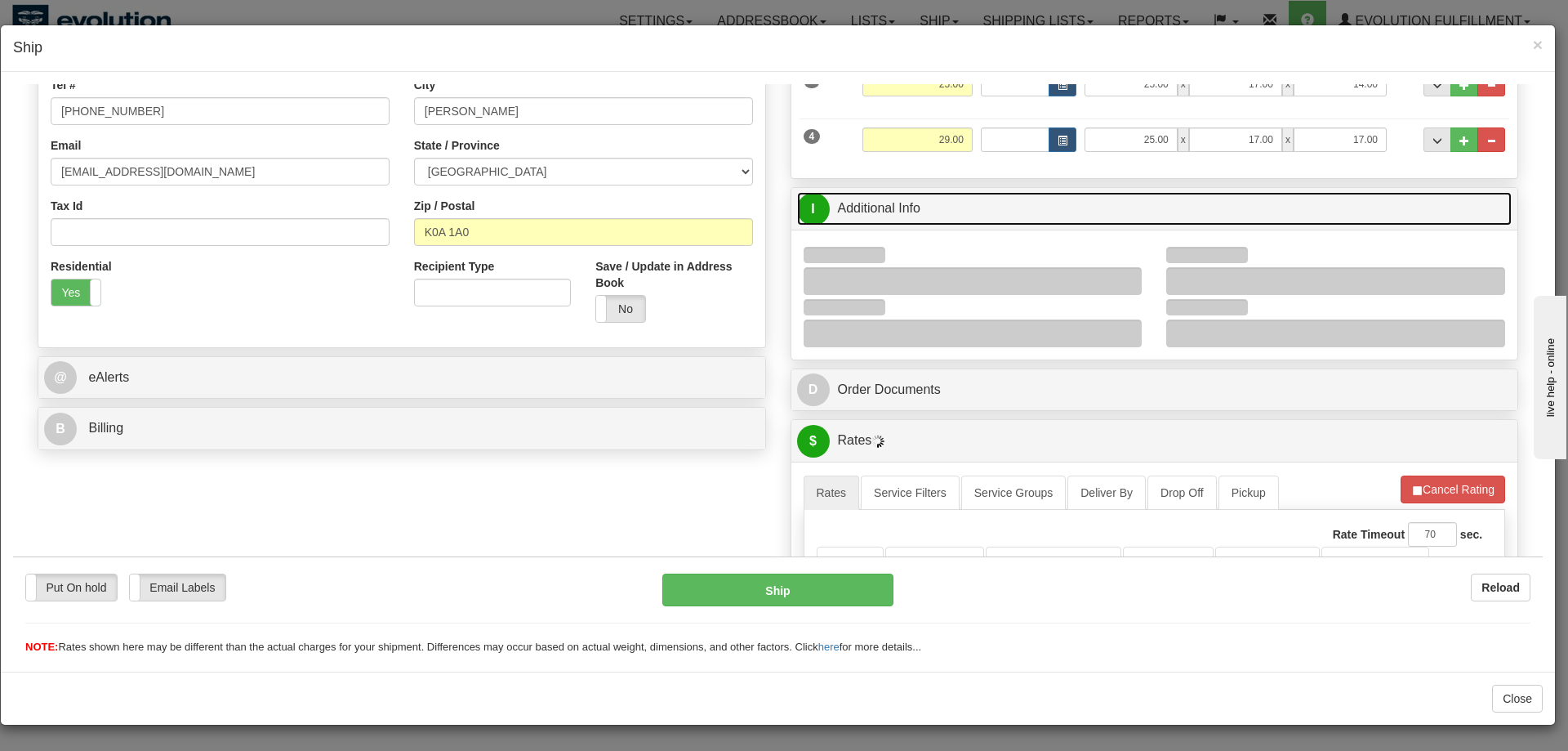
click at [1006, 209] on link "I Additional Info" at bounding box center [1154, 208] width 716 height 33
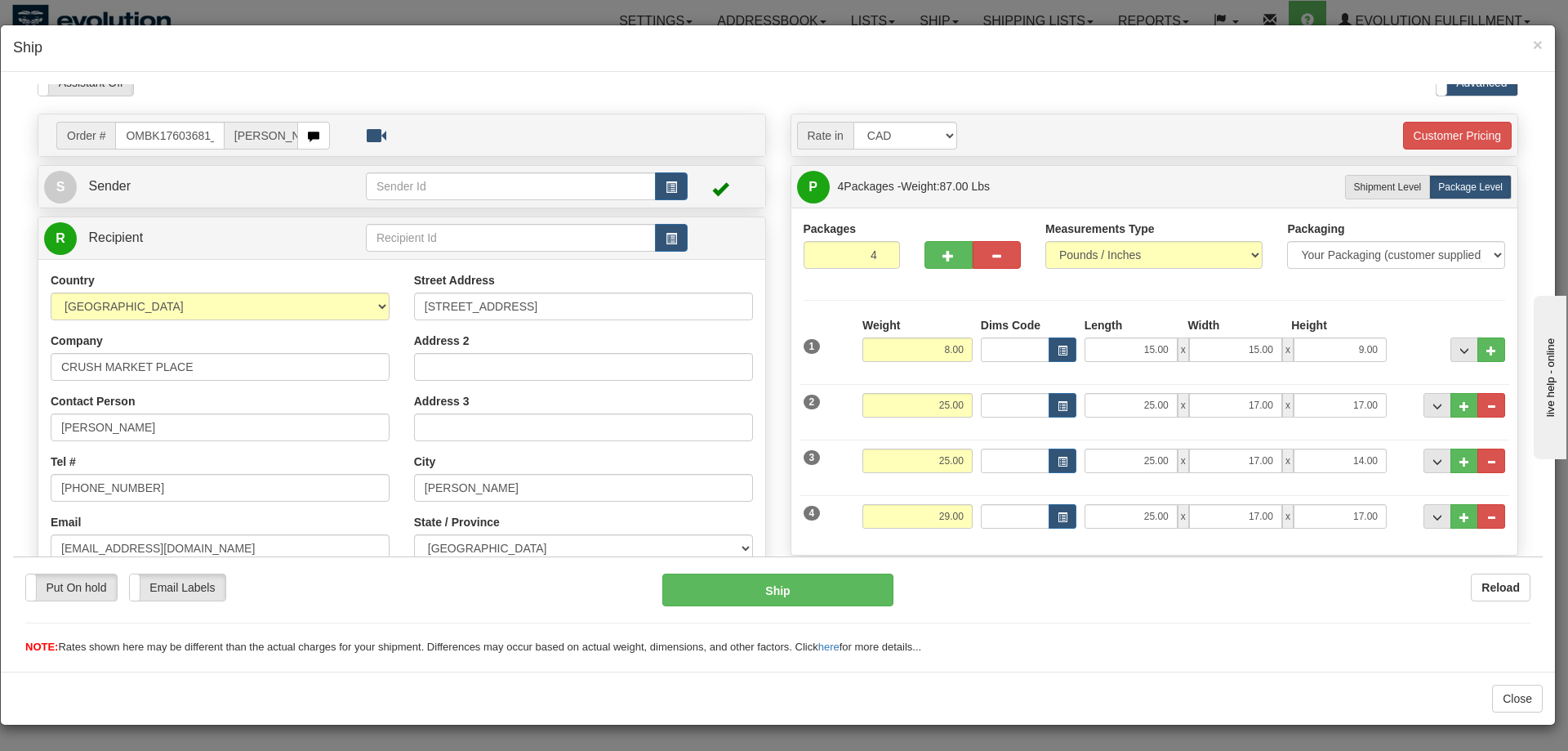
scroll to position [0, 0]
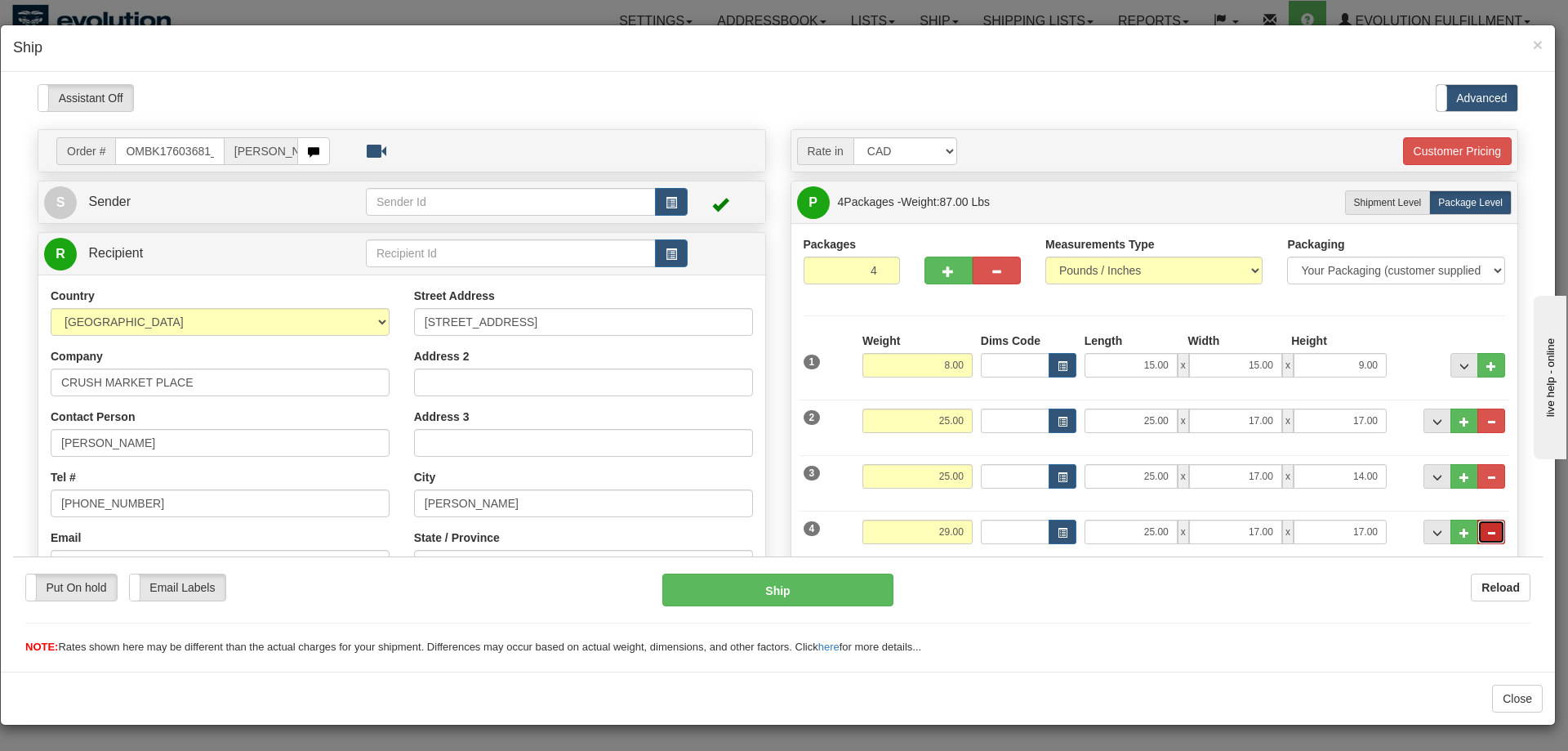
click at [1477, 525] on button "..." at bounding box center [1491, 531] width 28 height 24
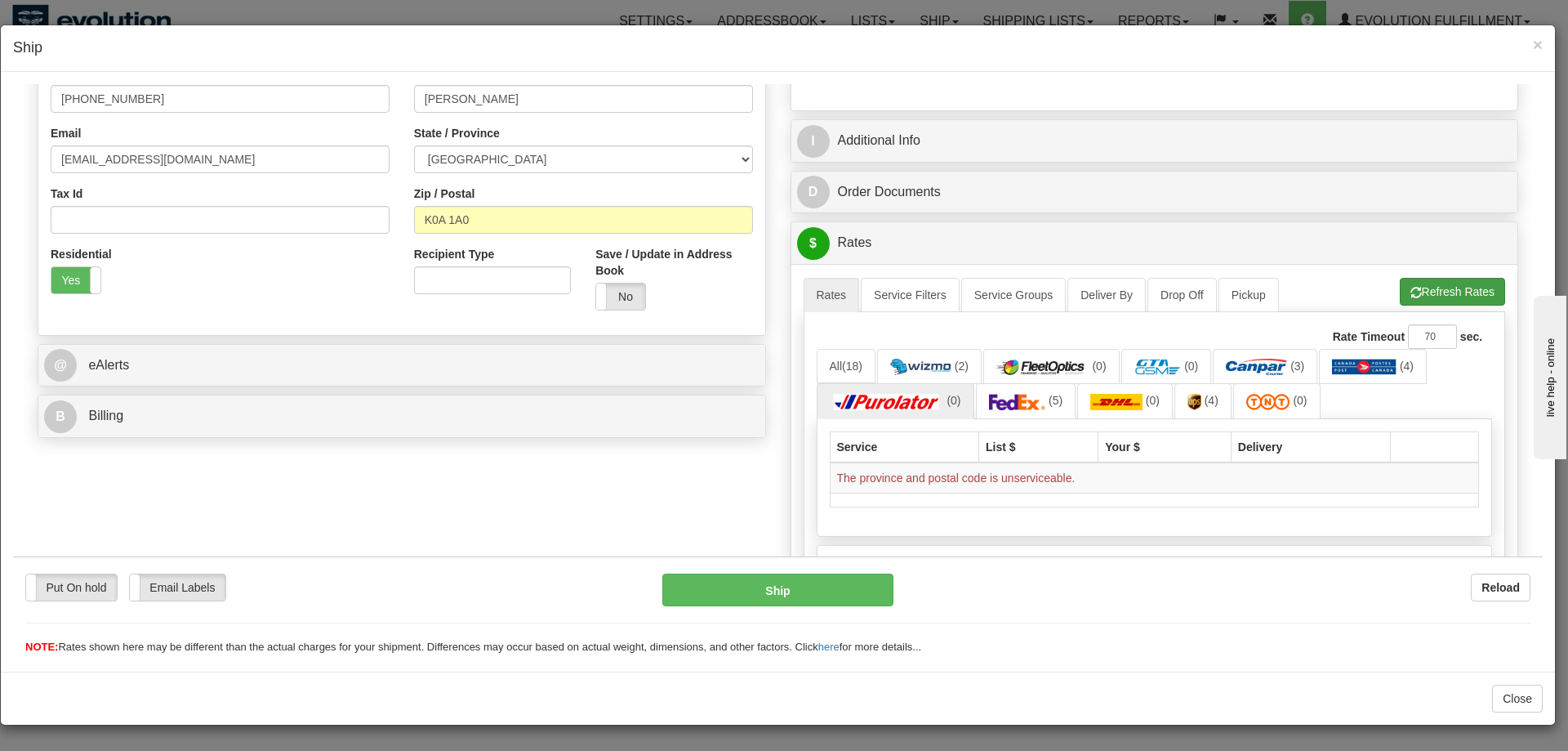
scroll to position [408, 0]
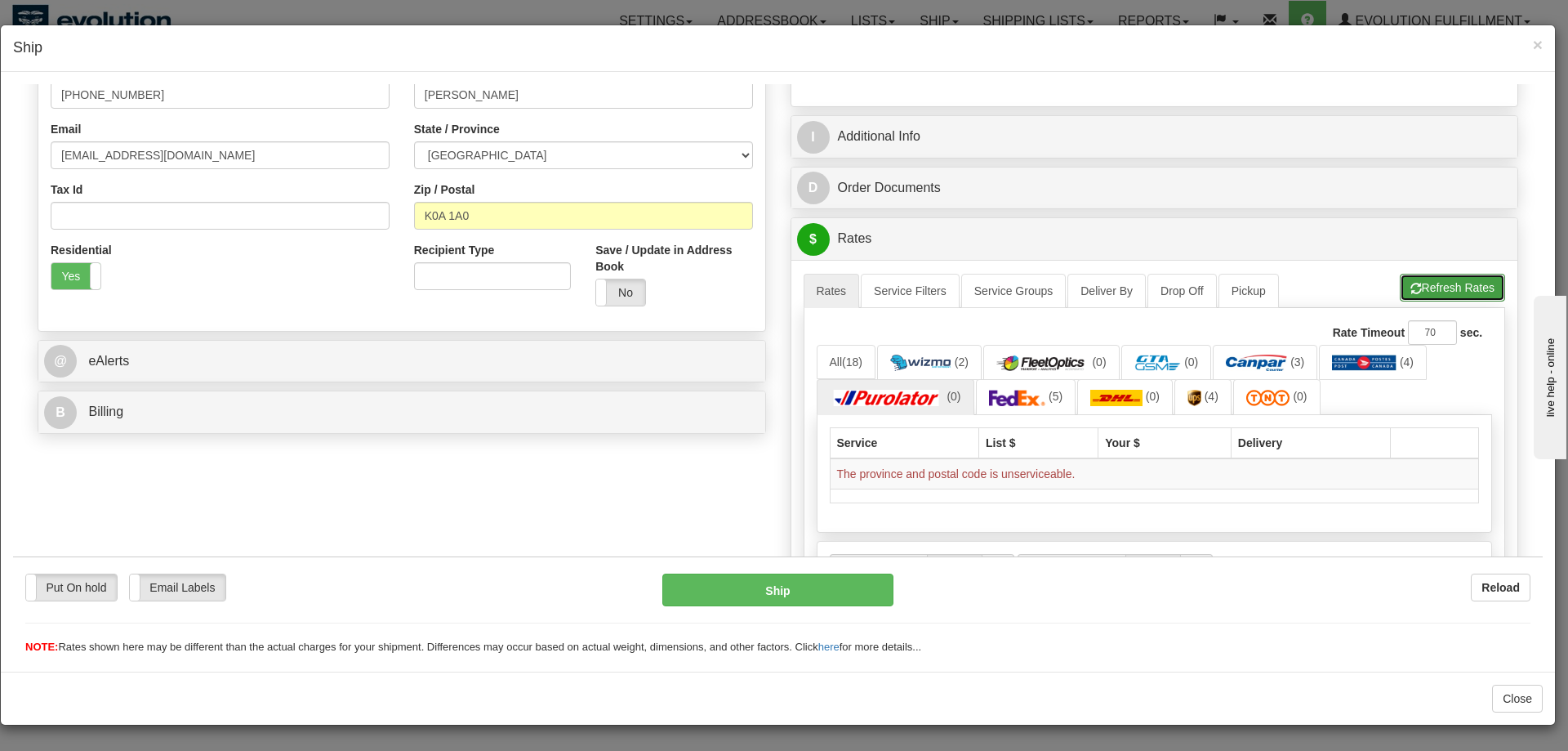
click at [1422, 281] on button "Refresh Rates" at bounding box center [1452, 286] width 105 height 28
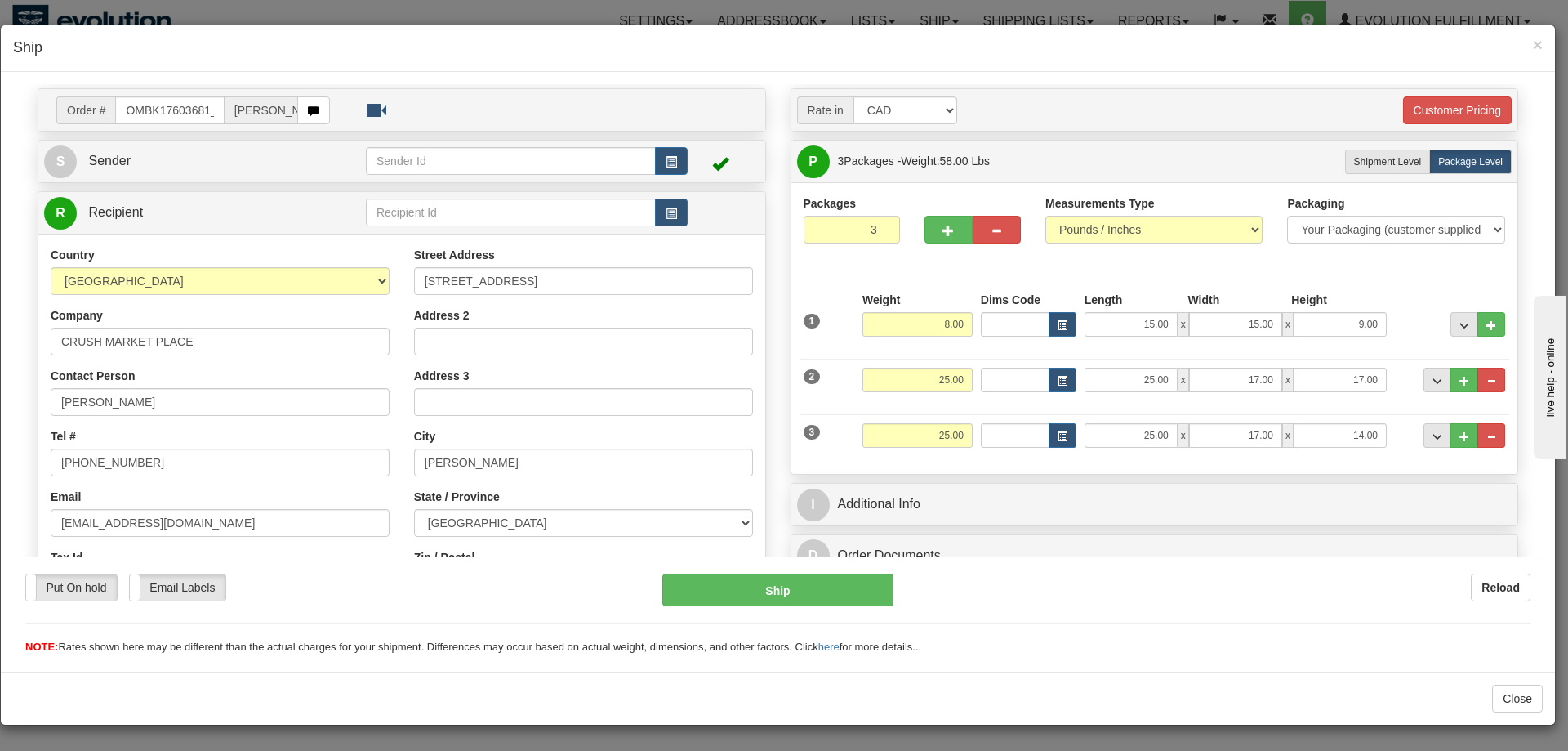
scroll to position [0, 0]
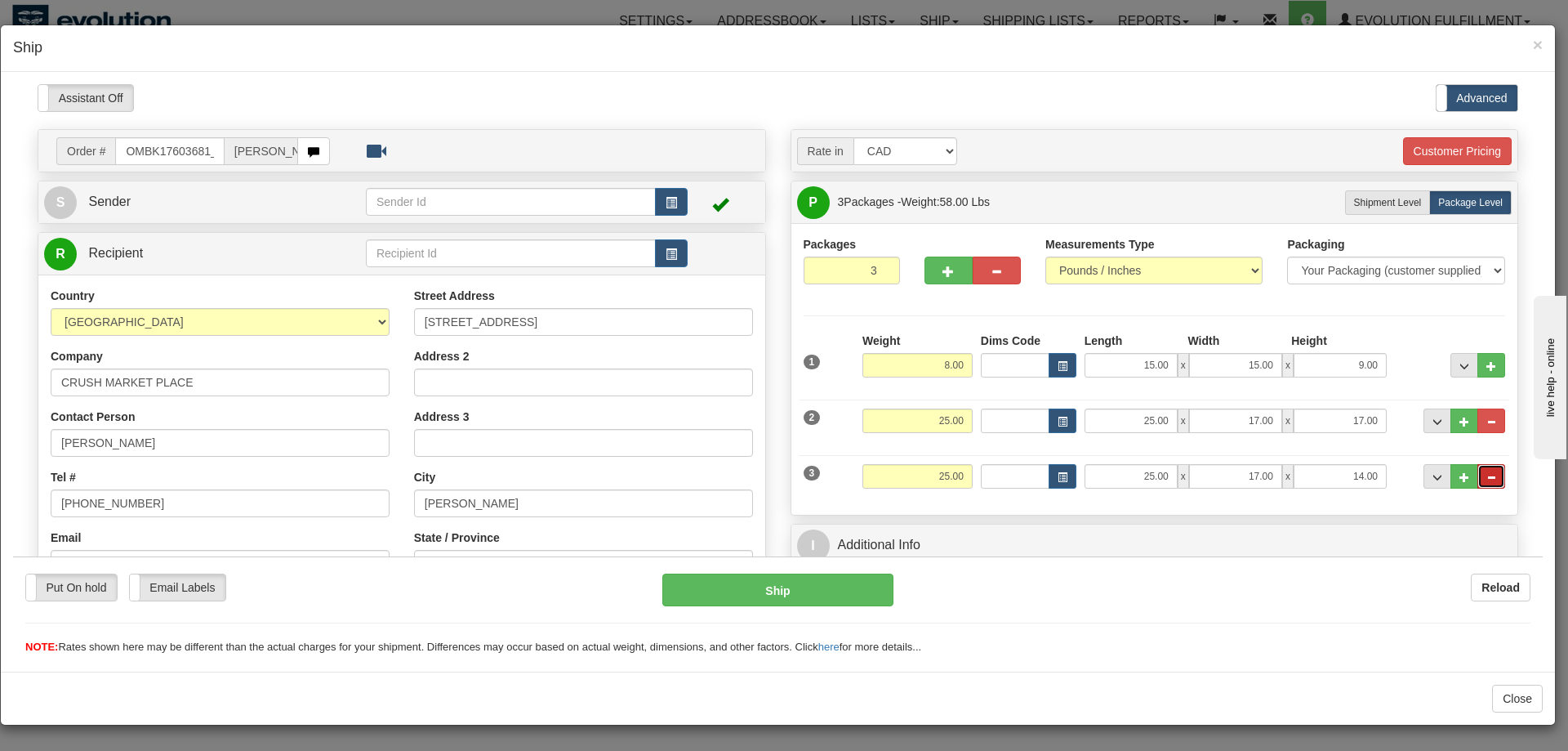
click at [1486, 477] on span "..." at bounding box center [1491, 477] width 10 height 9
type input "2"
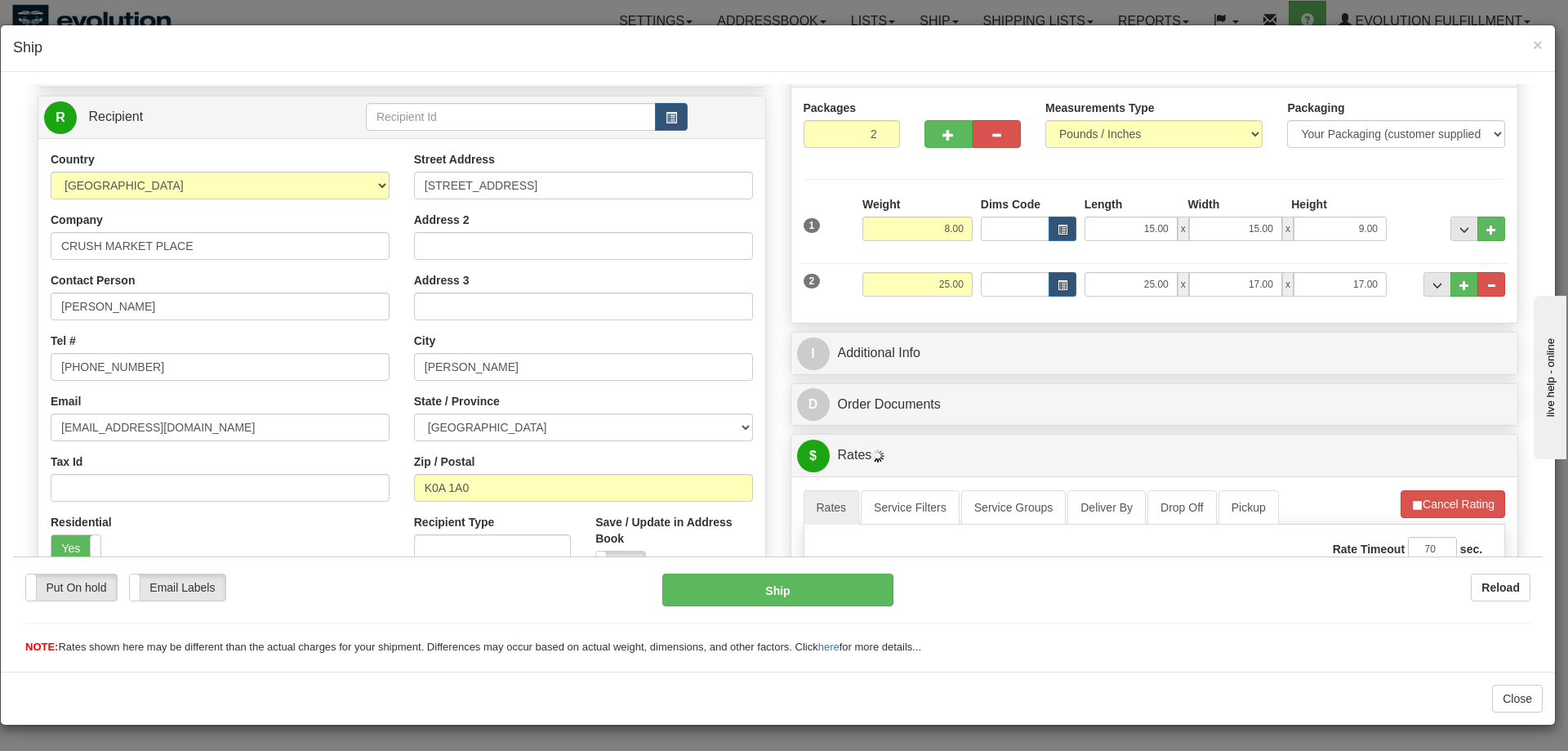
scroll to position [408, 0]
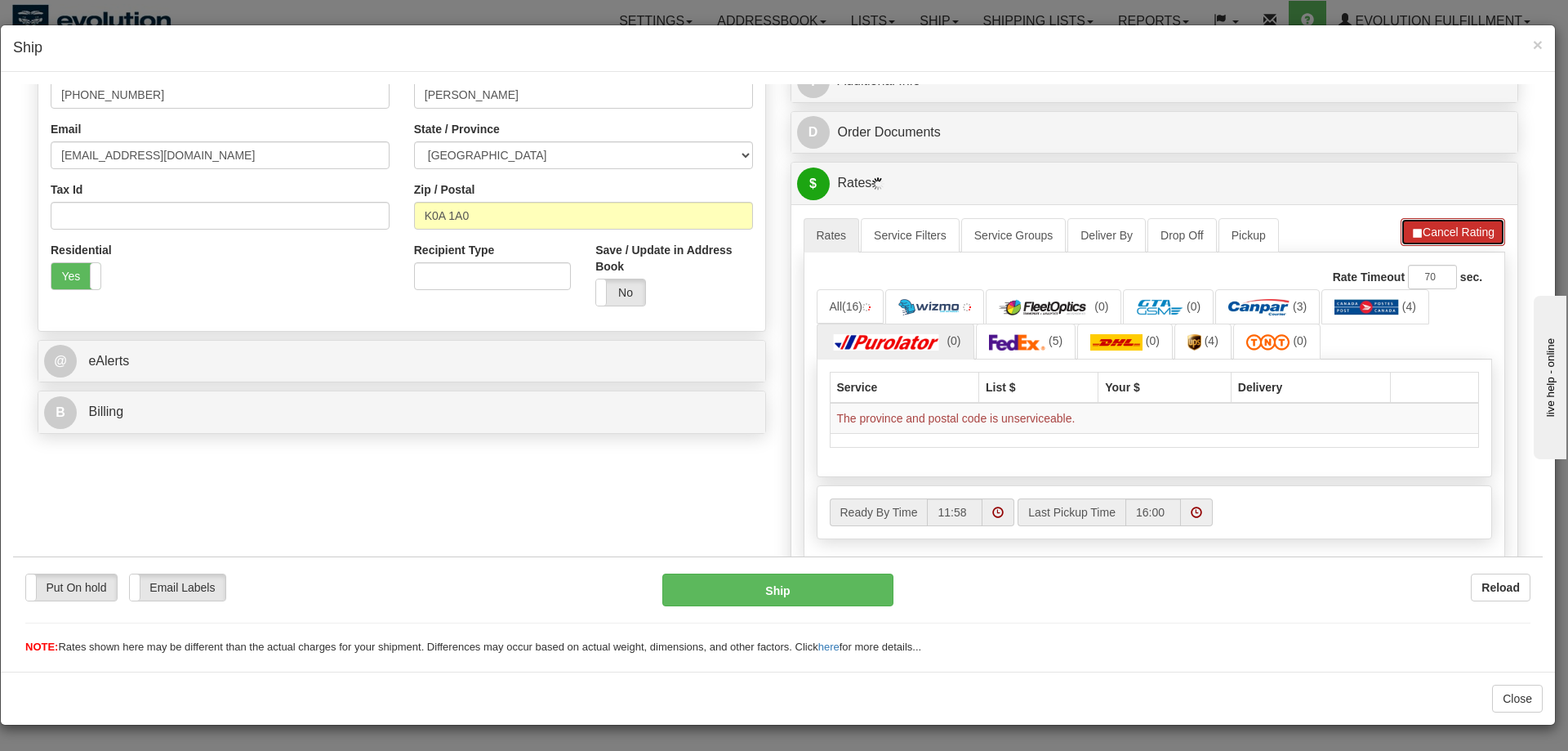
click at [1461, 224] on button "Cancel Rating" at bounding box center [1453, 231] width 104 height 28
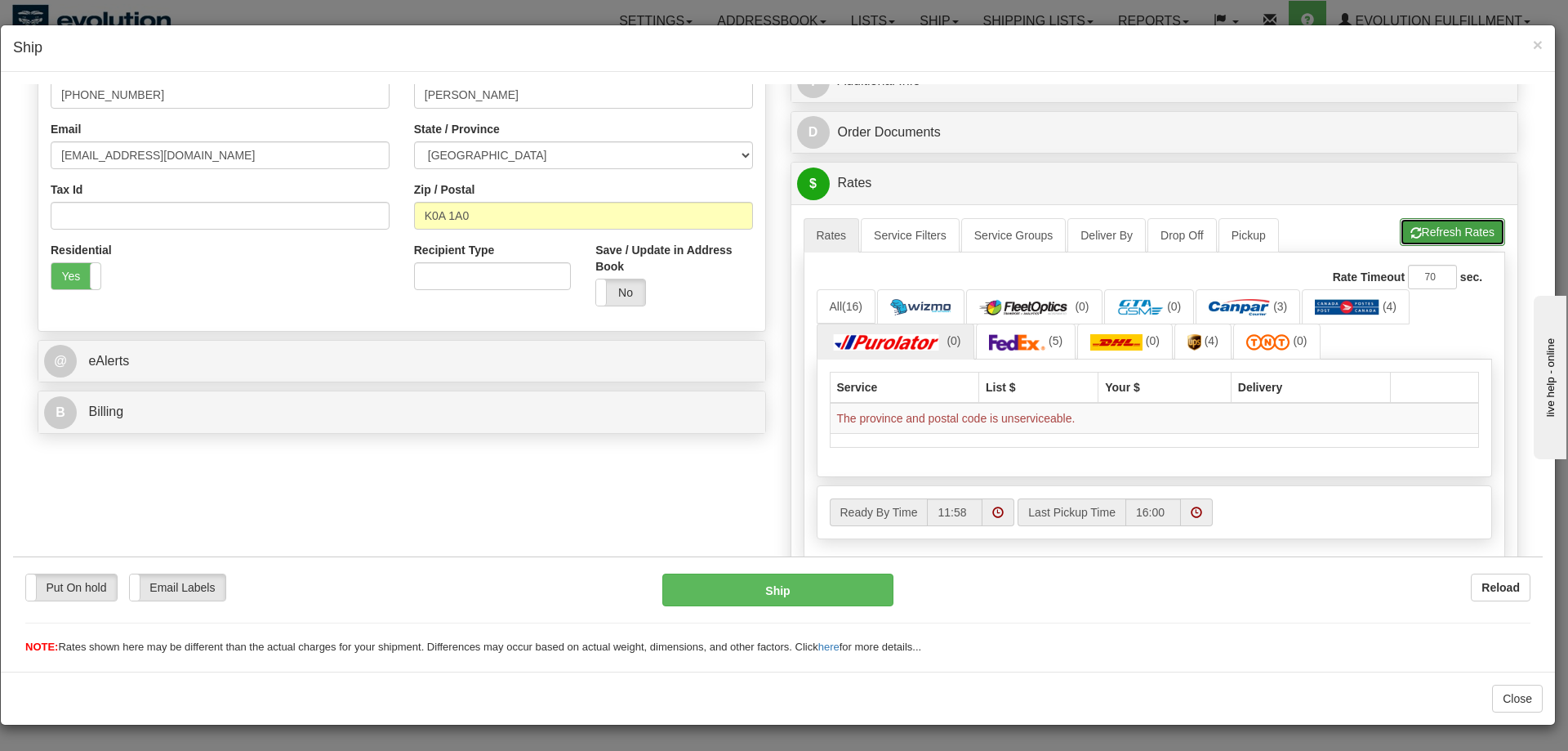
click at [1406, 229] on button "Refresh Rates" at bounding box center [1452, 231] width 105 height 28
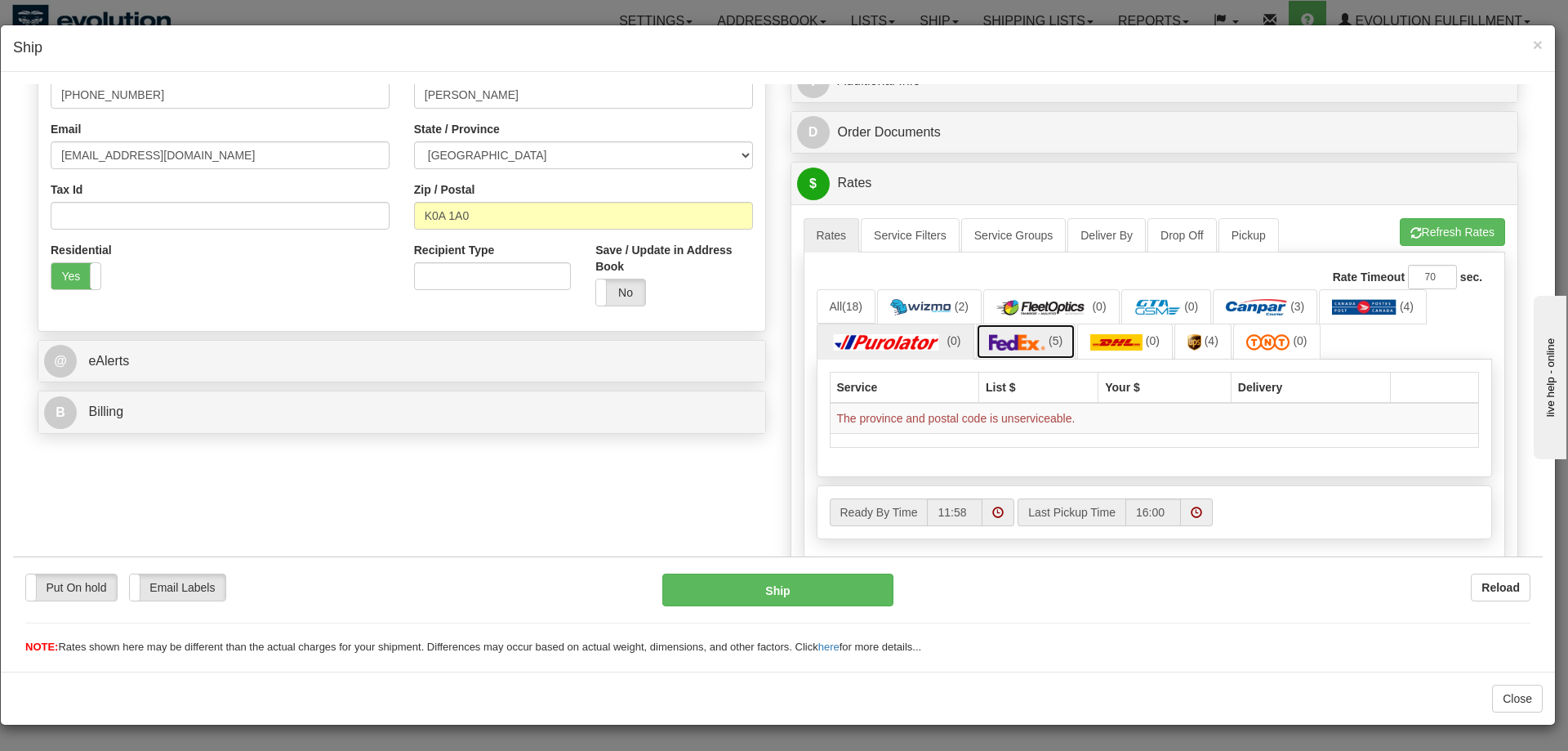
click at [1057, 340] on link "(5)" at bounding box center [1026, 340] width 101 height 35
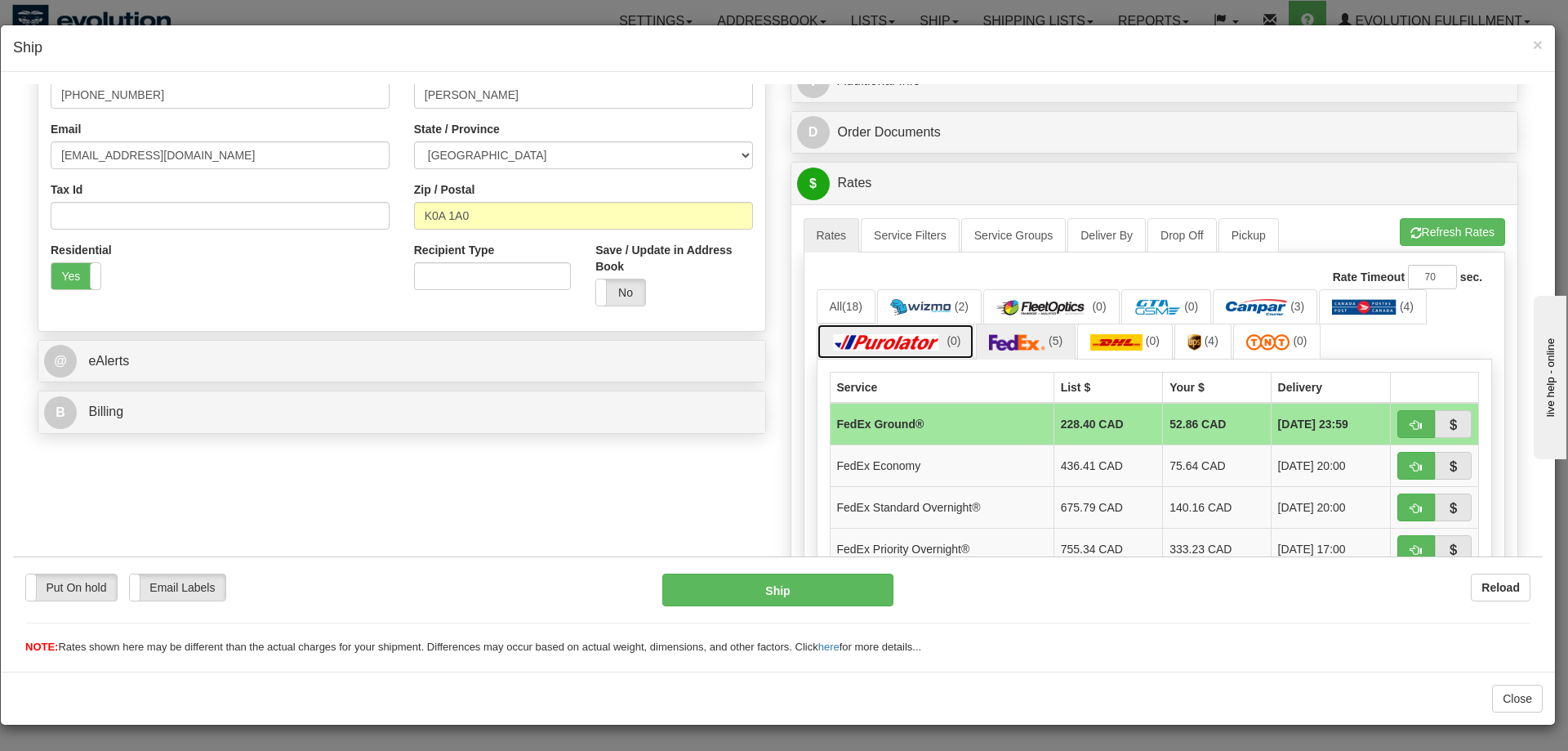
click at [948, 337] on span "(0)" at bounding box center [953, 340] width 13 height 13
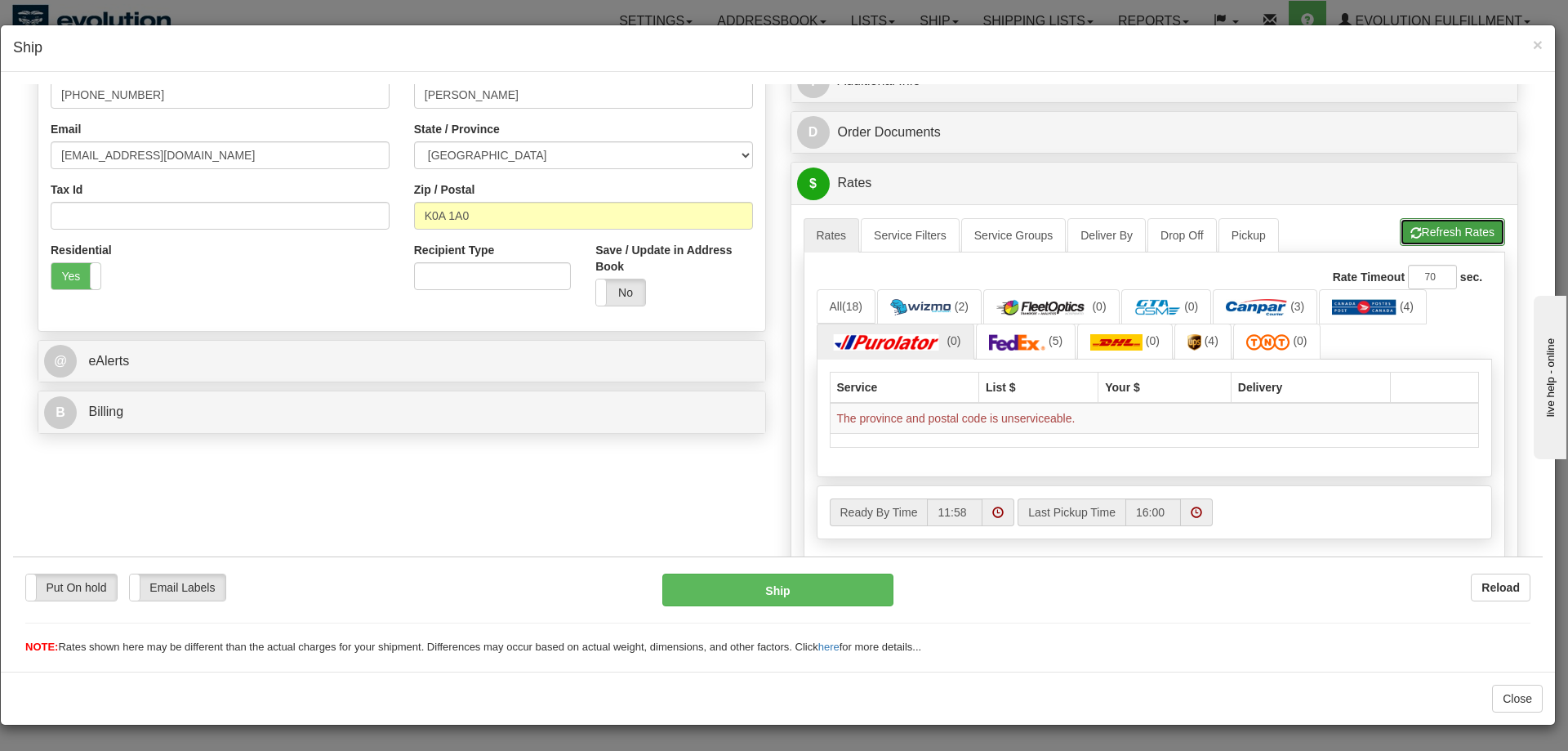
click at [1403, 241] on button "Refresh Rates" at bounding box center [1452, 231] width 105 height 28
click at [1537, 41] on span "×" at bounding box center [1537, 44] width 10 height 19
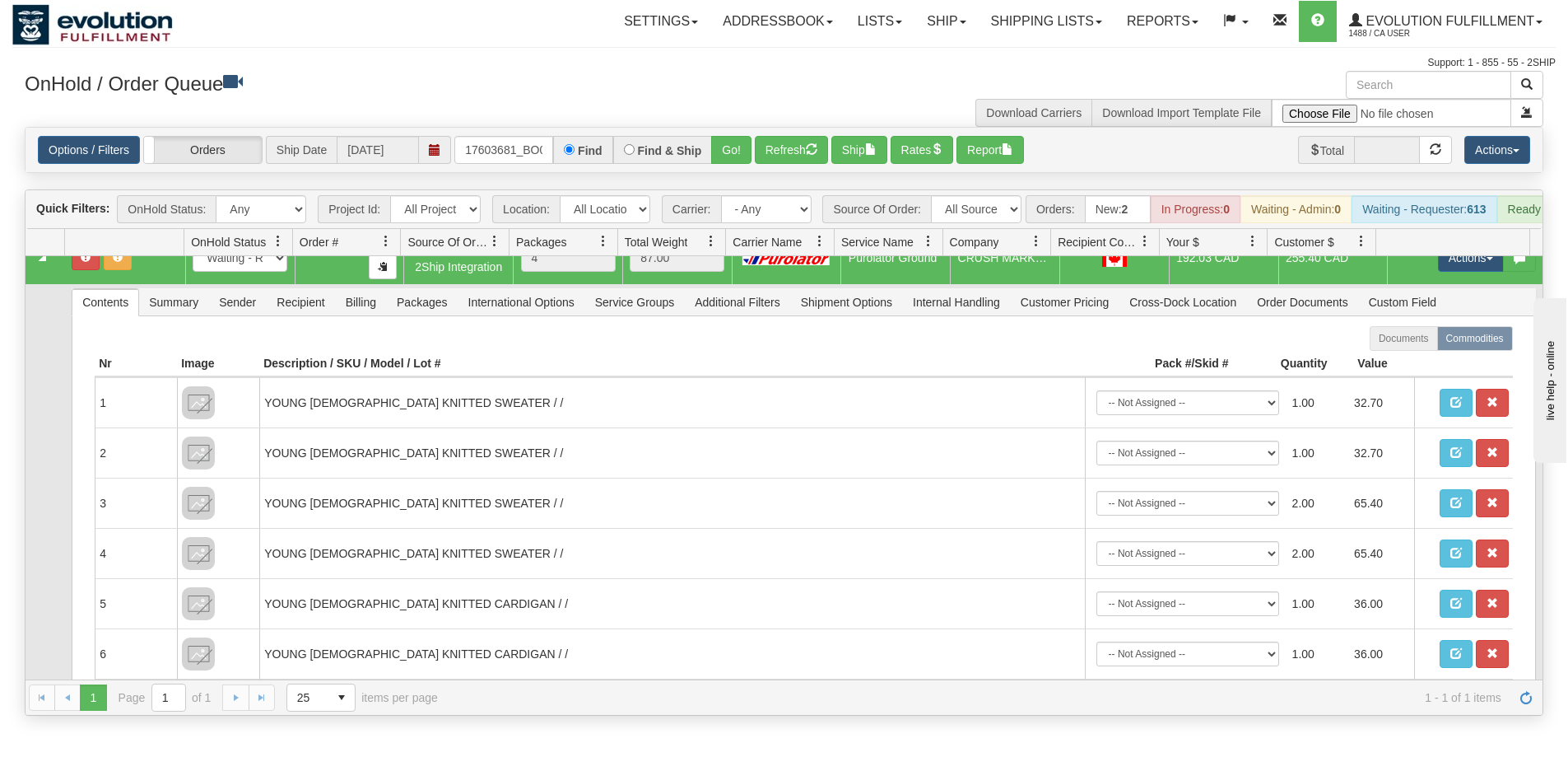
scroll to position [0, 0]
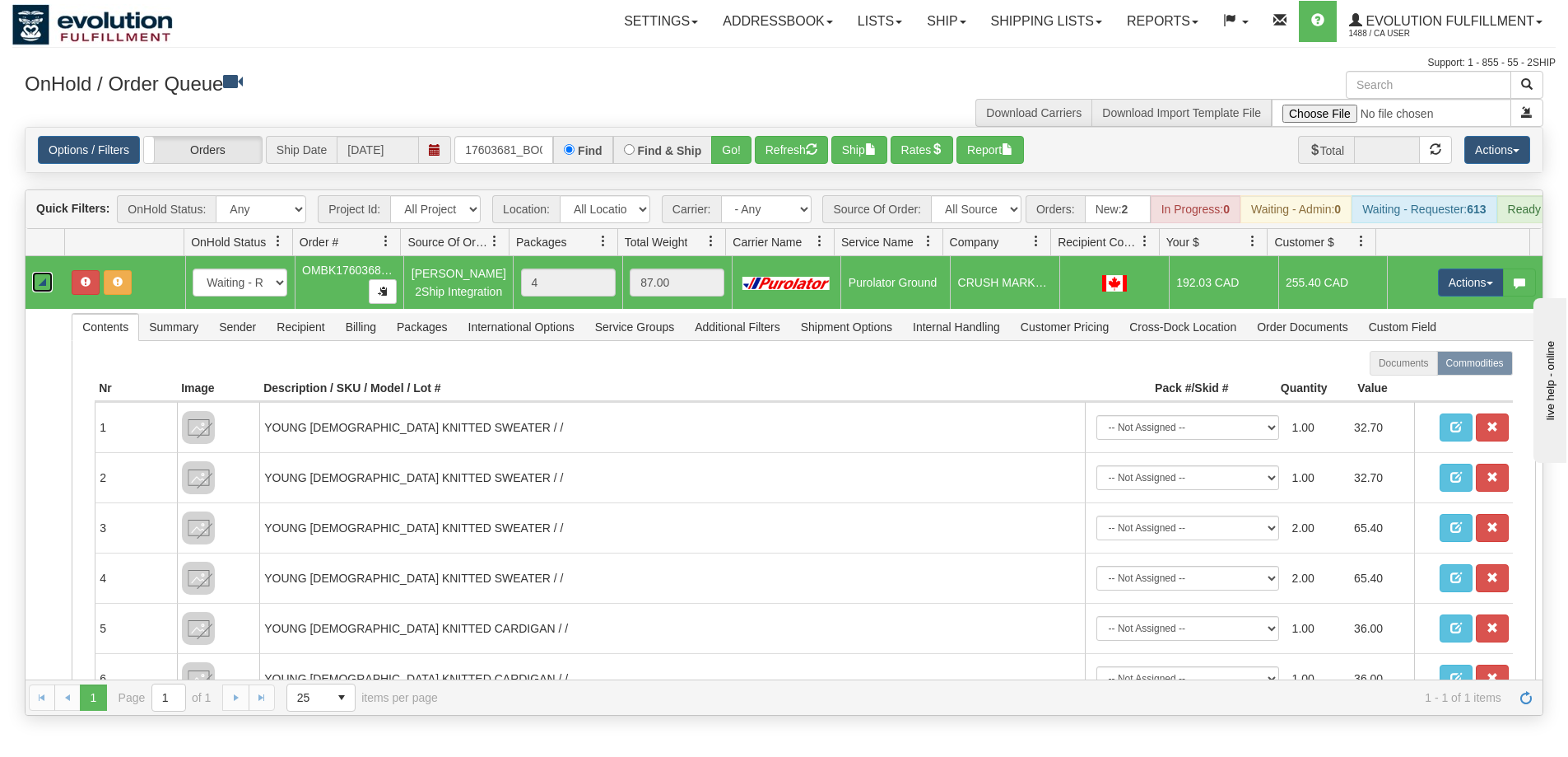
click at [44, 292] on link "Collapse" at bounding box center [42, 282] width 21 height 21
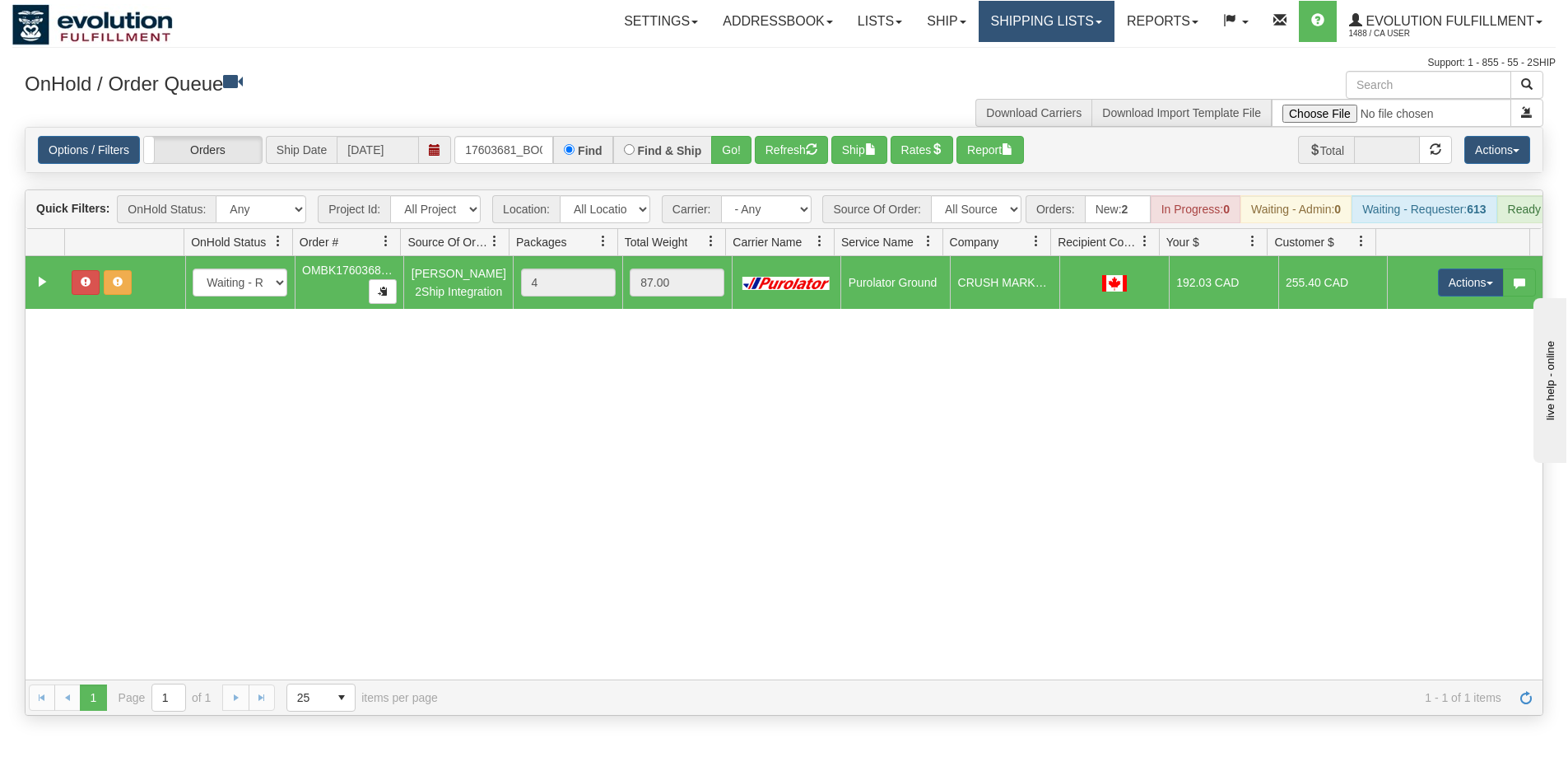
drag, startPoint x: 1023, startPoint y: 21, endPoint x: 1017, endPoint y: 60, distance: 39.5
click at [1023, 21] on link "Shipping lists" at bounding box center [1047, 21] width 136 height 41
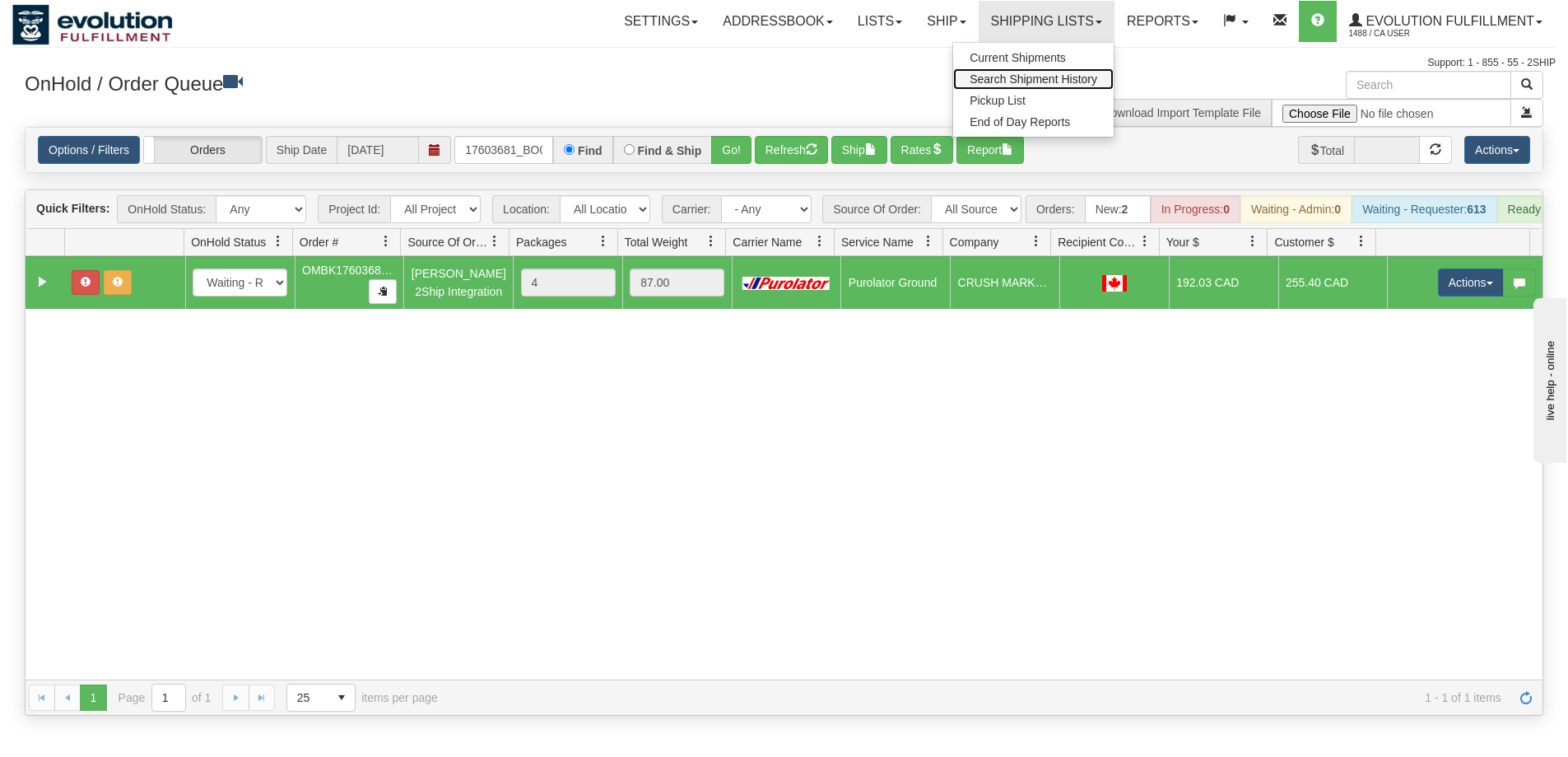
click at [1000, 80] on span "Search Shipment History" at bounding box center [1033, 79] width 128 height 14
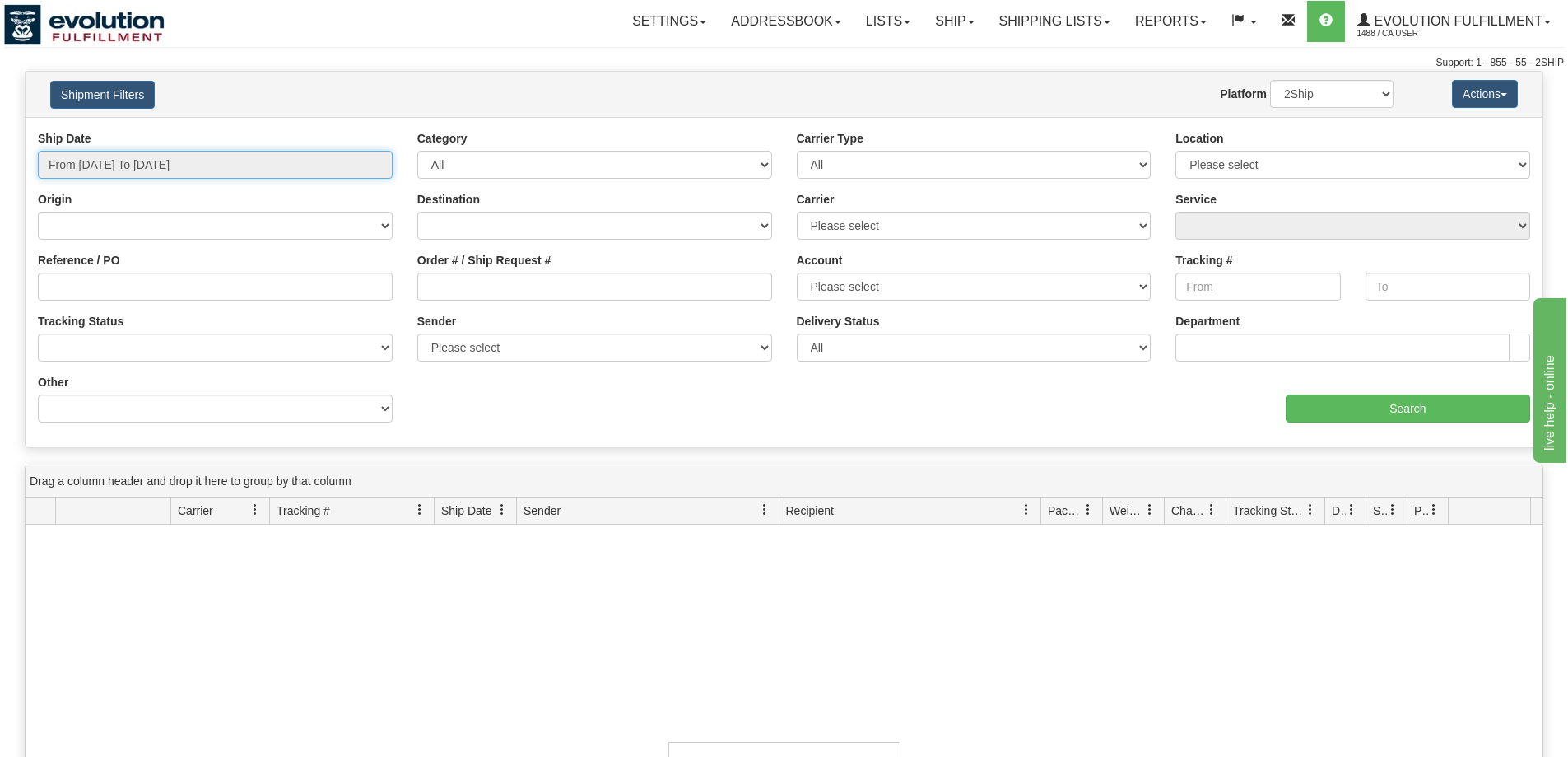
click at [288, 170] on input "From [DATE] To [DATE]" at bounding box center [215, 164] width 354 height 28
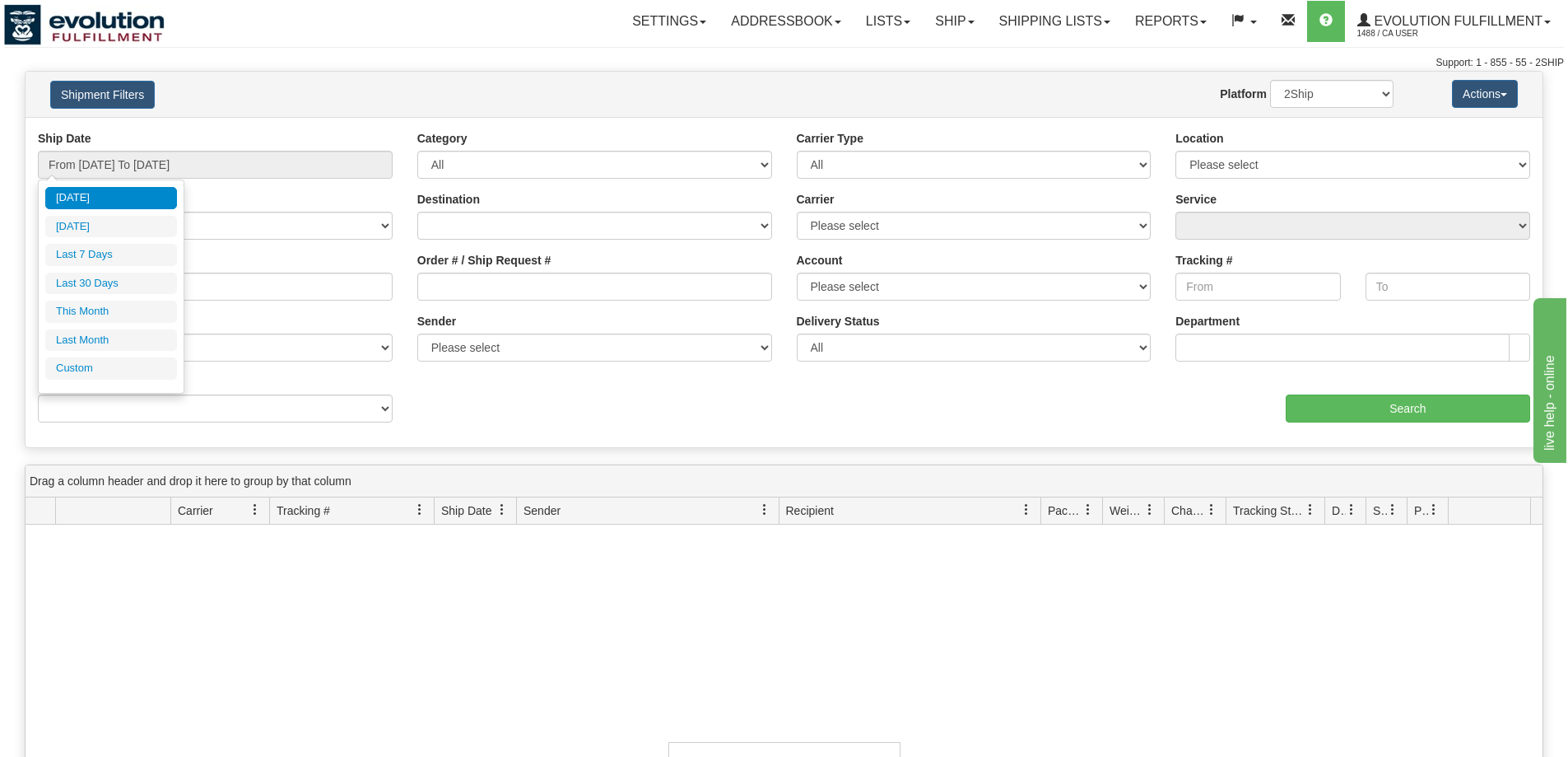
click at [152, 383] on div "[DATE] [DATE] Last 7 Days Last 30 Days This Month Last Month Custom Apply Cancel" at bounding box center [111, 286] width 131 height 199
click at [148, 376] on li "Custom" at bounding box center [111, 368] width 131 height 23
type input "[DATE]"
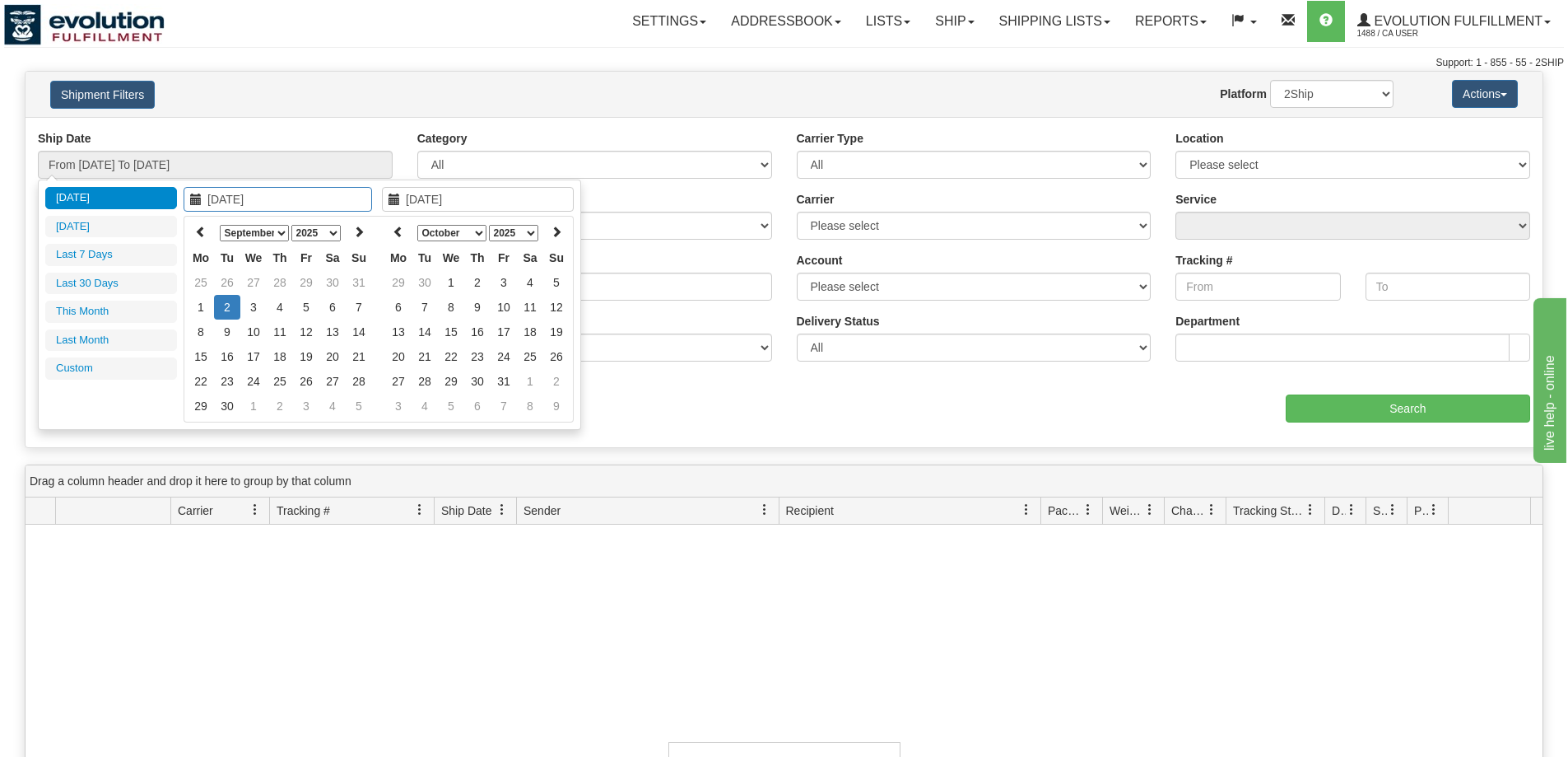
type input "[DATE]"
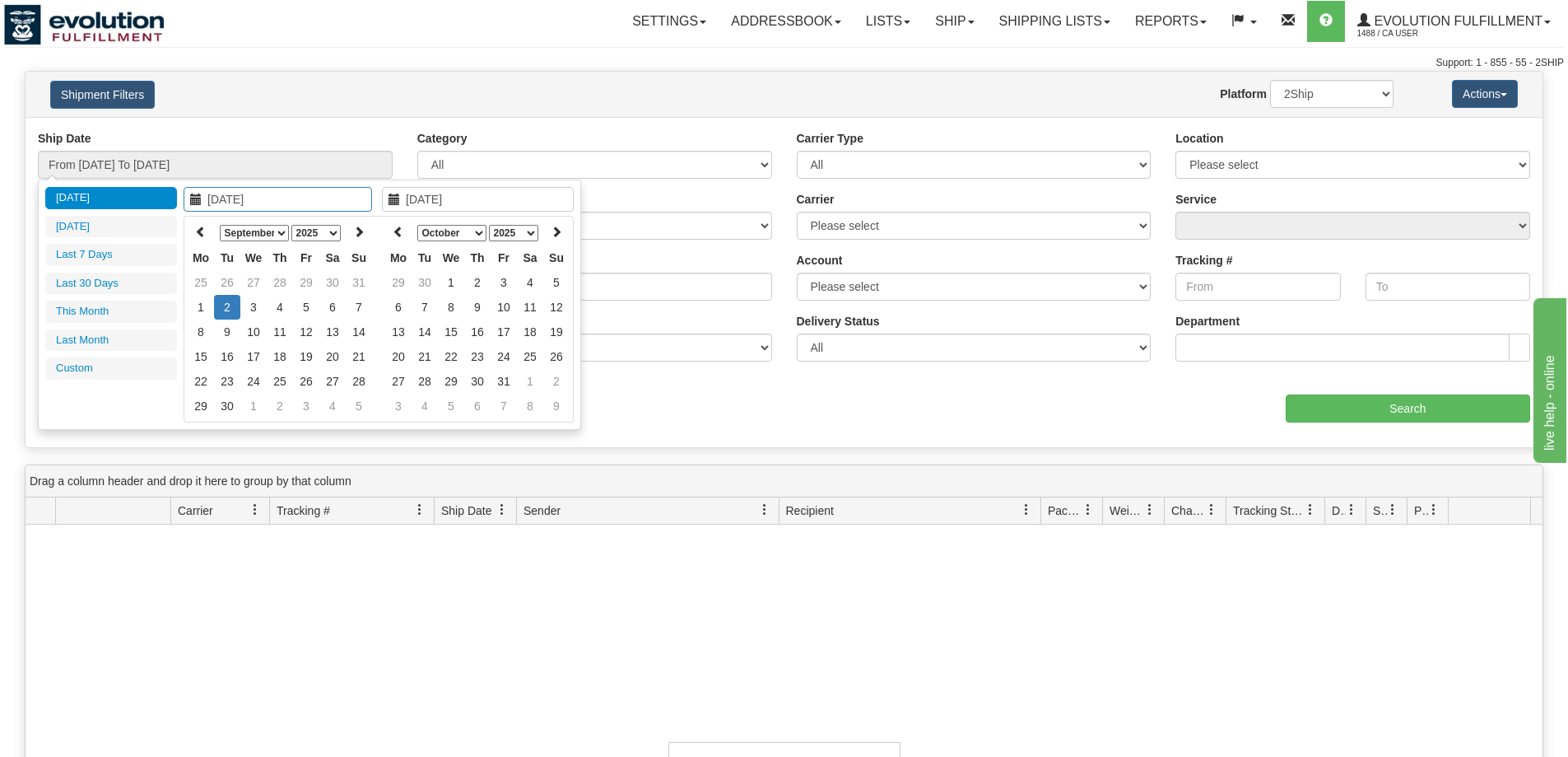
type input "[DATE]"
click at [200, 239] on th at bounding box center [200, 232] width 26 height 25
type input "[DATE]"
click at [208, 377] on td "25" at bounding box center [200, 381] width 26 height 24
type input "[DATE]"
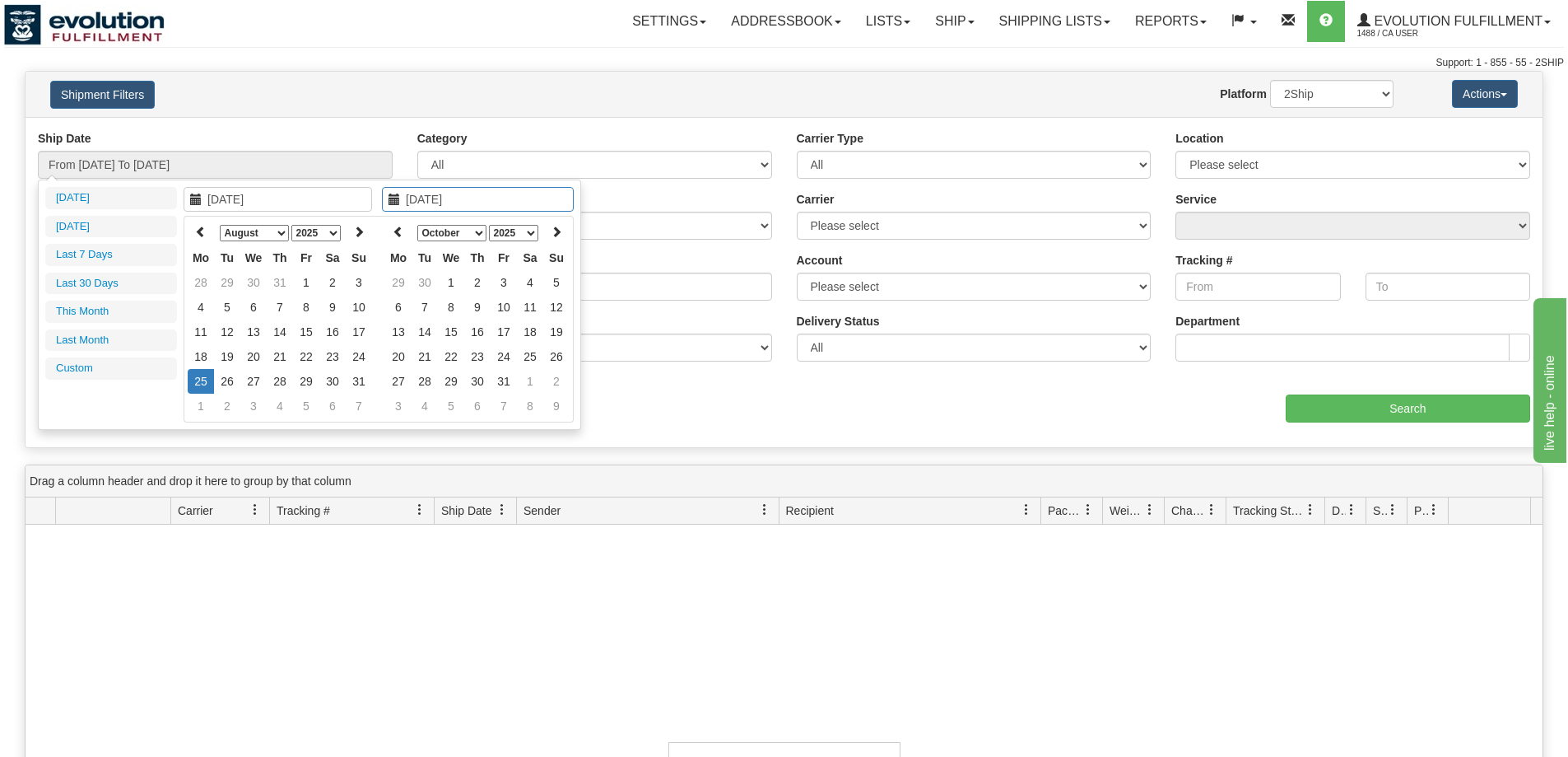
click at [208, 377] on td "25" at bounding box center [200, 381] width 26 height 24
type input "From [DATE] To [DATE]"
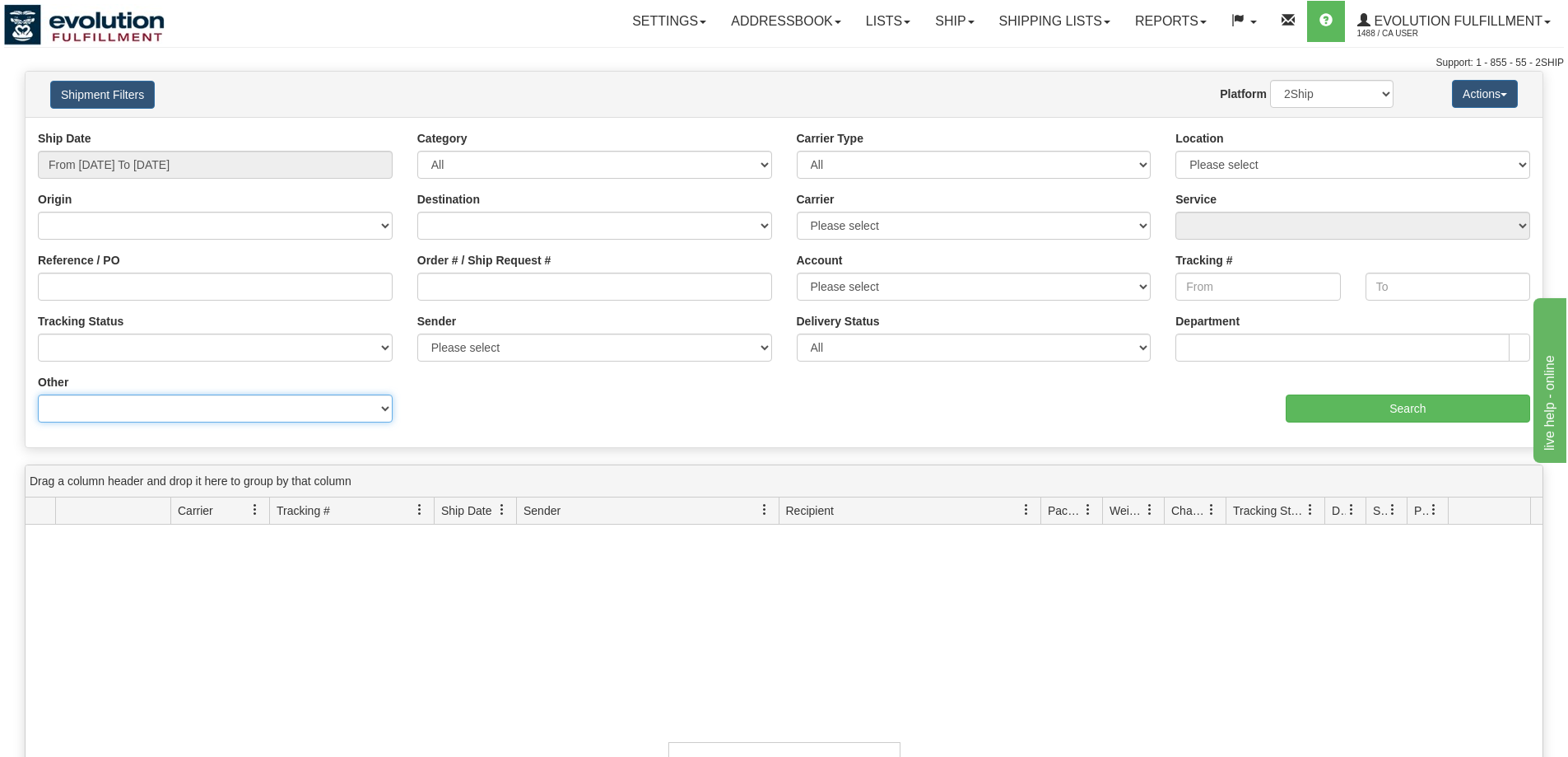
click at [213, 418] on select "Billing Account # Billing Type BOL # (LTL) Commodity Or Documents Consolidation…" at bounding box center [215, 408] width 354 height 28
select select "Recipient_Company"
click at [38, 394] on select "Billing Account # Billing Type BOL # (LTL) Commodity Or Documents Consolidation…" at bounding box center [215, 408] width 354 height 28
click at [479, 408] on input "Value" at bounding box center [594, 408] width 354 height 28
paste input "CRUSH MARKET PLACE"
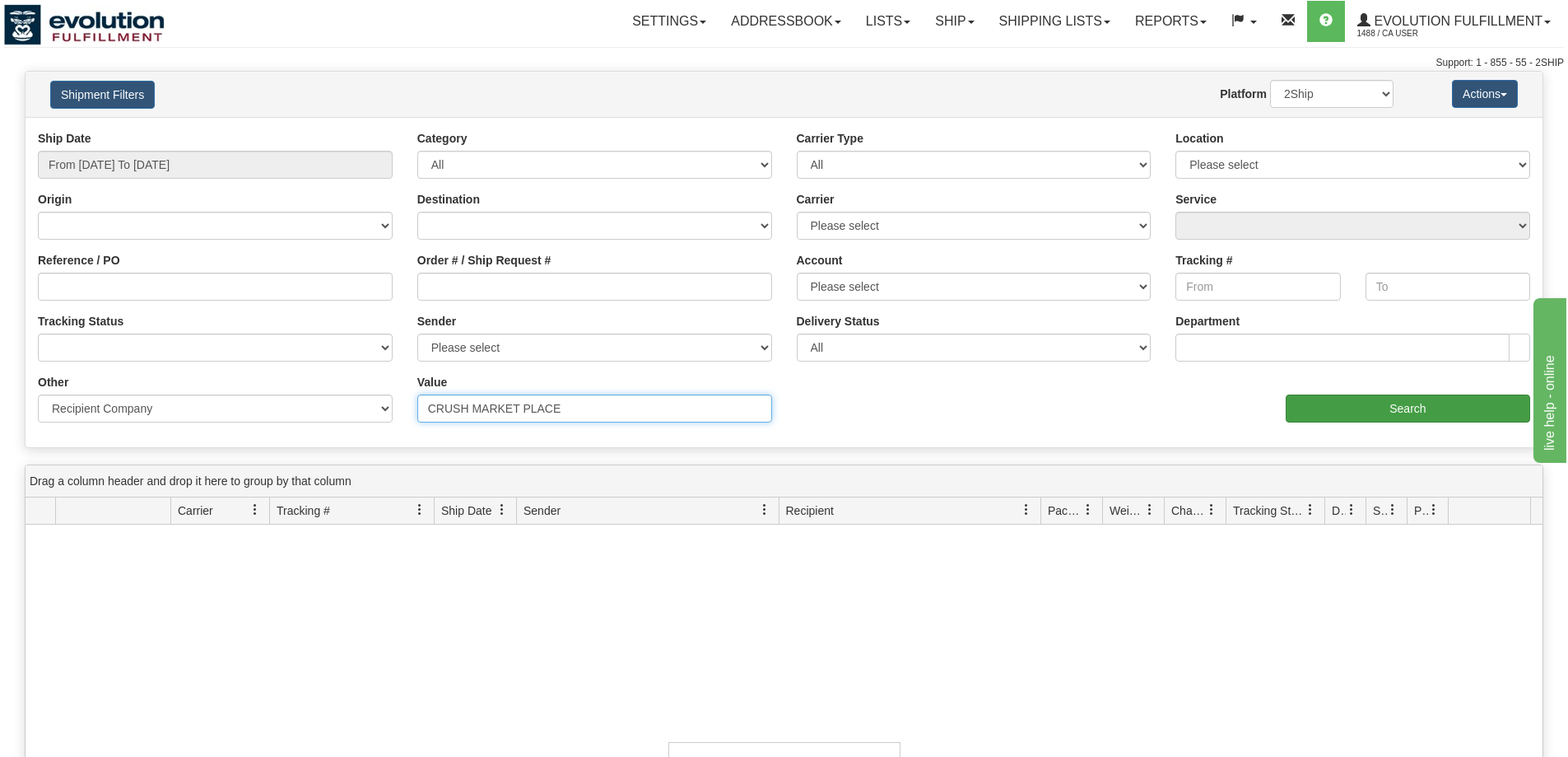
type input "CRUSH MARKET PLACE"
click at [1366, 410] on input "Search" at bounding box center [1408, 408] width 245 height 28
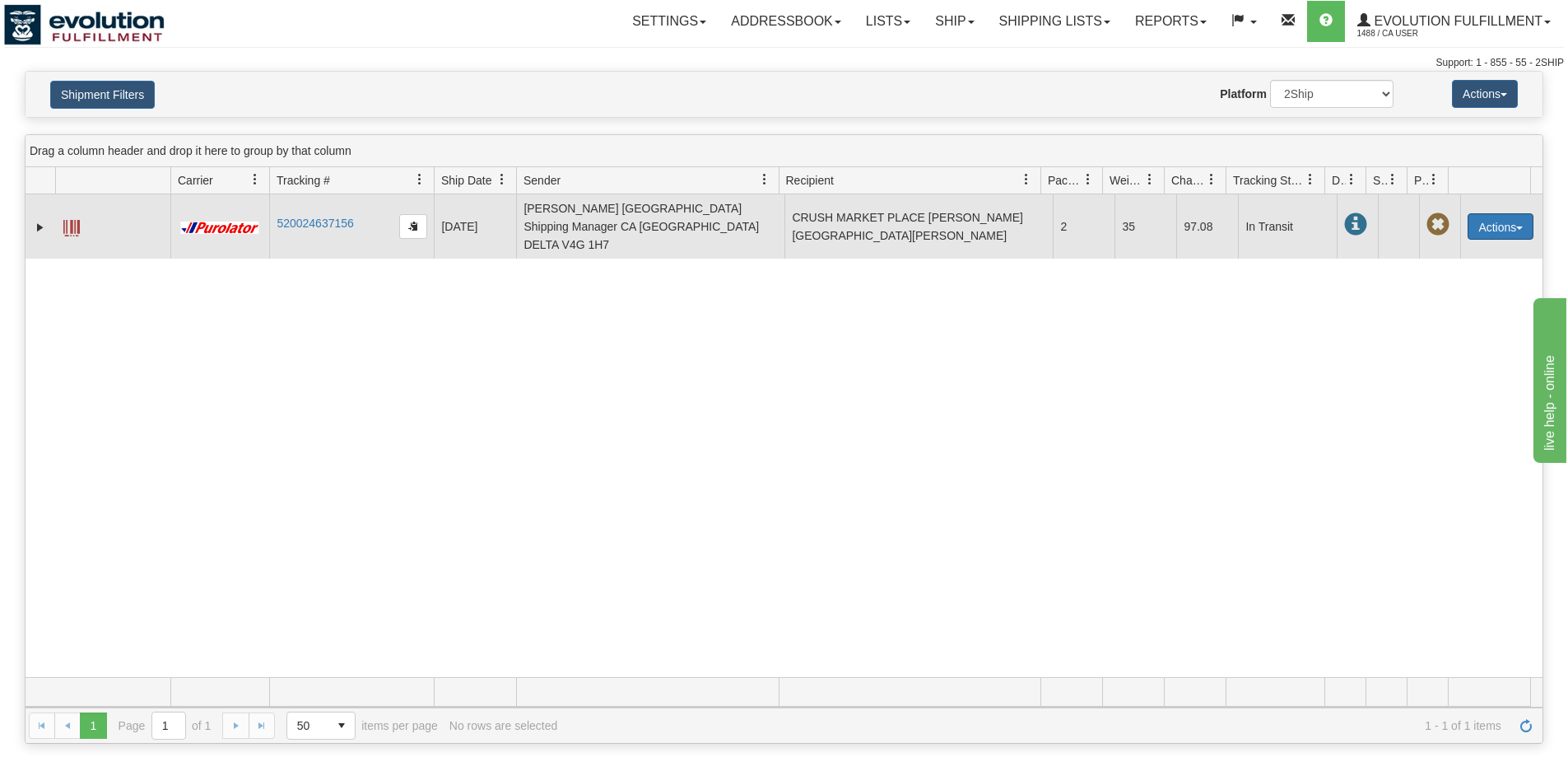
click at [1494, 218] on button "Actions" at bounding box center [1500, 226] width 66 height 26
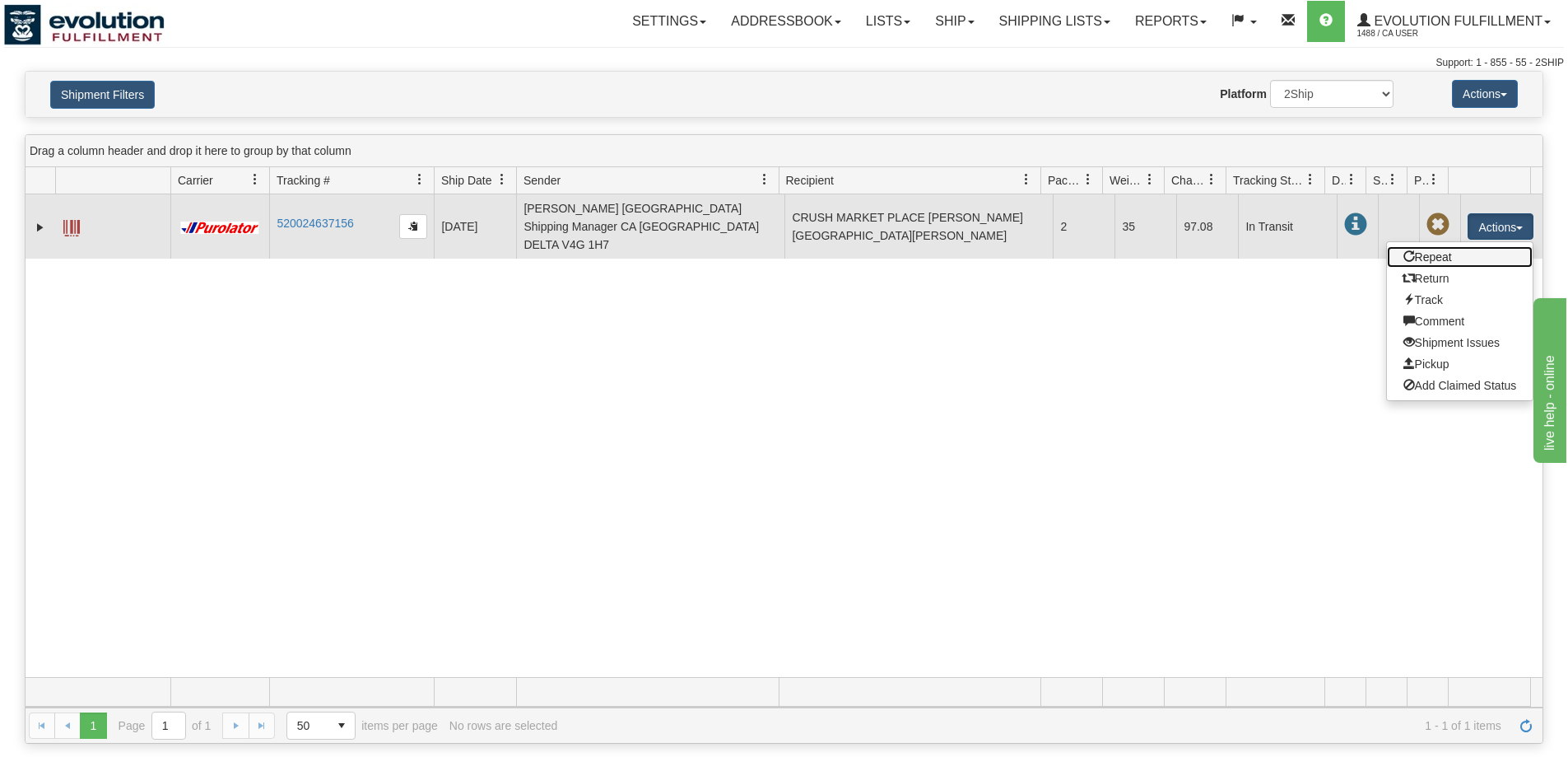
click at [1433, 247] on link "Repeat" at bounding box center [1460, 257] width 147 height 22
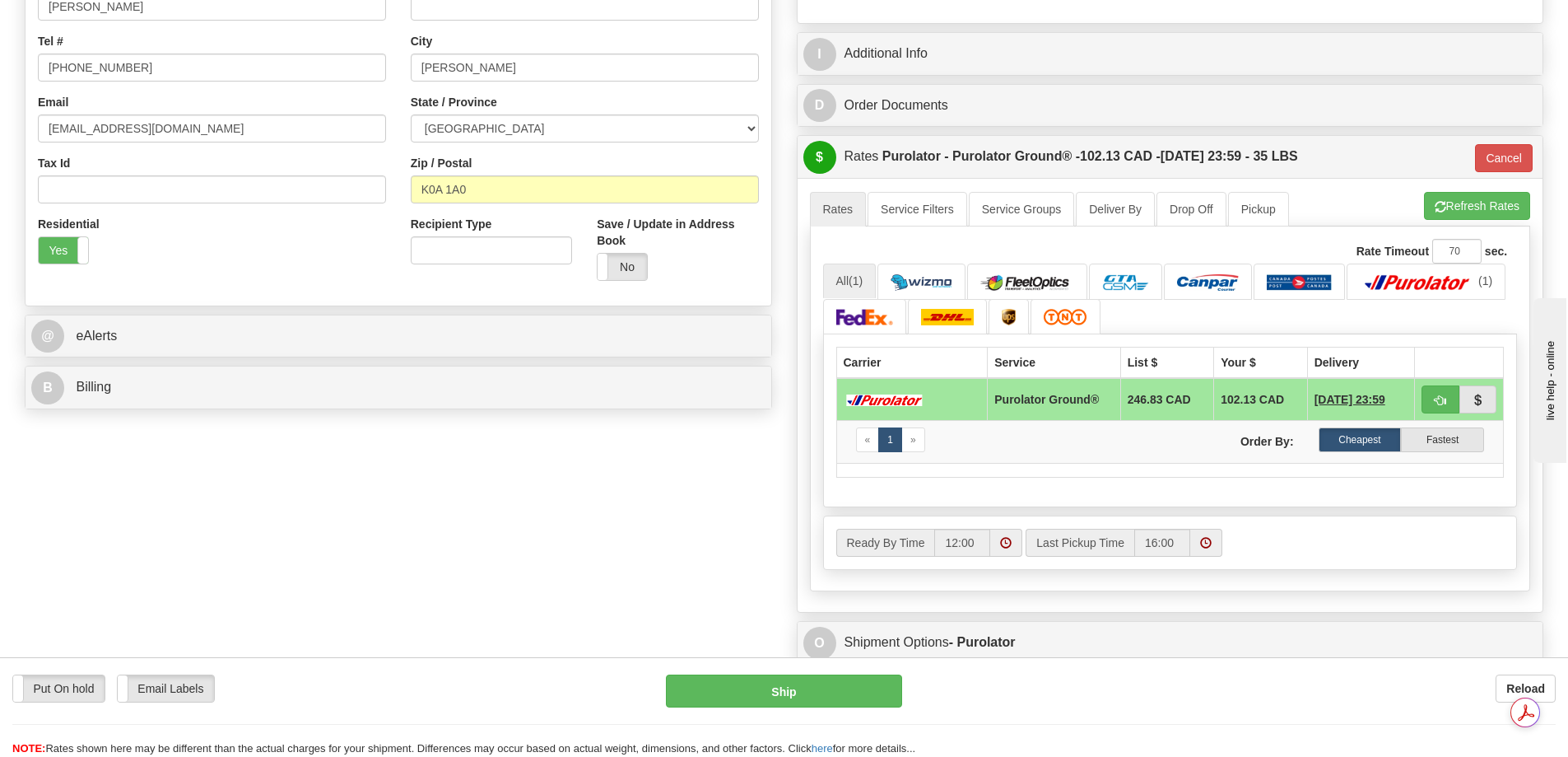
scroll to position [549, 0]
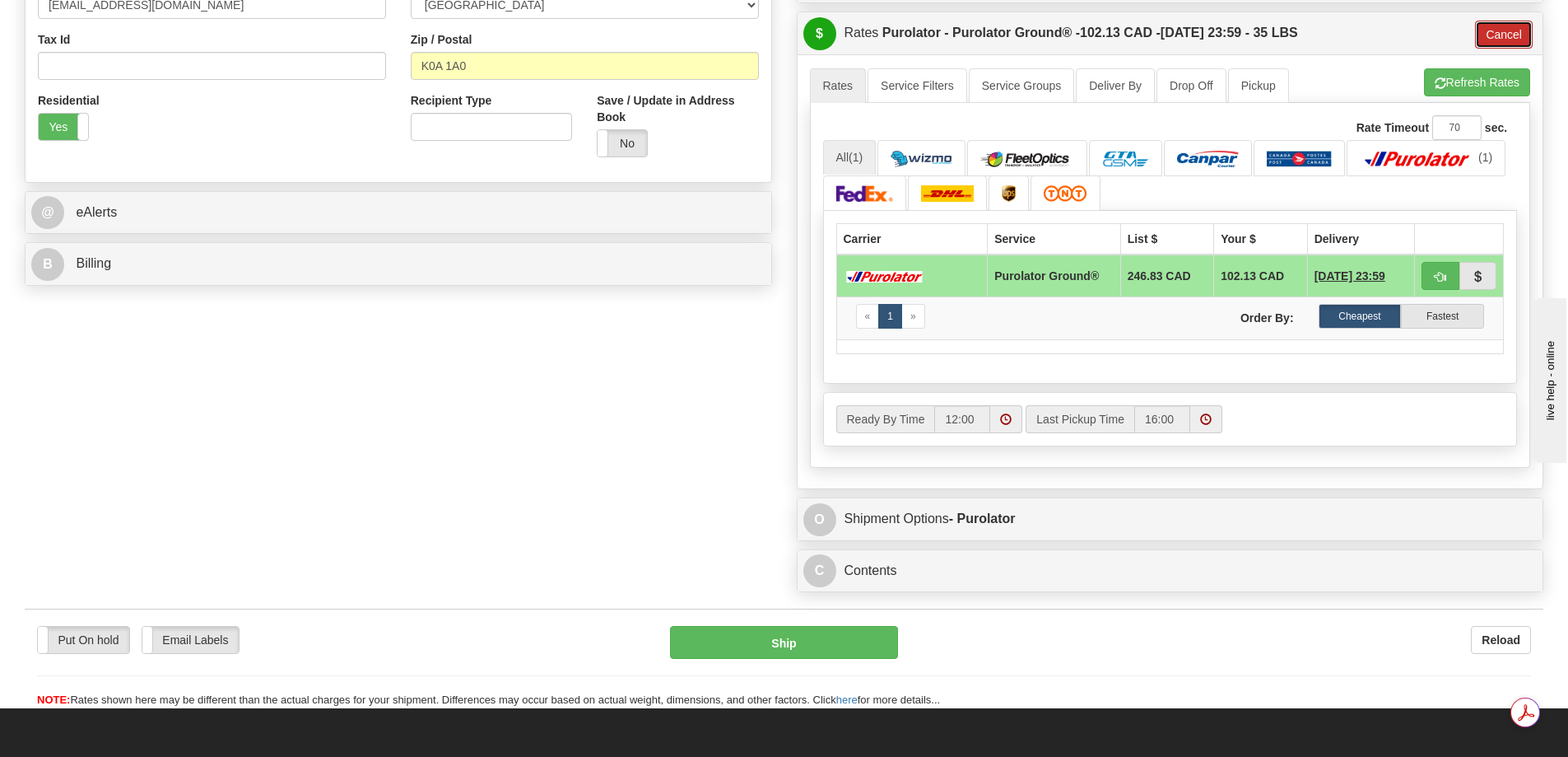
click at [1487, 25] on button "Cancel" at bounding box center [1505, 34] width 58 height 28
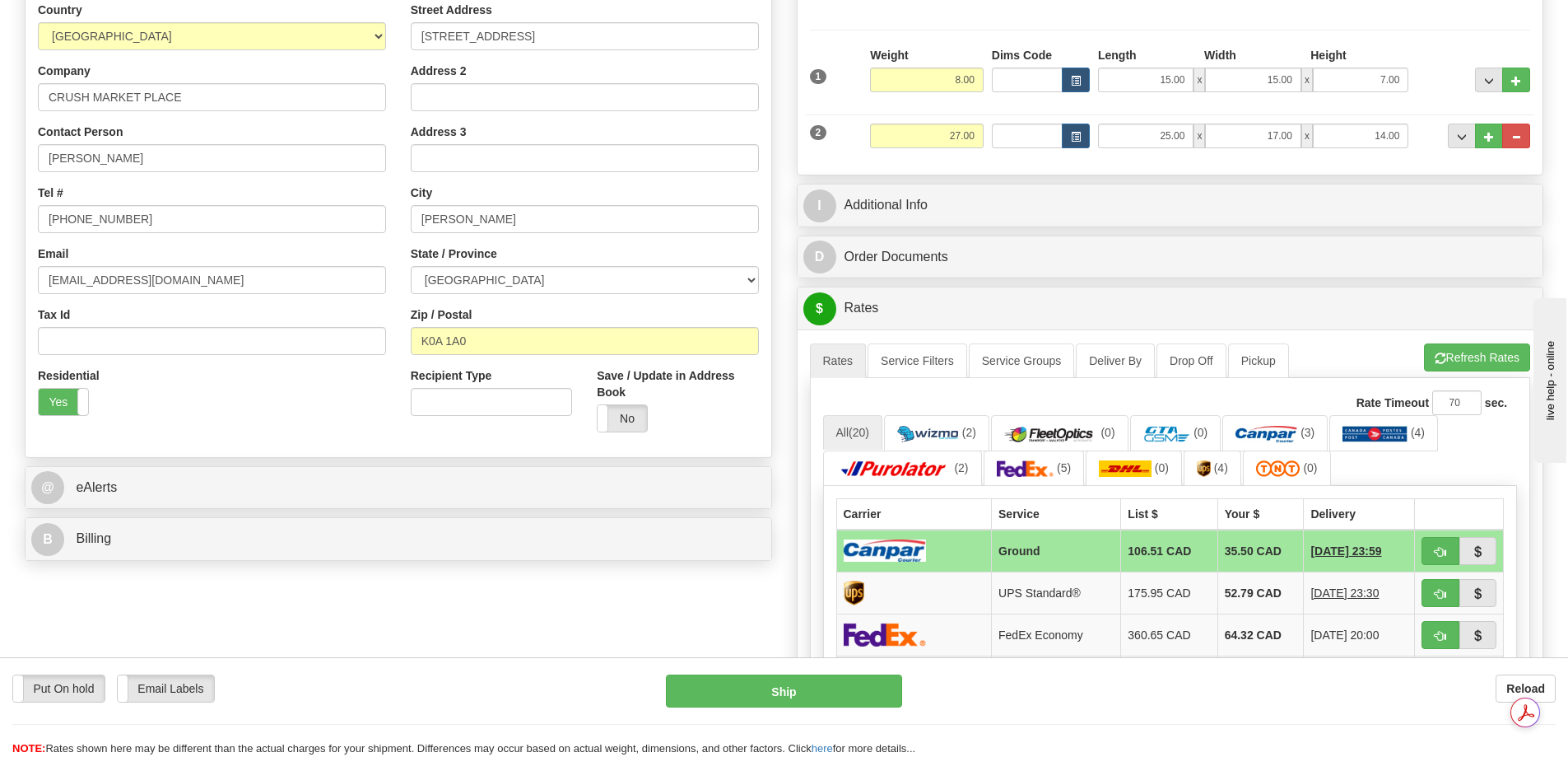
scroll to position [0, 0]
